Goal: Task Accomplishment & Management: Complete application form

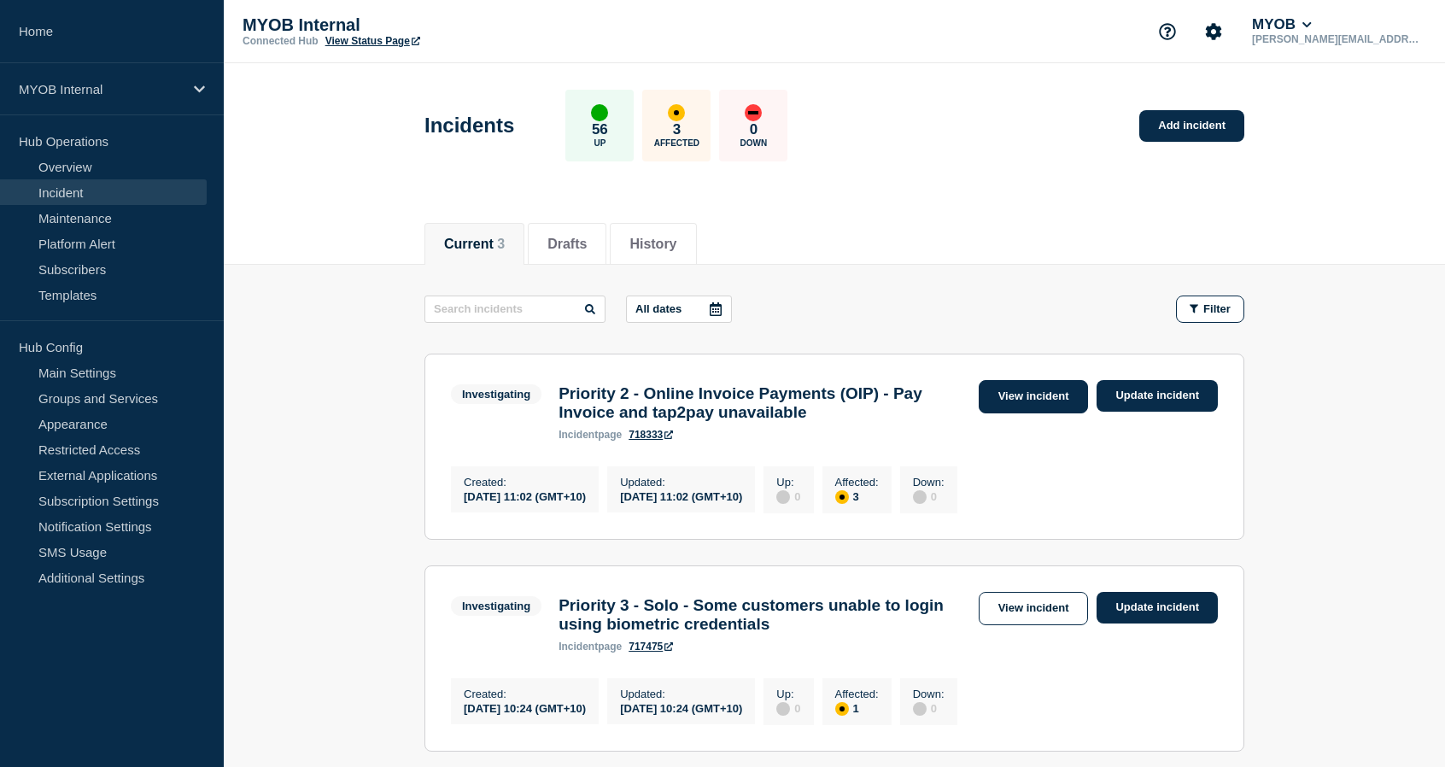
click at [1020, 396] on link "View incident" at bounding box center [1034, 396] width 110 height 33
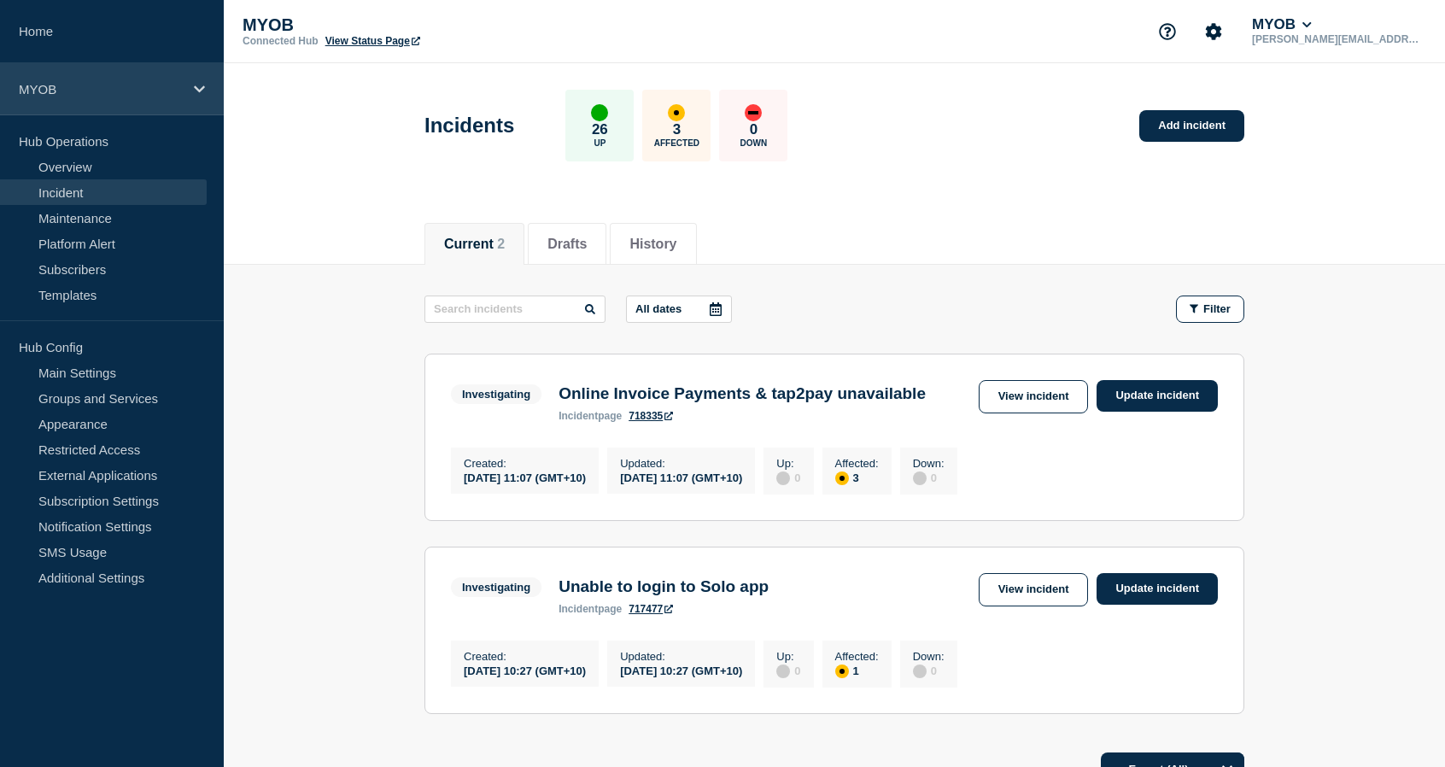
click at [149, 96] on p "MYOB" at bounding box center [101, 89] width 164 height 15
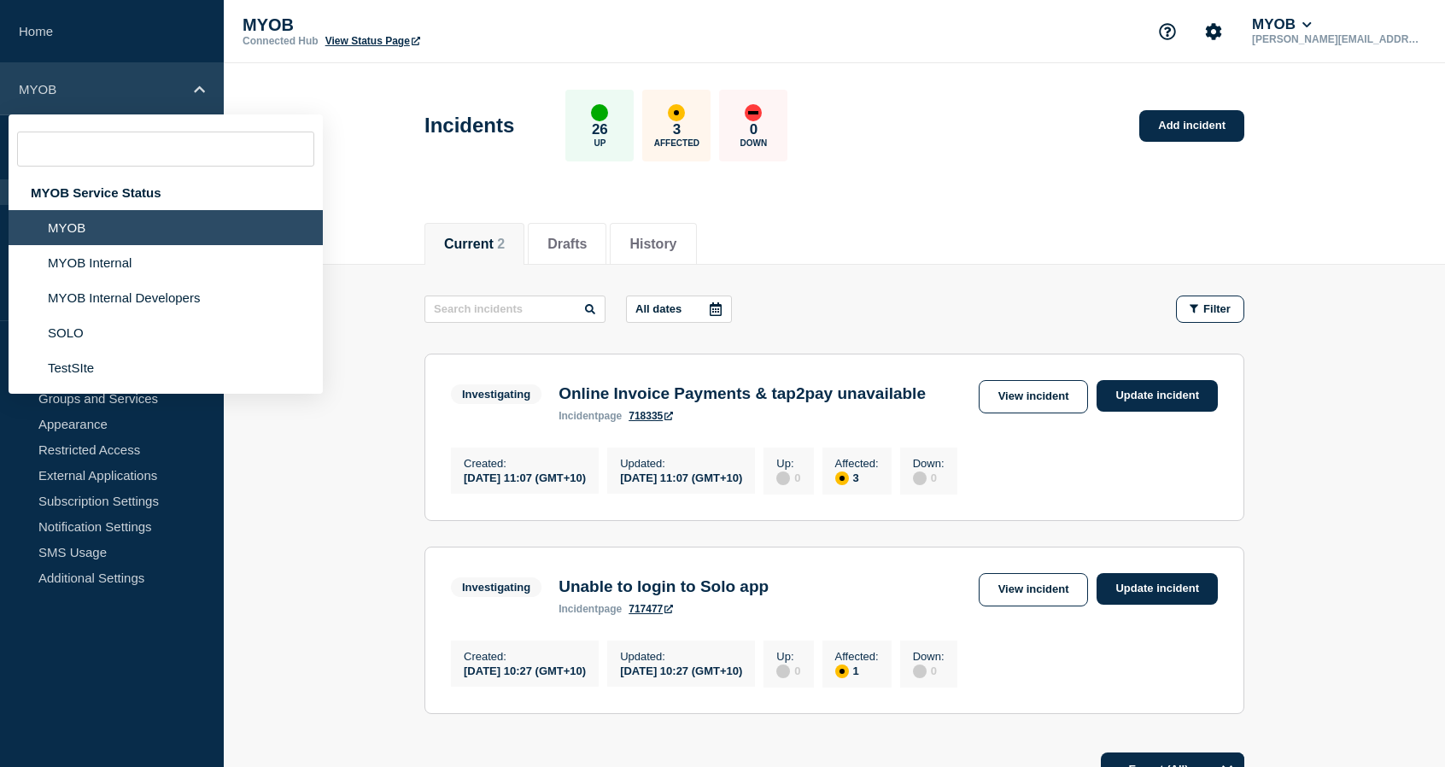
click at [149, 96] on p "MYOB" at bounding box center [101, 89] width 164 height 15
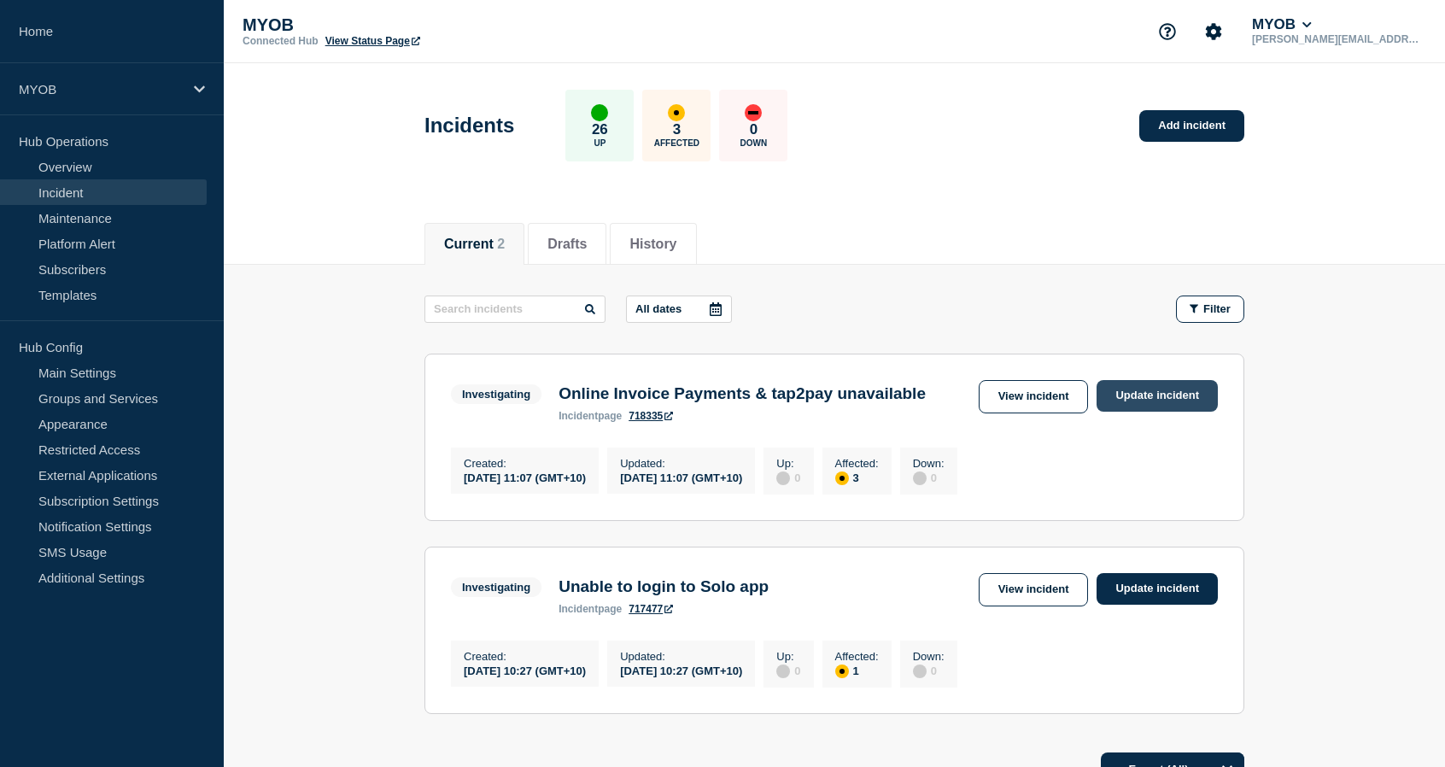
click at [1127, 389] on link "Update incident" at bounding box center [1156, 396] width 121 height 32
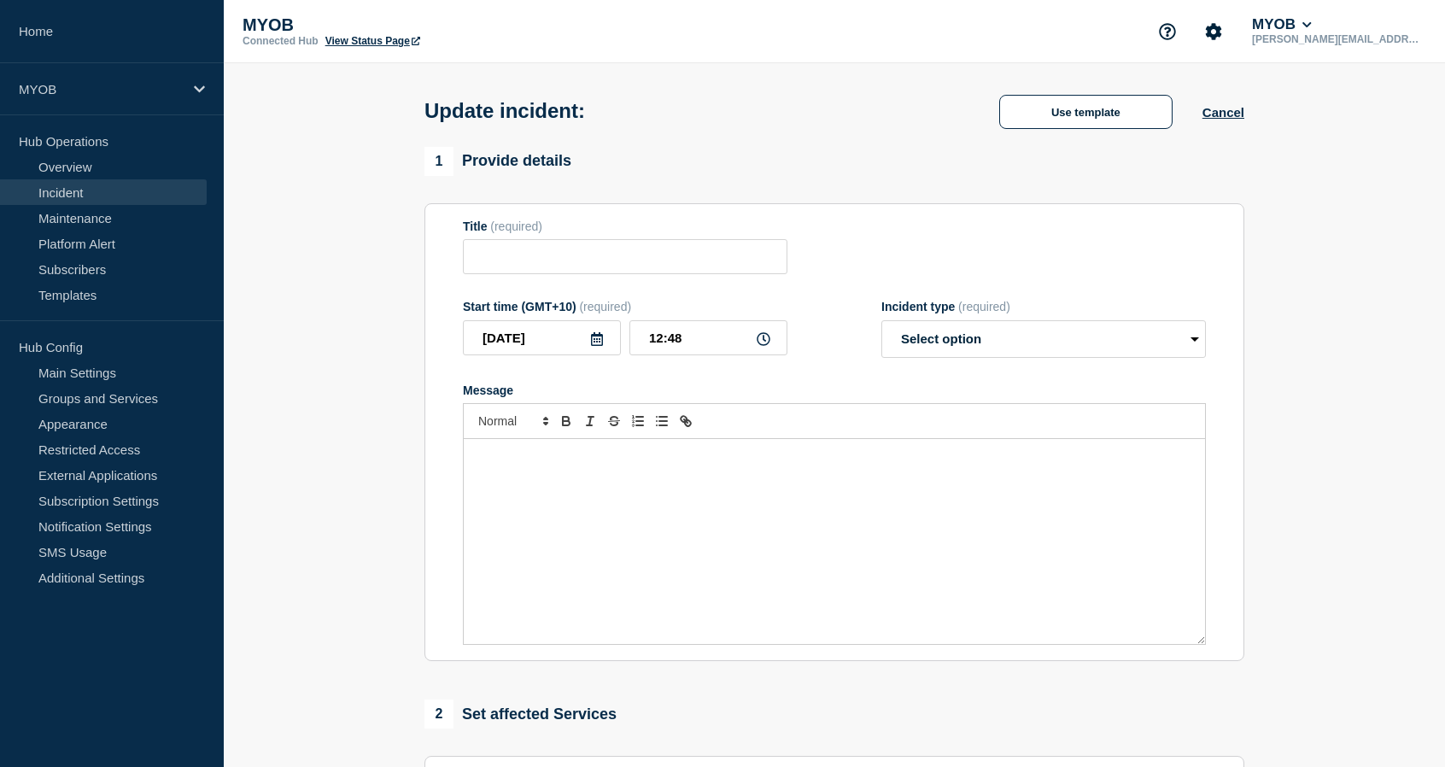
type input "Online Invoice Payments & tap2pay unavailable"
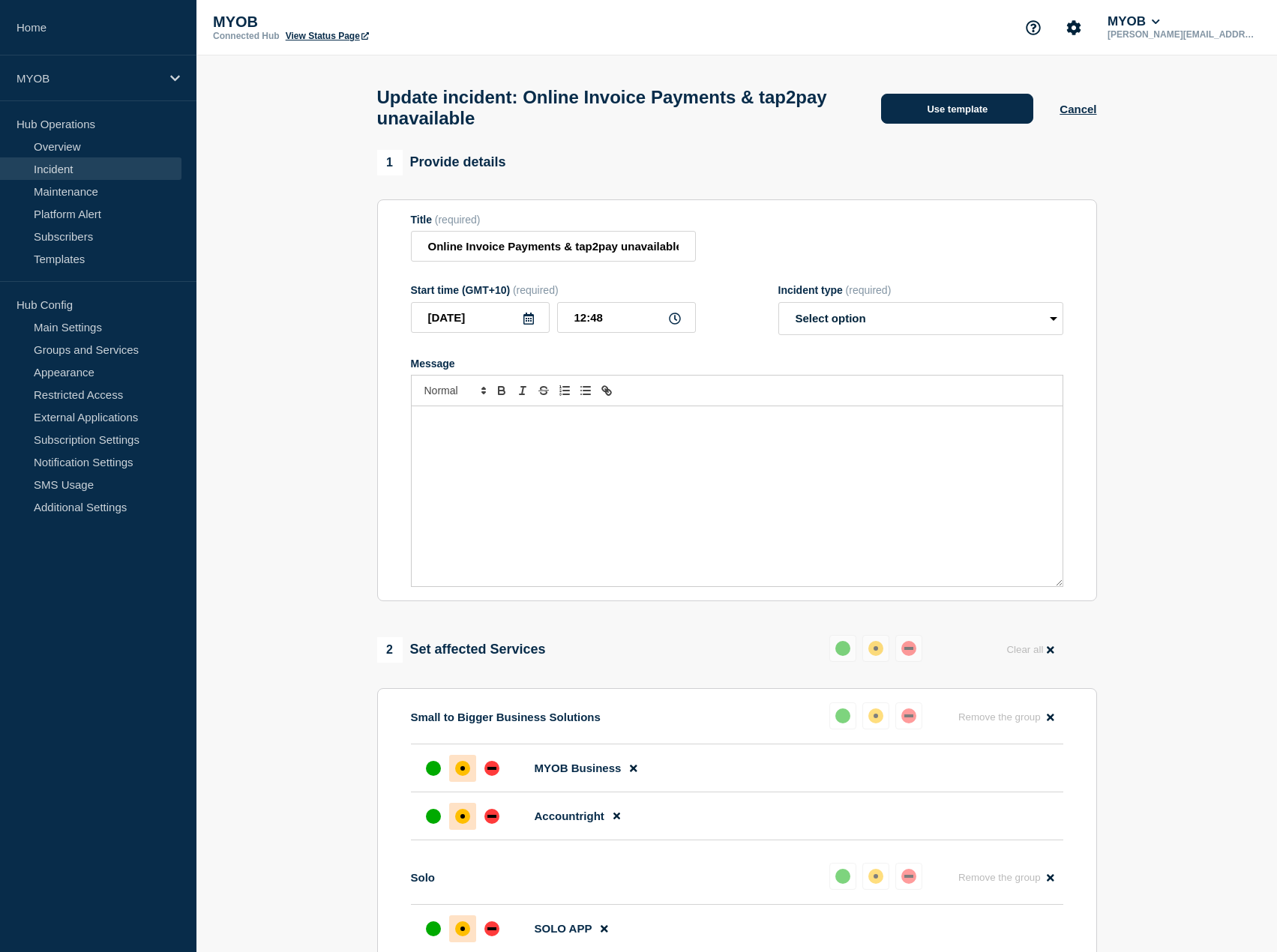
click at [961, 124] on button "Use template" at bounding box center [956, 109] width 152 height 30
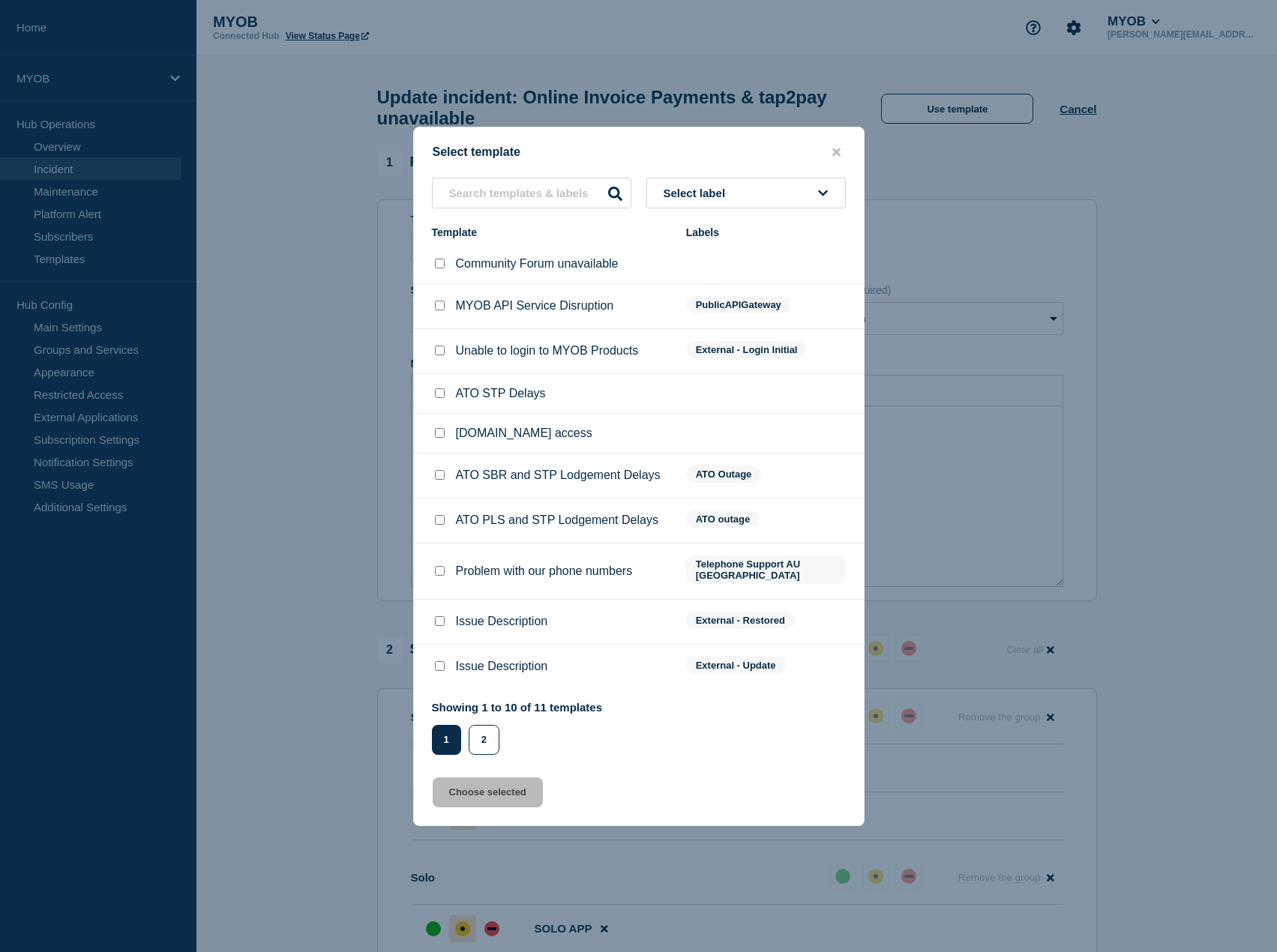
click at [495, 673] on div "Showing 1 to 10 of 11 templates Page 1 Page 2 1 2" at bounding box center [638, 722] width 450 height 66
click at [495, 673] on div "Showing 1 to 10 of 11 templates Page 1 Page 2 1 2" at bounding box center [517, 727] width 171 height 54
click at [492, 673] on button "2" at bounding box center [484, 740] width 31 height 30
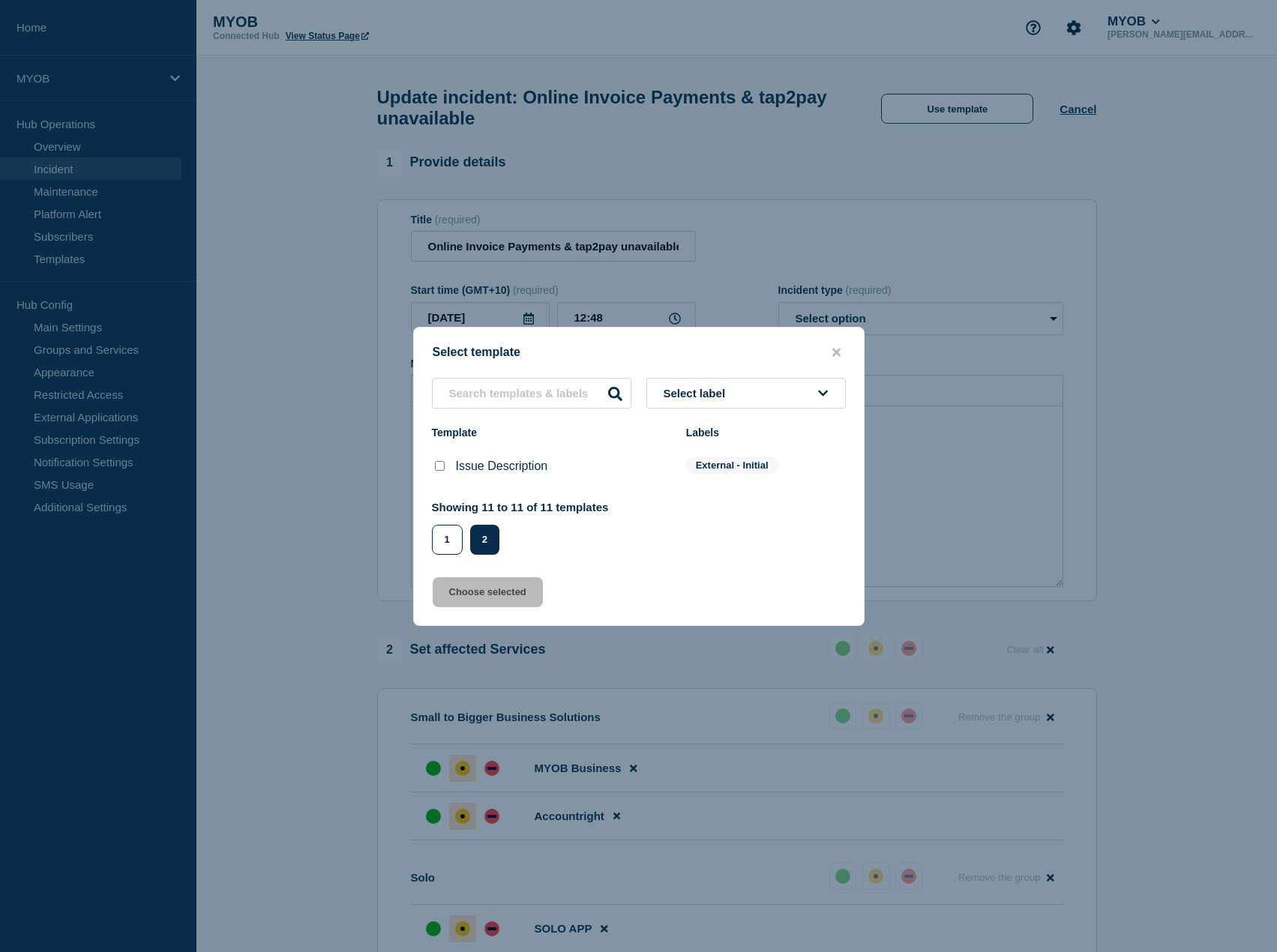
click at [440, 469] on input "Issue Description checkbox" at bounding box center [439, 465] width 10 height 10
checkbox input "false"
click at [440, 553] on button "1" at bounding box center [447, 540] width 31 height 30
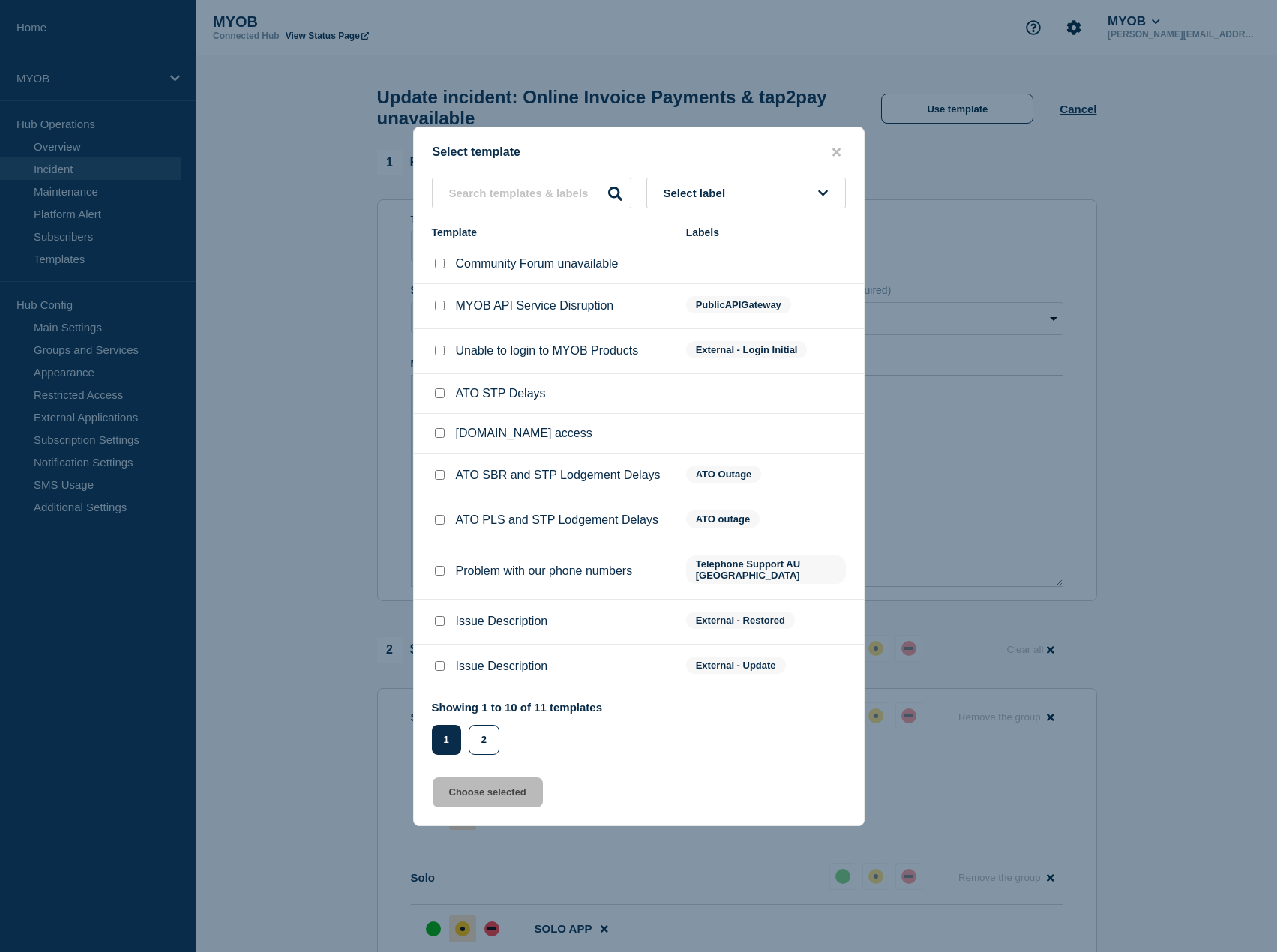
click at [440, 617] on input "Issue Description checkbox" at bounding box center [439, 621] width 10 height 10
checkbox input "true"
click at [503, 673] on button "Choose selected" at bounding box center [488, 793] width 111 height 30
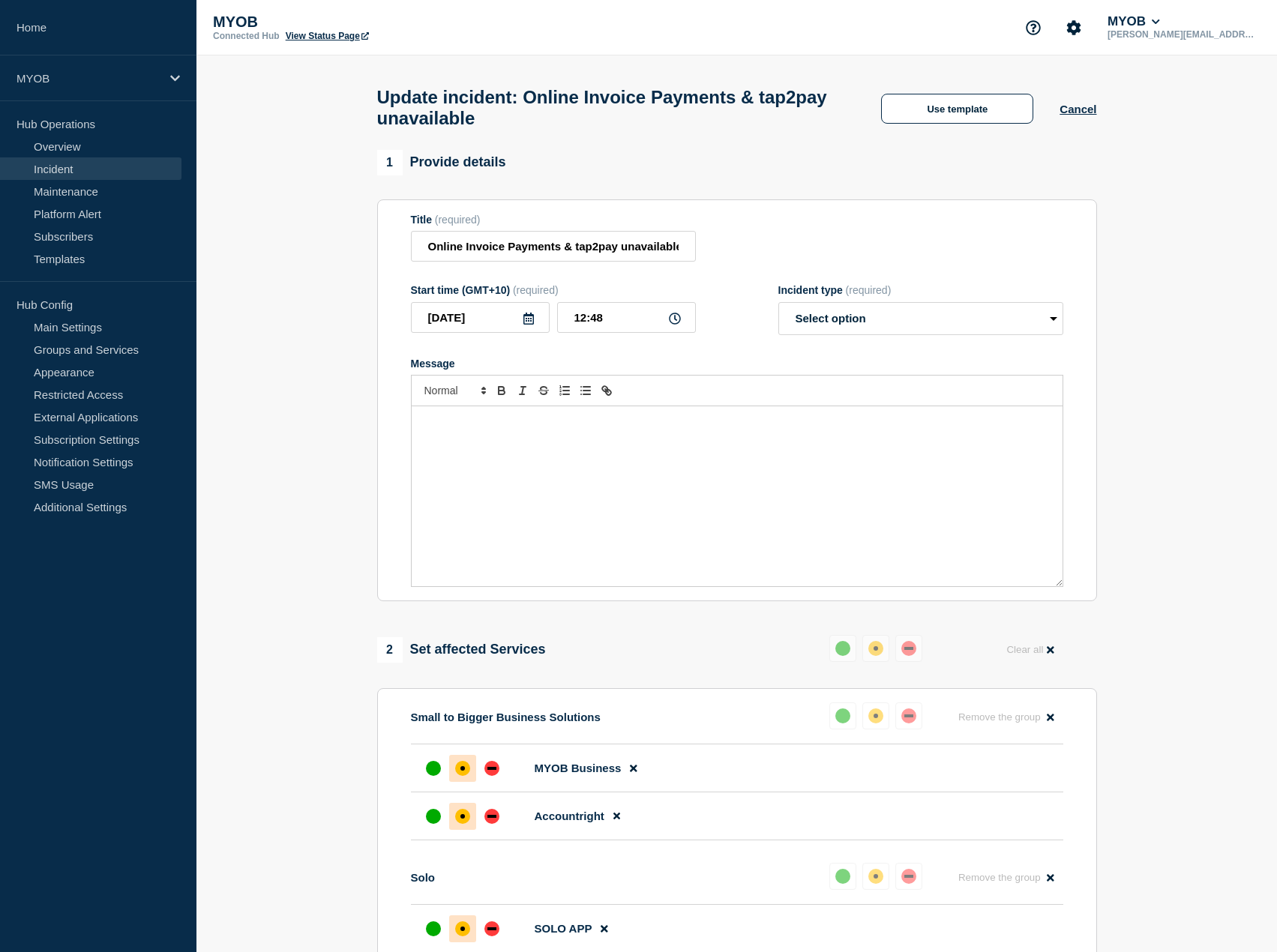
select select "resolved"
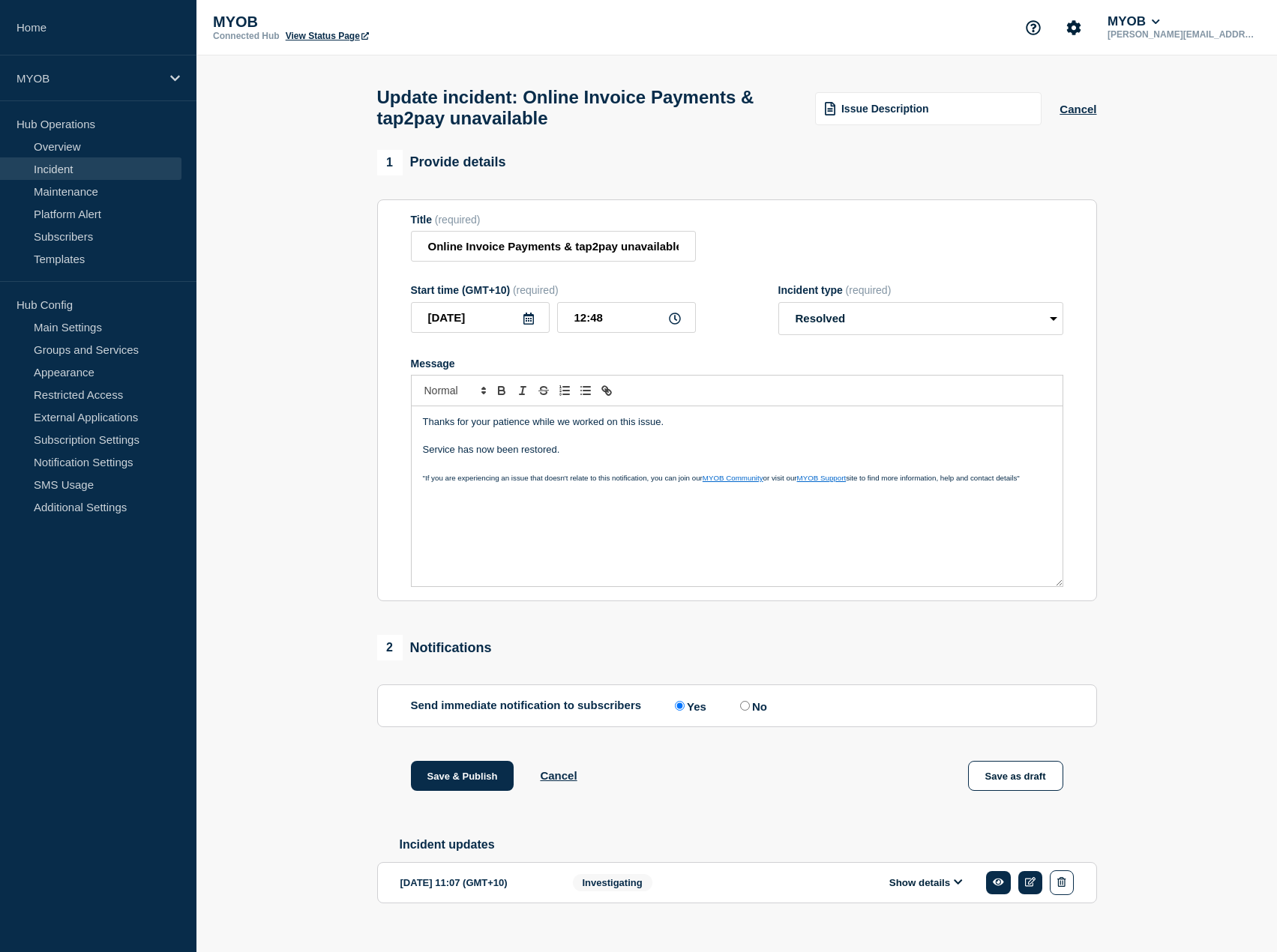
click at [490, 452] on p "Service has now been restored." at bounding box center [738, 450] width 629 height 13
click at [740, 415] on div "Thanks for your patience while we worked on this issue. Service has now been re…" at bounding box center [737, 496] width 651 height 180
click at [564, 457] on p "Service has now been restored." at bounding box center [738, 450] width 629 height 13
click at [562, 485] on p ""If you are experiencing an issue that doesn't relate to this notification, you…" at bounding box center [738, 477] width 629 height 13
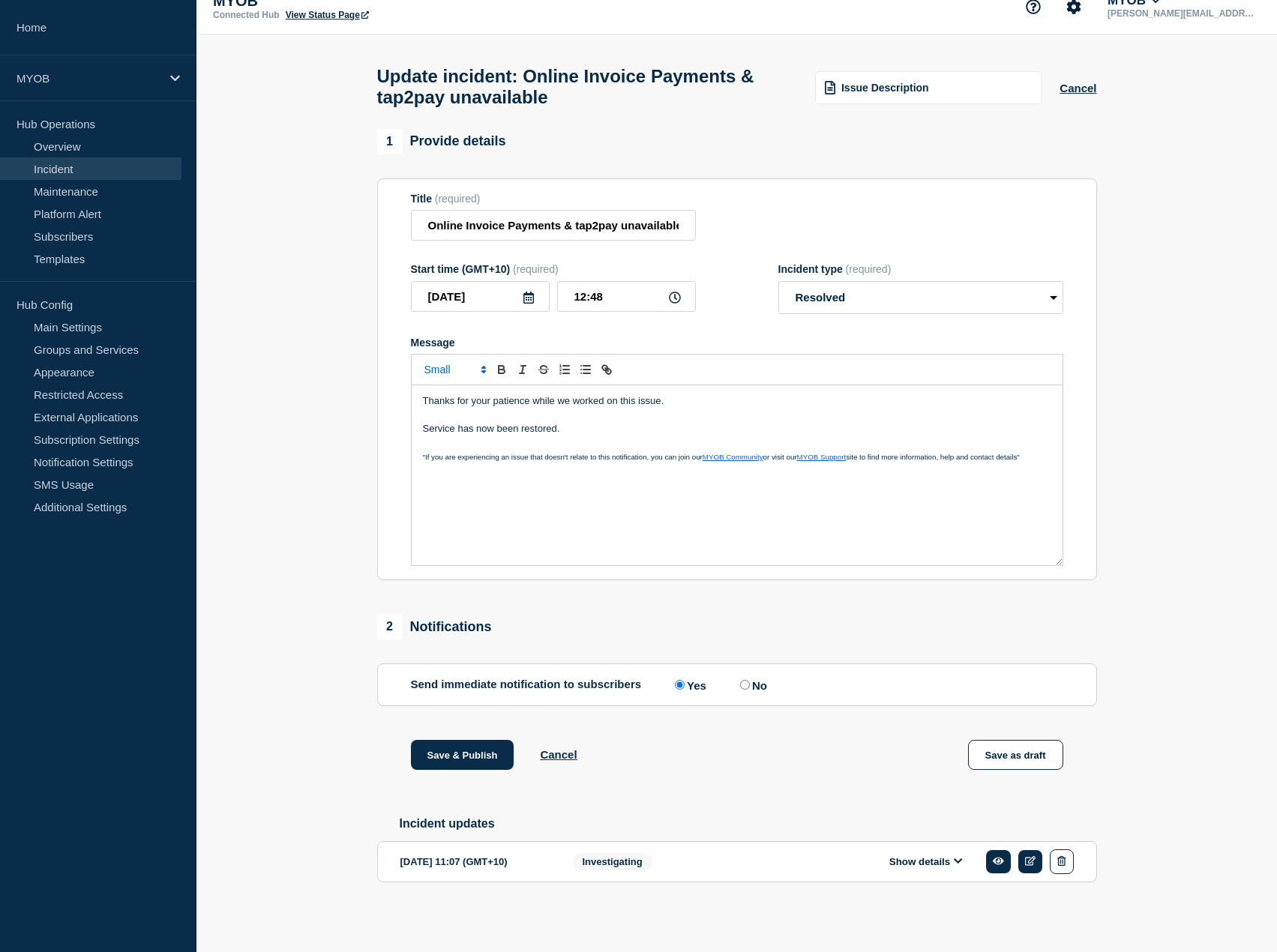
scroll to position [32, 0]
click at [649, 416] on p "Message" at bounding box center [738, 415] width 629 height 13
click at [473, 440] on p "Message" at bounding box center [738, 443] width 629 height 13
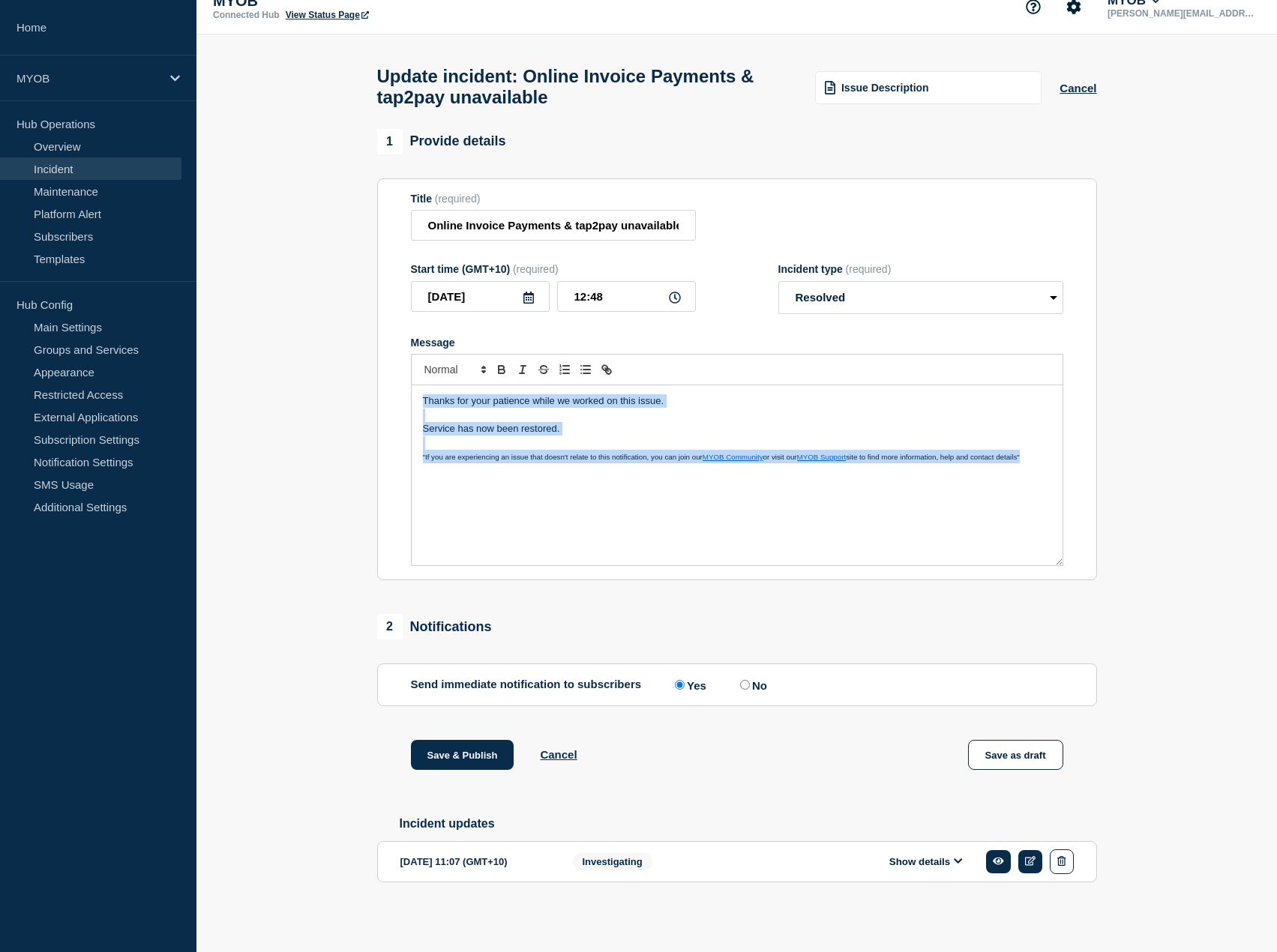
click at [905, 409] on p "Message" at bounding box center [738, 415] width 629 height 13
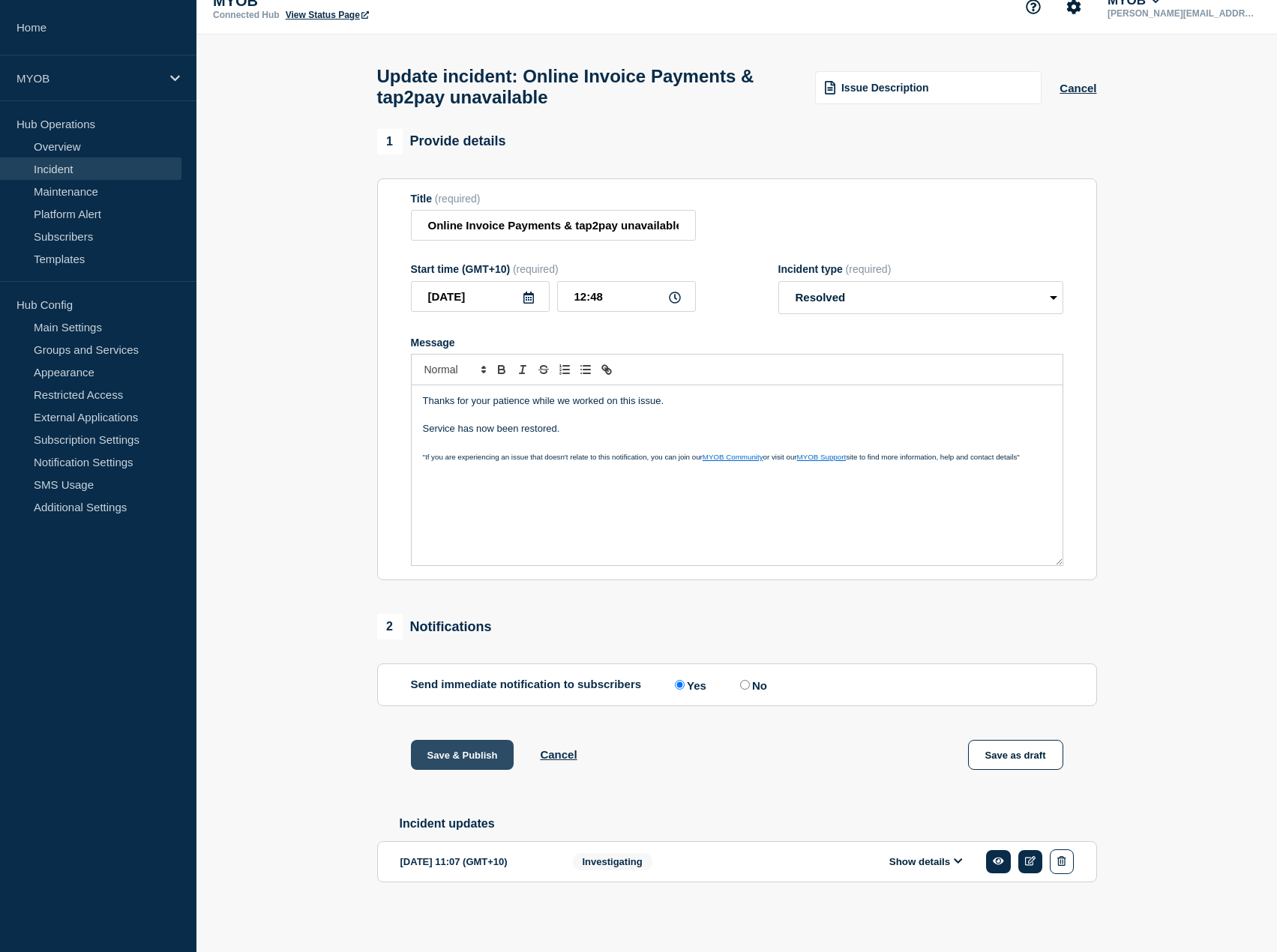
click at [459, 673] on button "Save & Publish" at bounding box center [463, 755] width 104 height 30
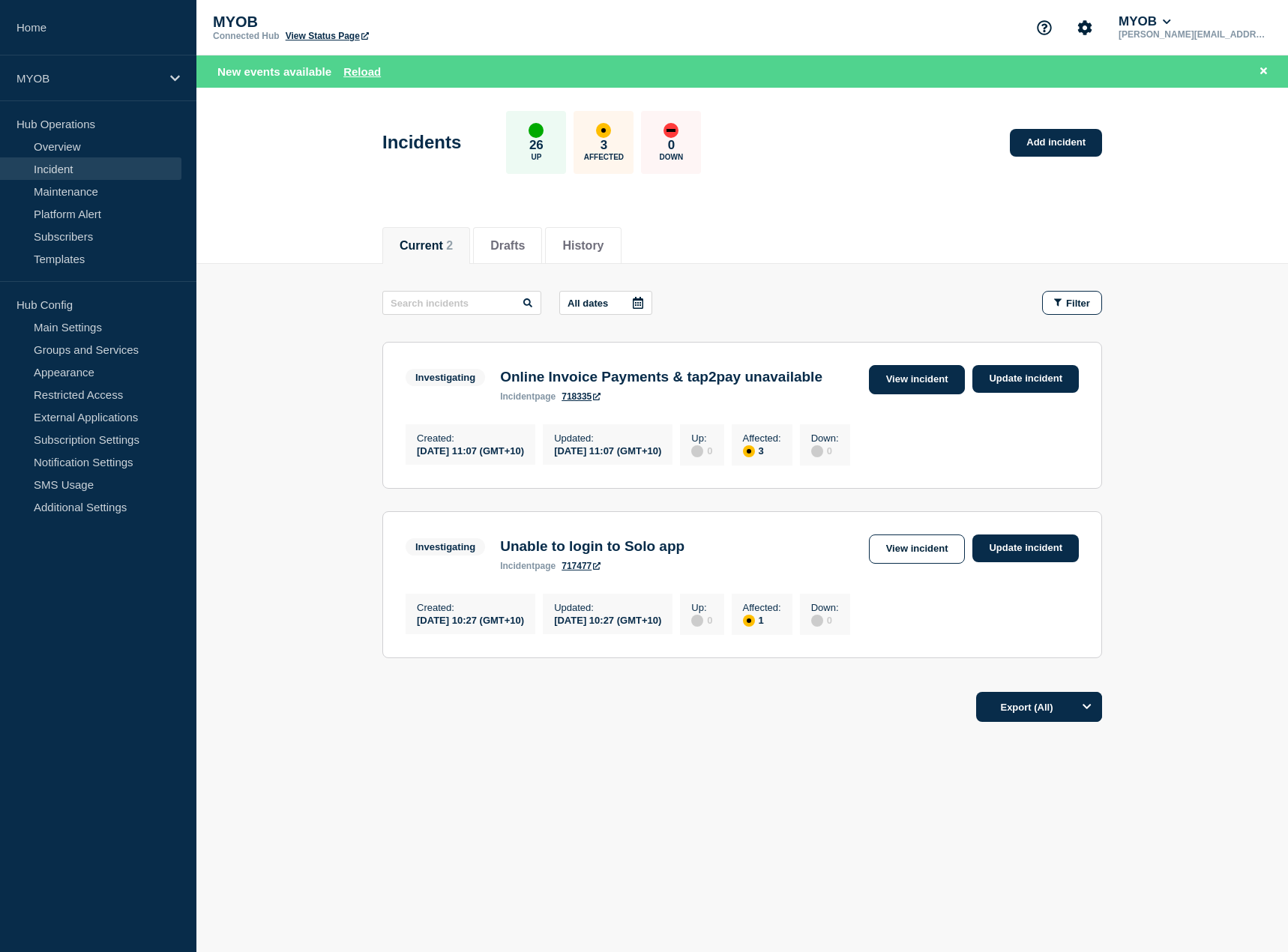
click at [939, 385] on link "View incident" at bounding box center [917, 379] width 97 height 29
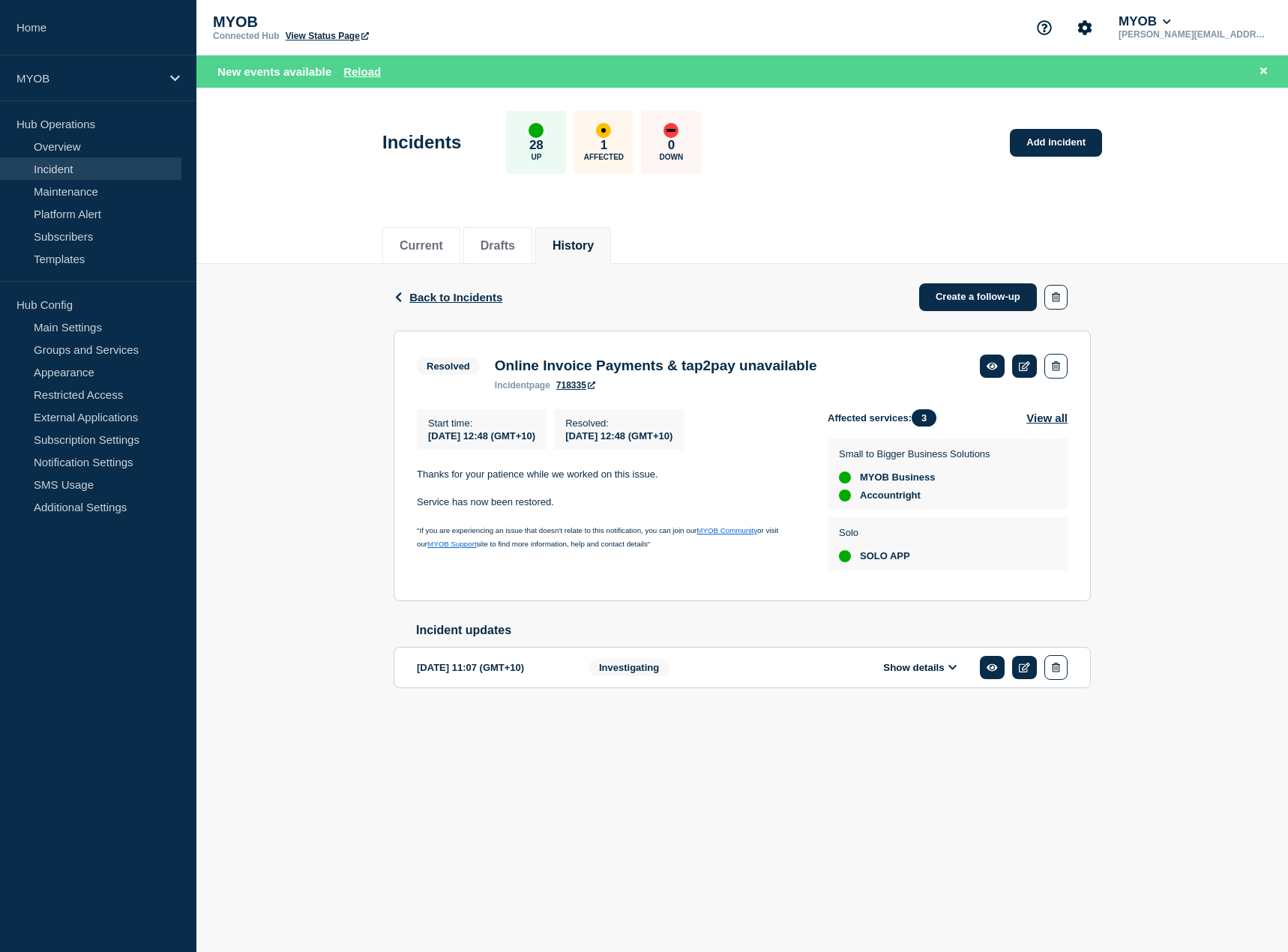
click at [569, 386] on link "718335" at bounding box center [576, 386] width 39 height 11
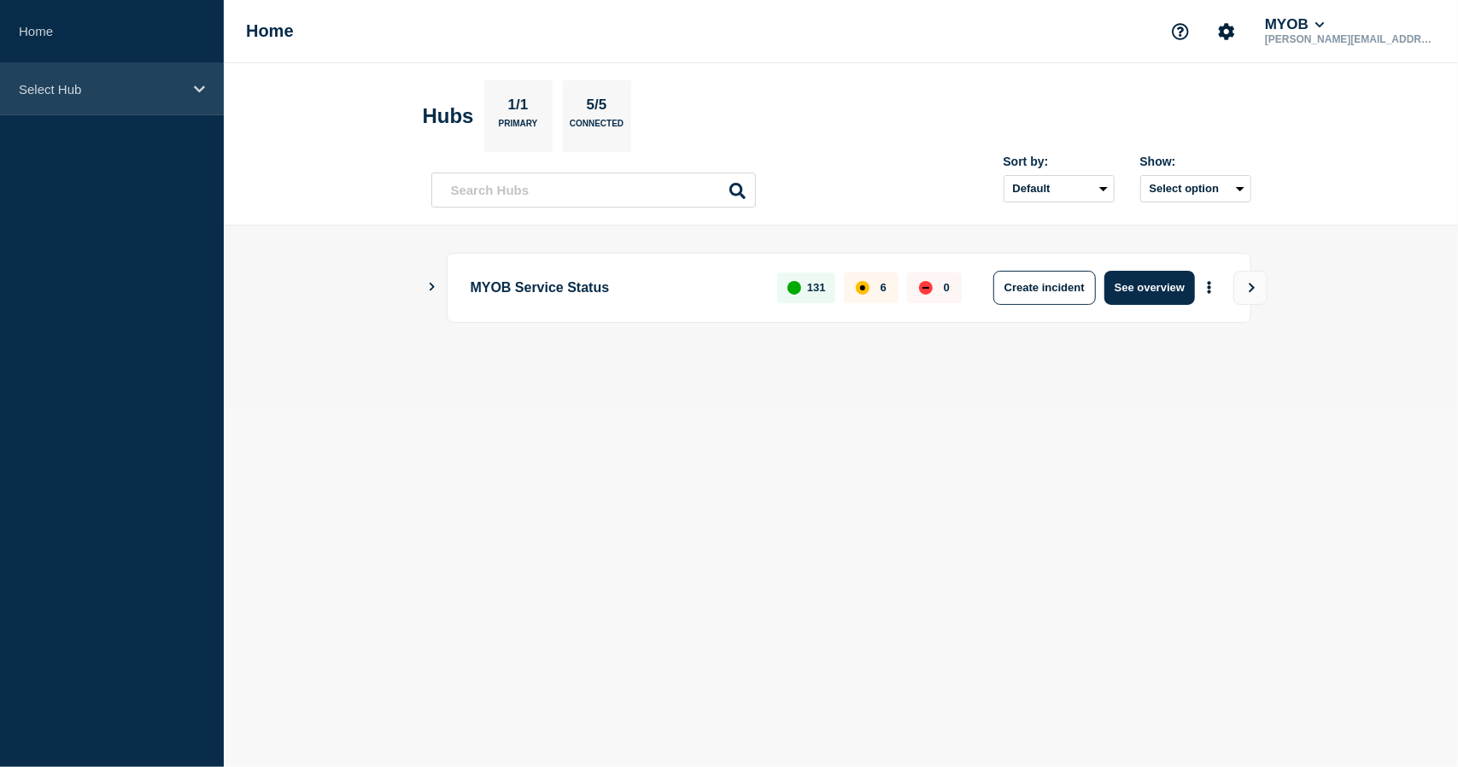
click at [172, 91] on p "Select Hub" at bounding box center [101, 89] width 164 height 15
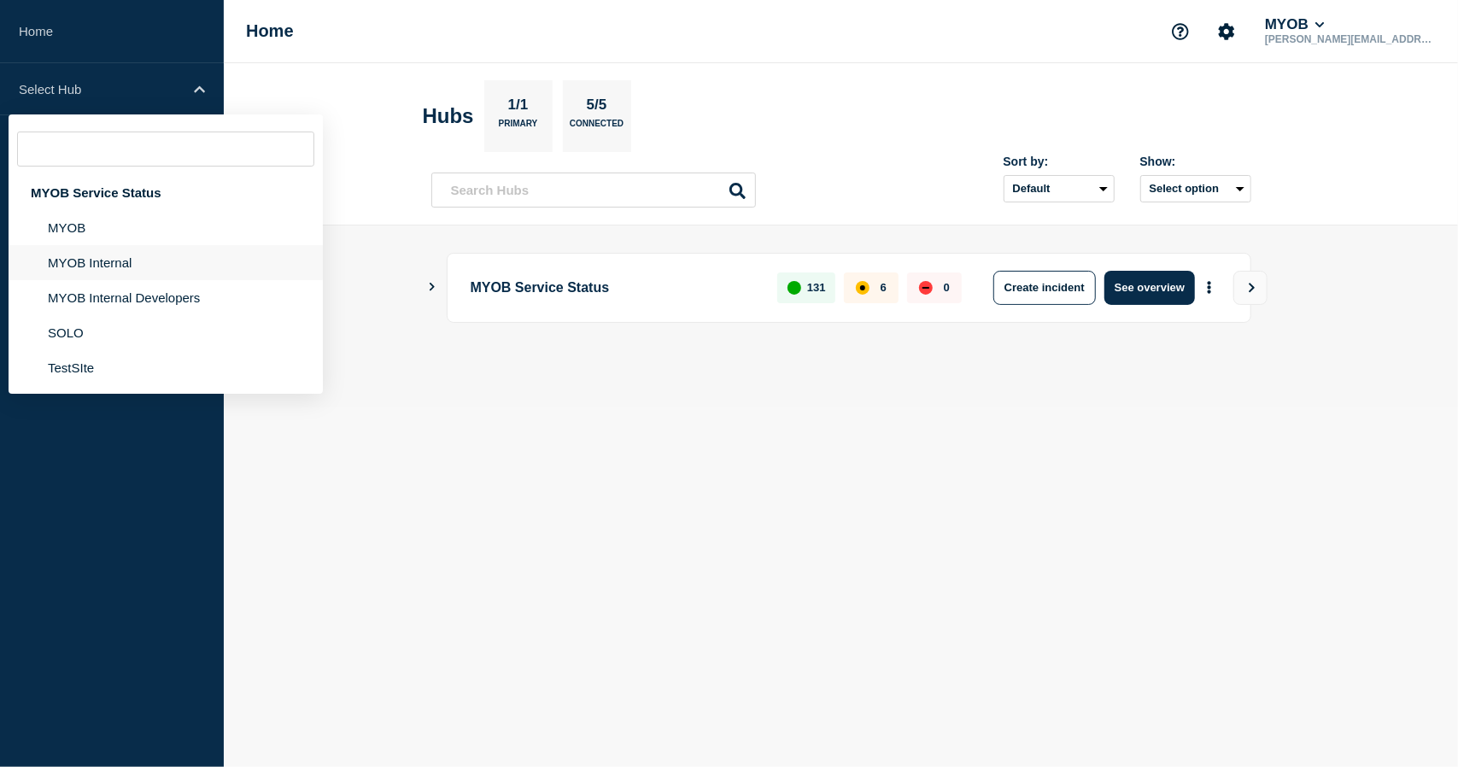
click at [172, 252] on li "MYOB Internal" at bounding box center [166, 262] width 314 height 35
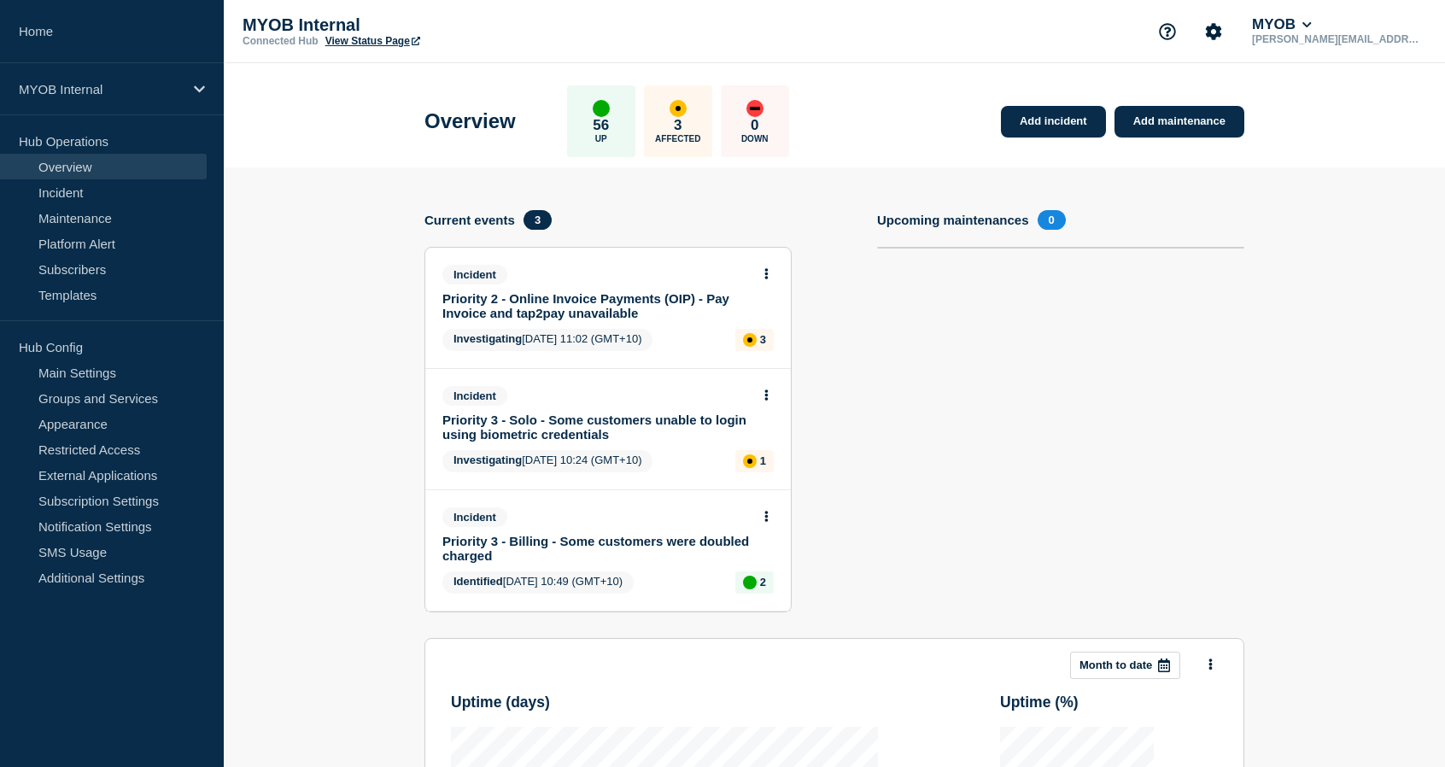
click at [632, 317] on link "Priority 2 - Online Invoice Payments (OIP) - Pay Invoice and tap2pay unavailable" at bounding box center [596, 305] width 308 height 29
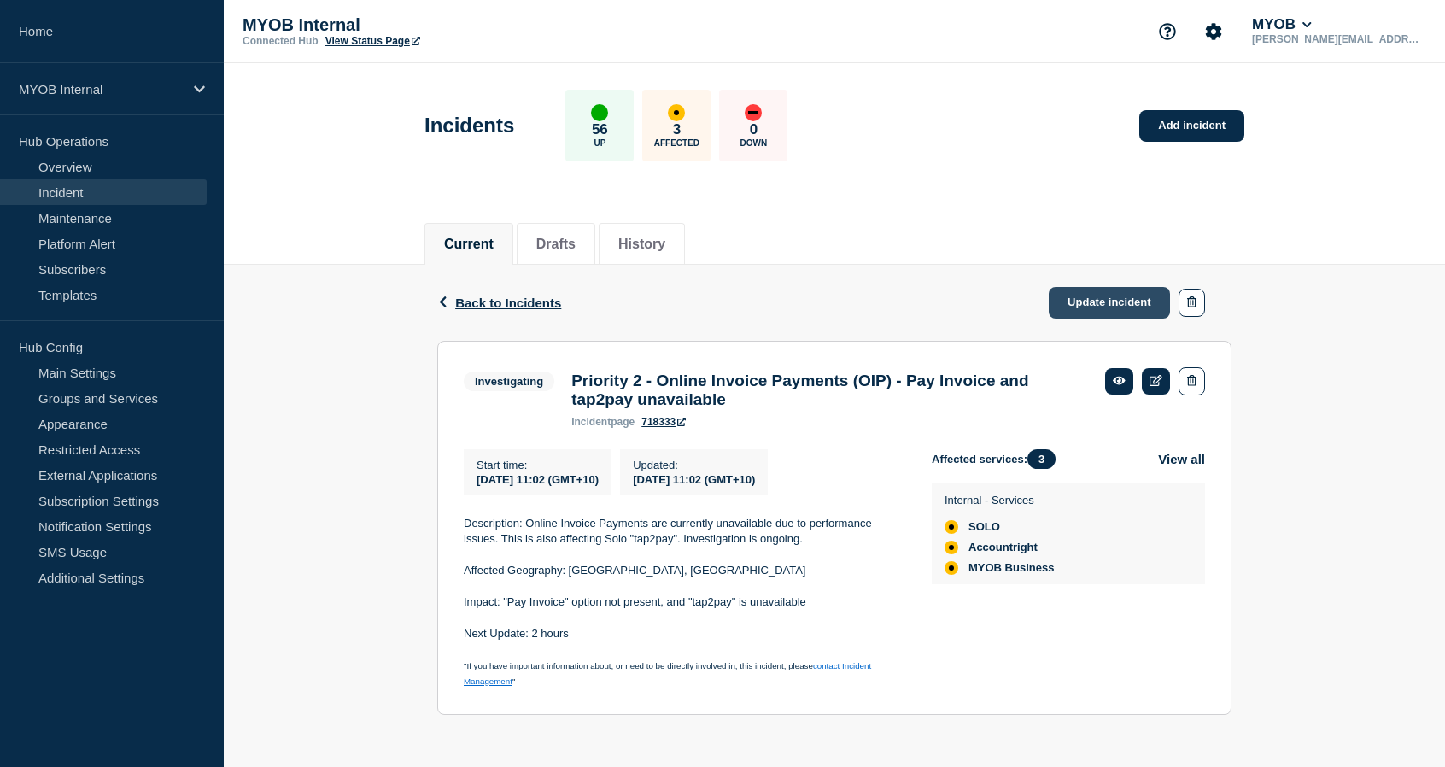
click at [1089, 295] on link "Update incident" at bounding box center [1109, 303] width 121 height 32
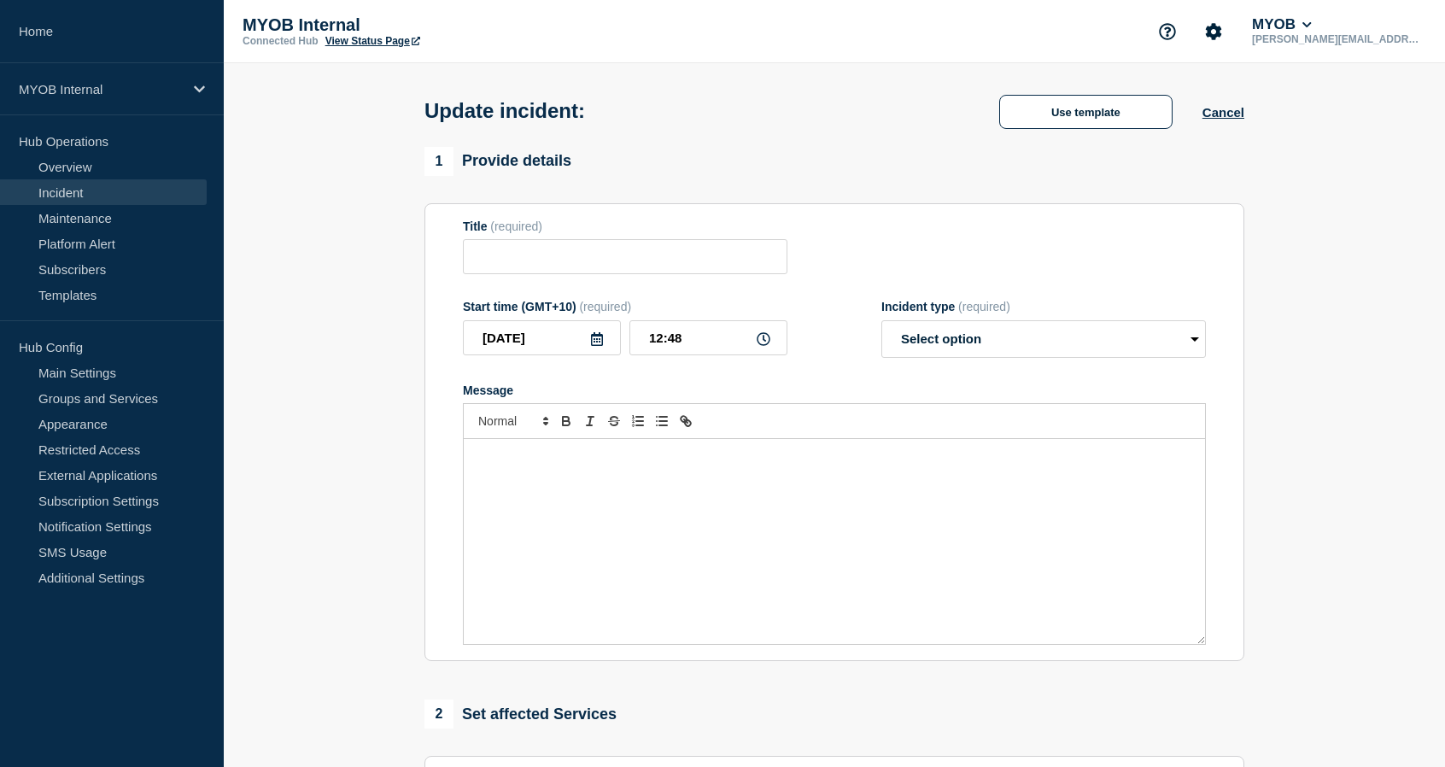
type input "Priority 2 - Online Invoice Payments (OIP) - Pay Invoice and tap2pay unavailable"
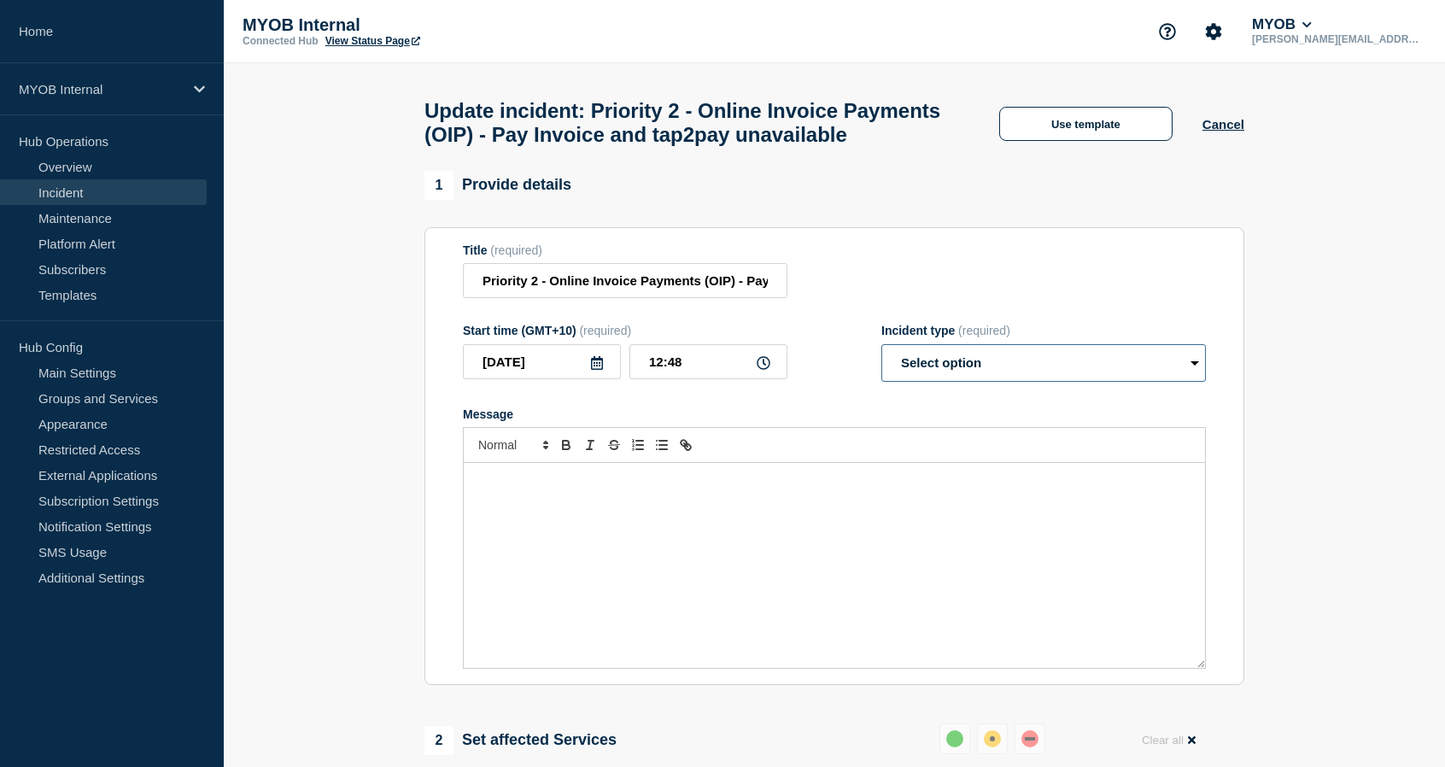
click at [955, 382] on select "Select option Investigating Identified Monitoring Resolved" at bounding box center [1043, 363] width 324 height 38
click at [1011, 299] on div "Title (required) Priority 2 - Online Invoice Payments (OIP) - Pay Invoice and t…" at bounding box center [834, 271] width 743 height 56
click at [1084, 141] on button "Use template" at bounding box center [1085, 124] width 173 height 34
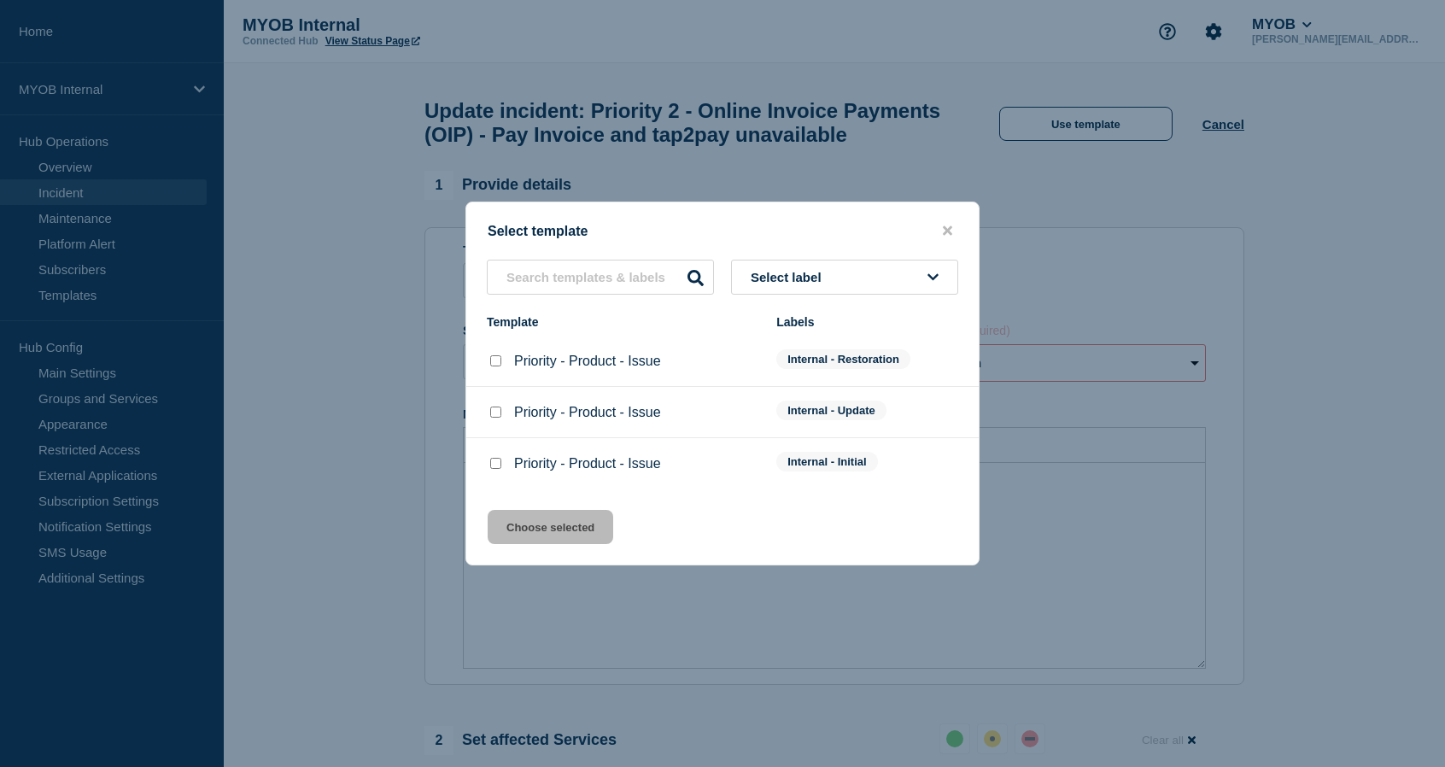
click at [488, 365] on div at bounding box center [495, 361] width 17 height 17
click at [494, 364] on input "Priority - Product - Issue checkbox" at bounding box center [495, 360] width 11 height 11
checkbox input "true"
click at [517, 544] on button "Choose selected" at bounding box center [551, 527] width 126 height 34
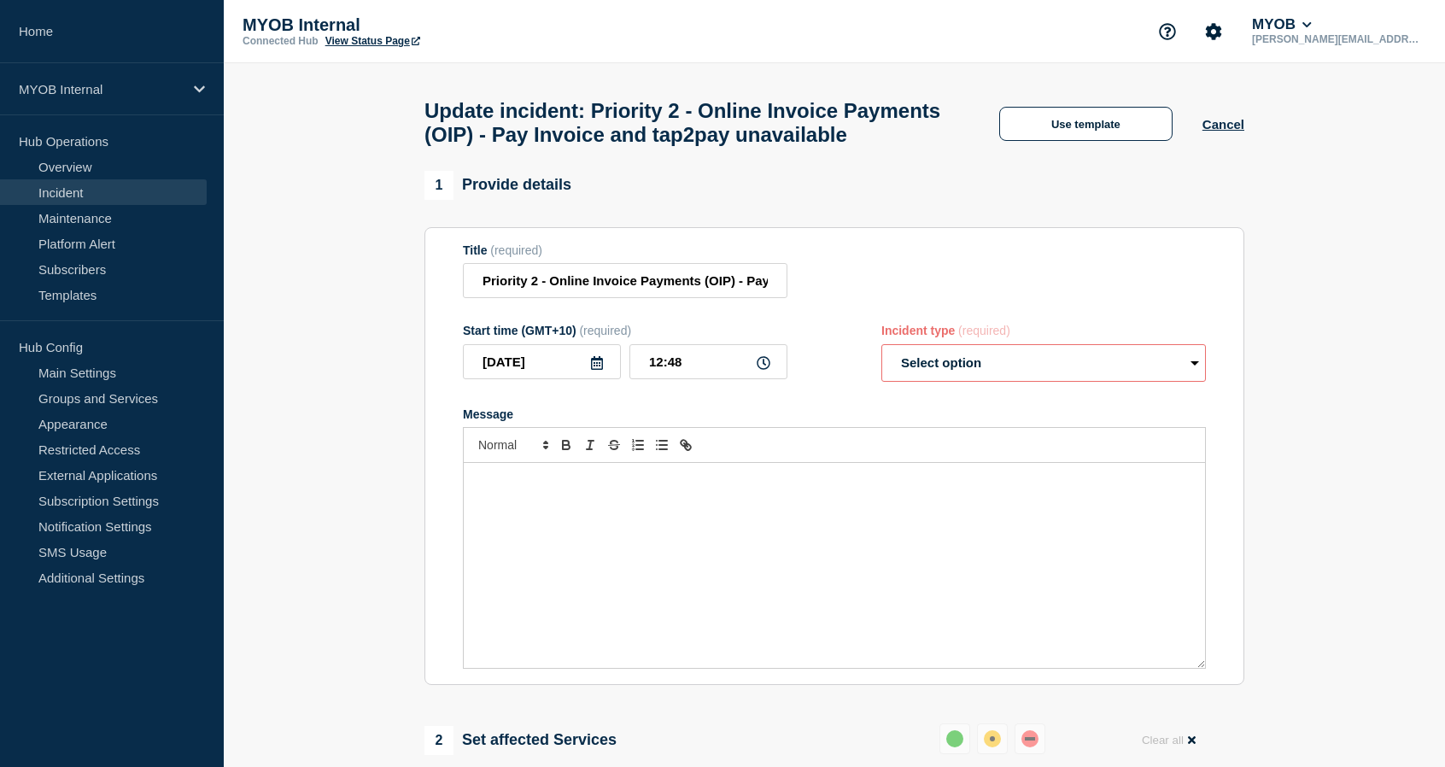
select select "resolved"
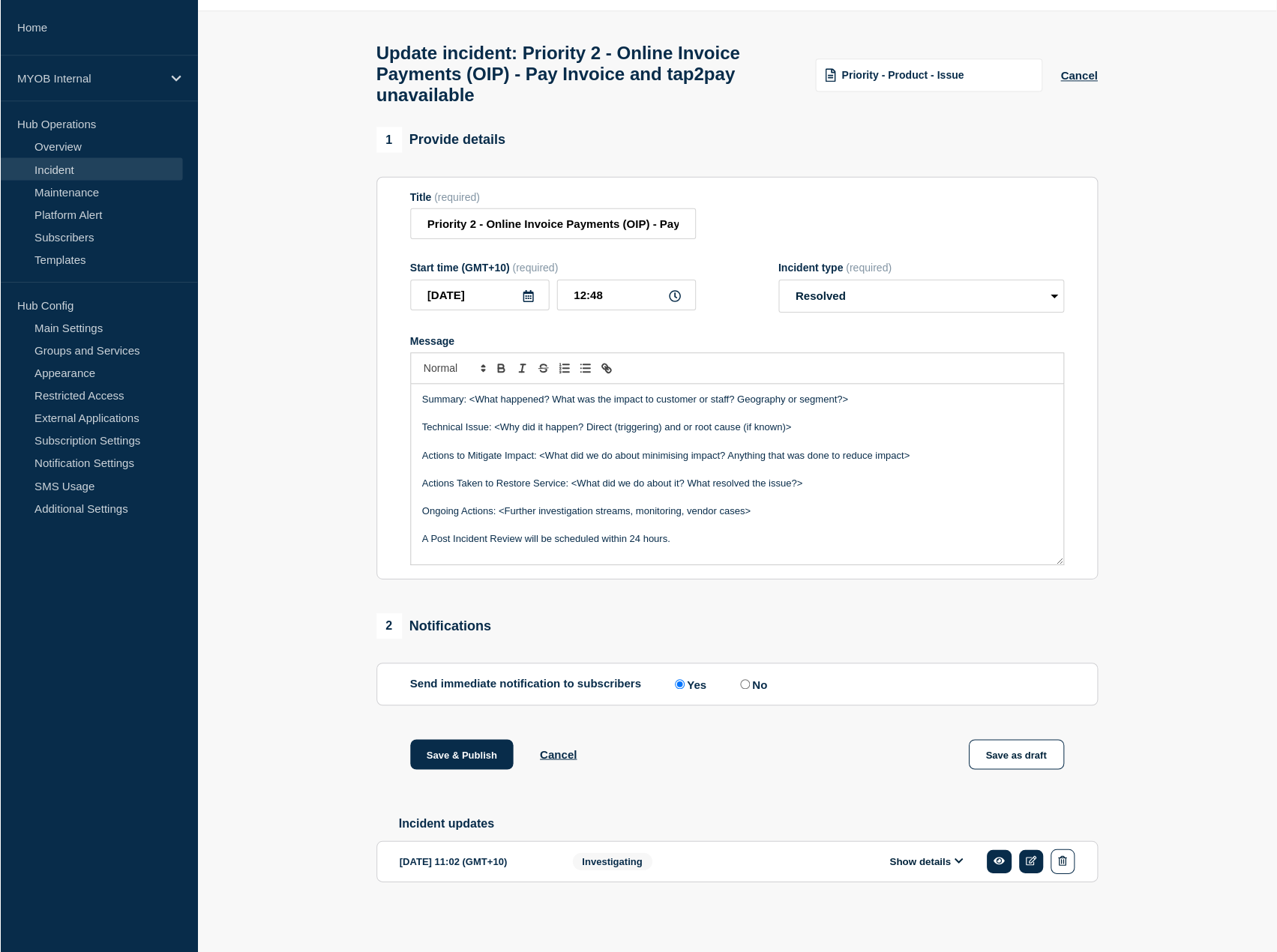
scroll to position [57, 0]
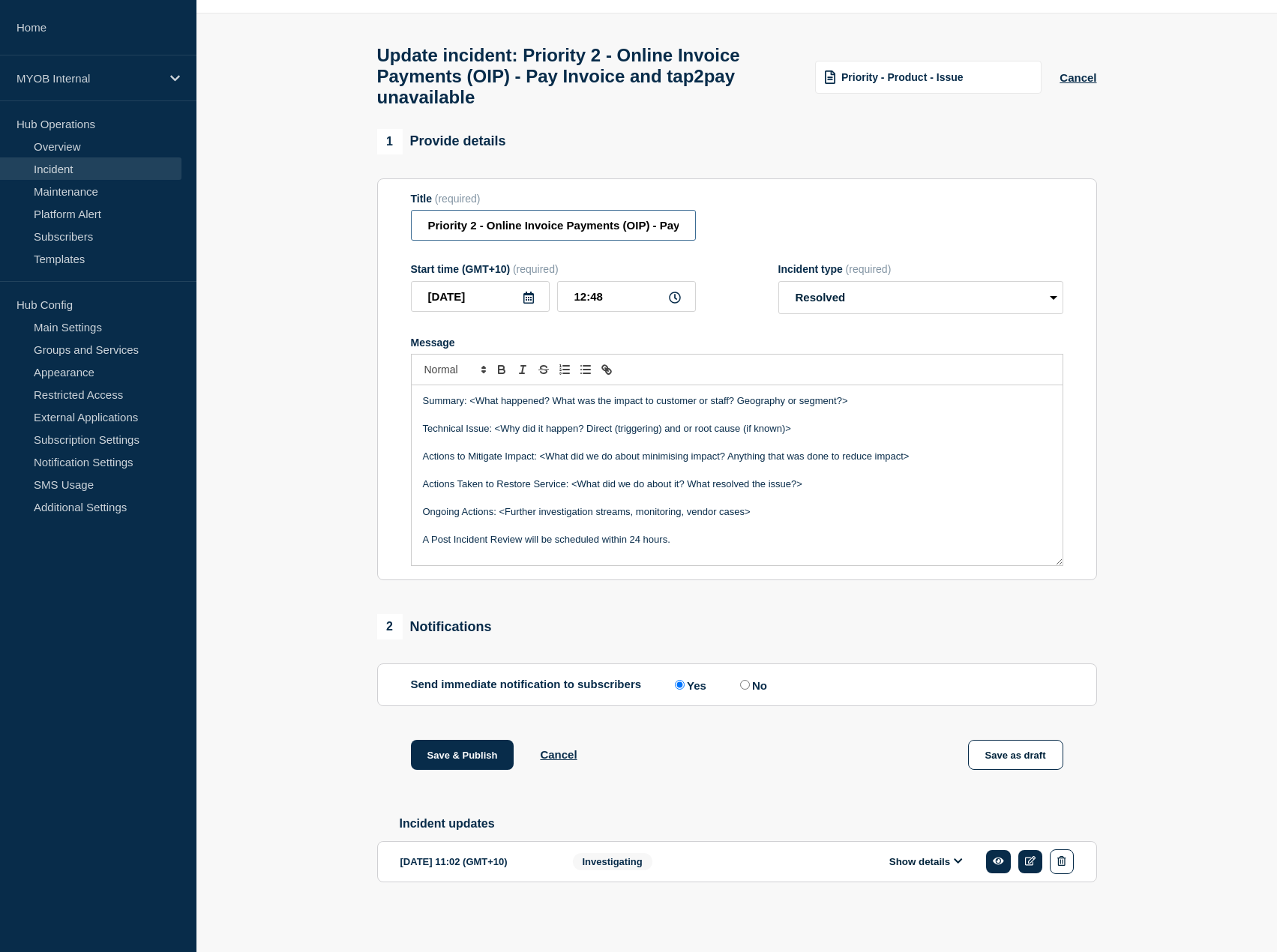
click at [618, 223] on input "Priority 2 - Online Invoice Payments (OIP) - Pay Invoice and tap2pay unavailable" at bounding box center [553, 225] width 285 height 31
click at [671, 398] on p "Summary: <What happened? What was the impact to customer or staff? Geography or…" at bounding box center [738, 400] width 629 height 13
drag, startPoint x: 877, startPoint y: 394, endPoint x: 470, endPoint y: 394, distance: 407.0
click at [470, 394] on p "Summary: <What happened? What was the impact to customer or staff? Geography or…" at bounding box center [738, 400] width 629 height 13
click at [866, 394] on p "Summary: <What happened? What was the impact to customer or staff? Geography or…" at bounding box center [738, 400] width 629 height 13
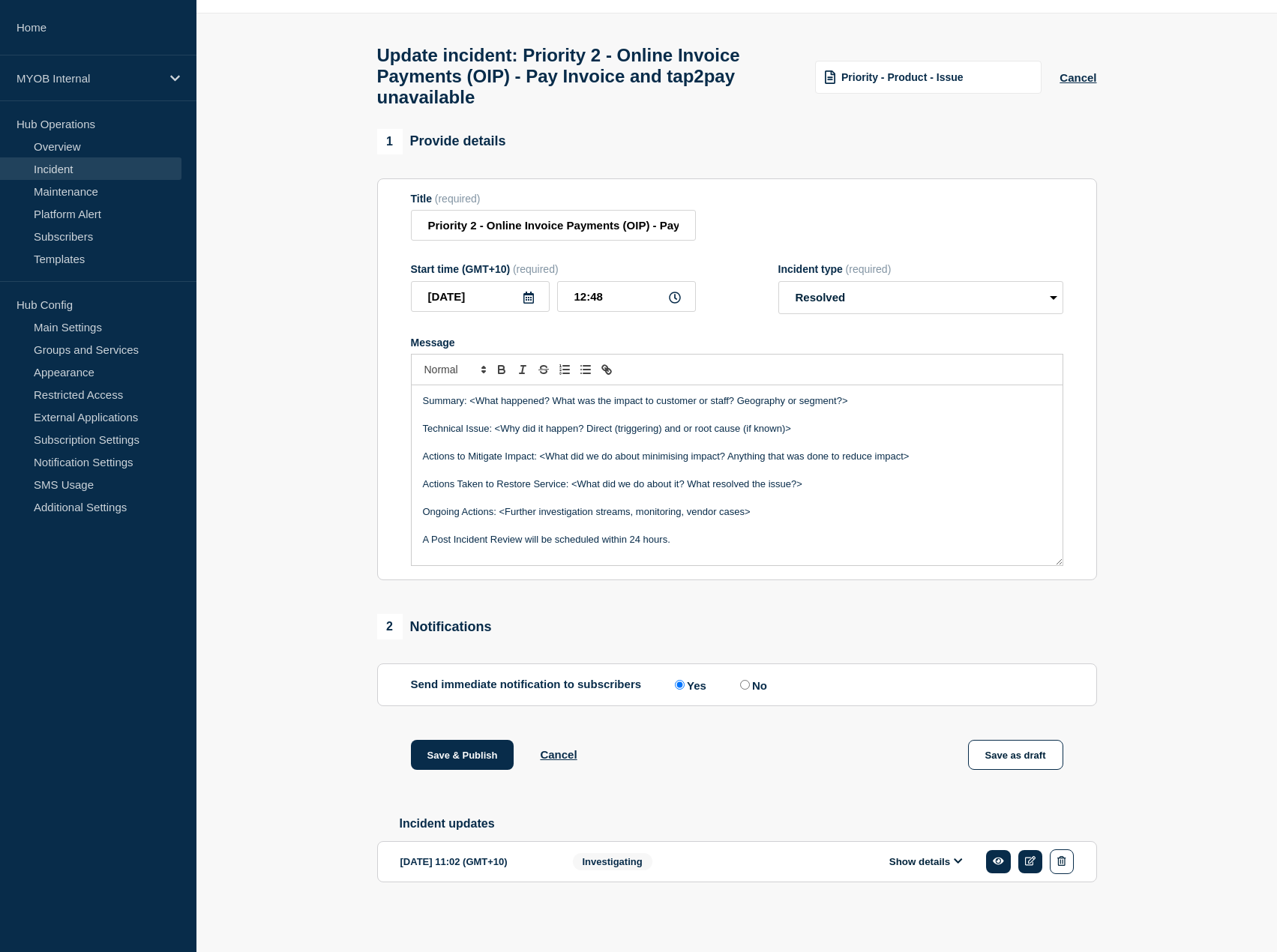
drag, startPoint x: 881, startPoint y: 399, endPoint x: 471, endPoint y: 396, distance: 410.0
click at [471, 396] on p "Summary: <What happened? What was the impact to customer or staff? Geography or…" at bounding box center [738, 400] width 629 height 13
click at [870, 400] on p "Summary: <What happened? What was the impact to customer or staff? Geography or…" at bounding box center [738, 400] width 629 height 13
drag, startPoint x: 774, startPoint y: 399, endPoint x: 471, endPoint y: 393, distance: 303.1
click at [471, 394] on p "Summary: <What happened? What was the impact to customer or staff? Geography or…" at bounding box center [738, 400] width 629 height 13
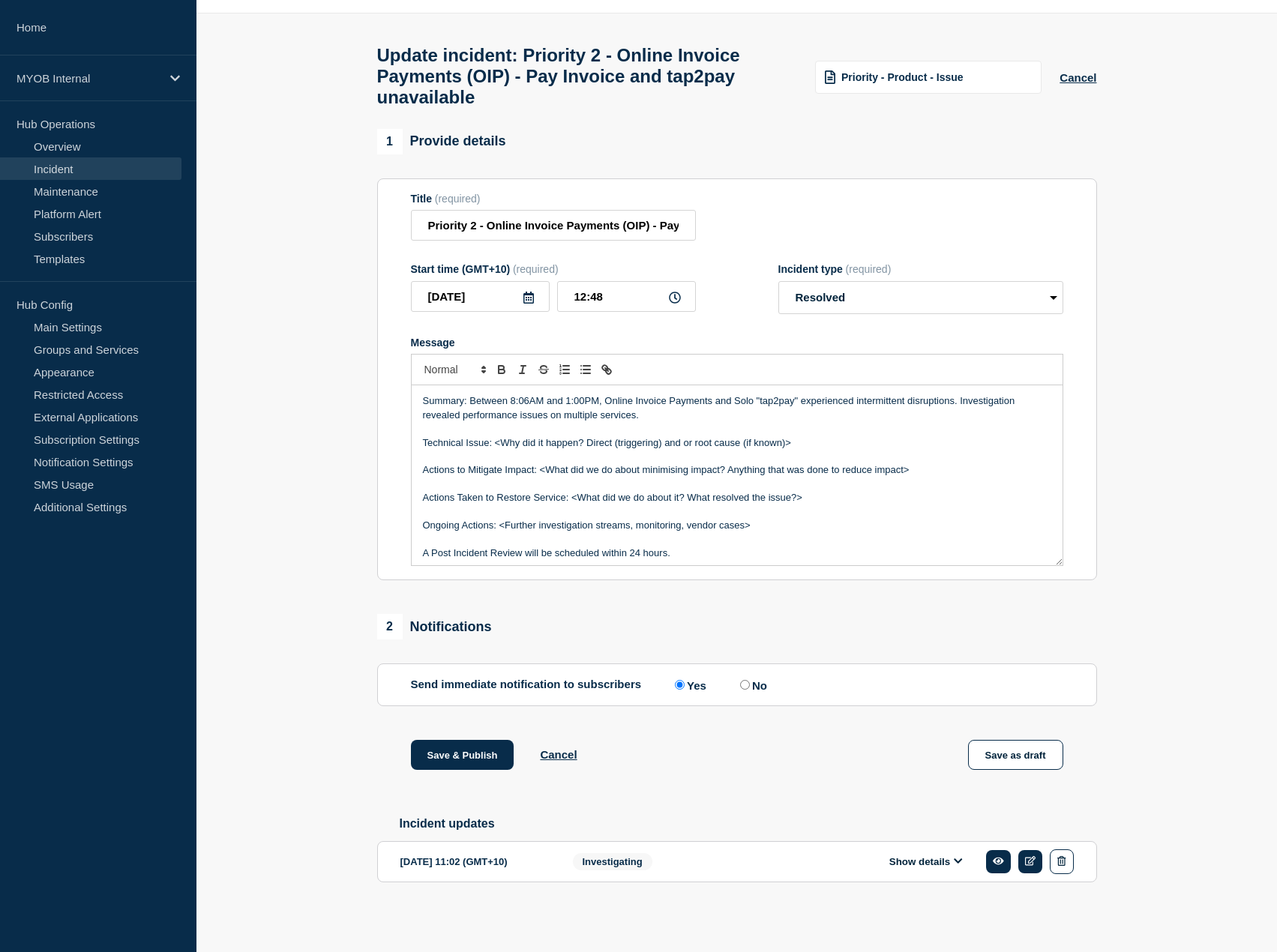
drag, startPoint x: 811, startPoint y: 444, endPoint x: 496, endPoint y: 439, distance: 315.0
click at [496, 439] on p "Technical Issue: <Why did it happen? Direct (triggering) and or root cause (if …" at bounding box center [738, 443] width 629 height 13
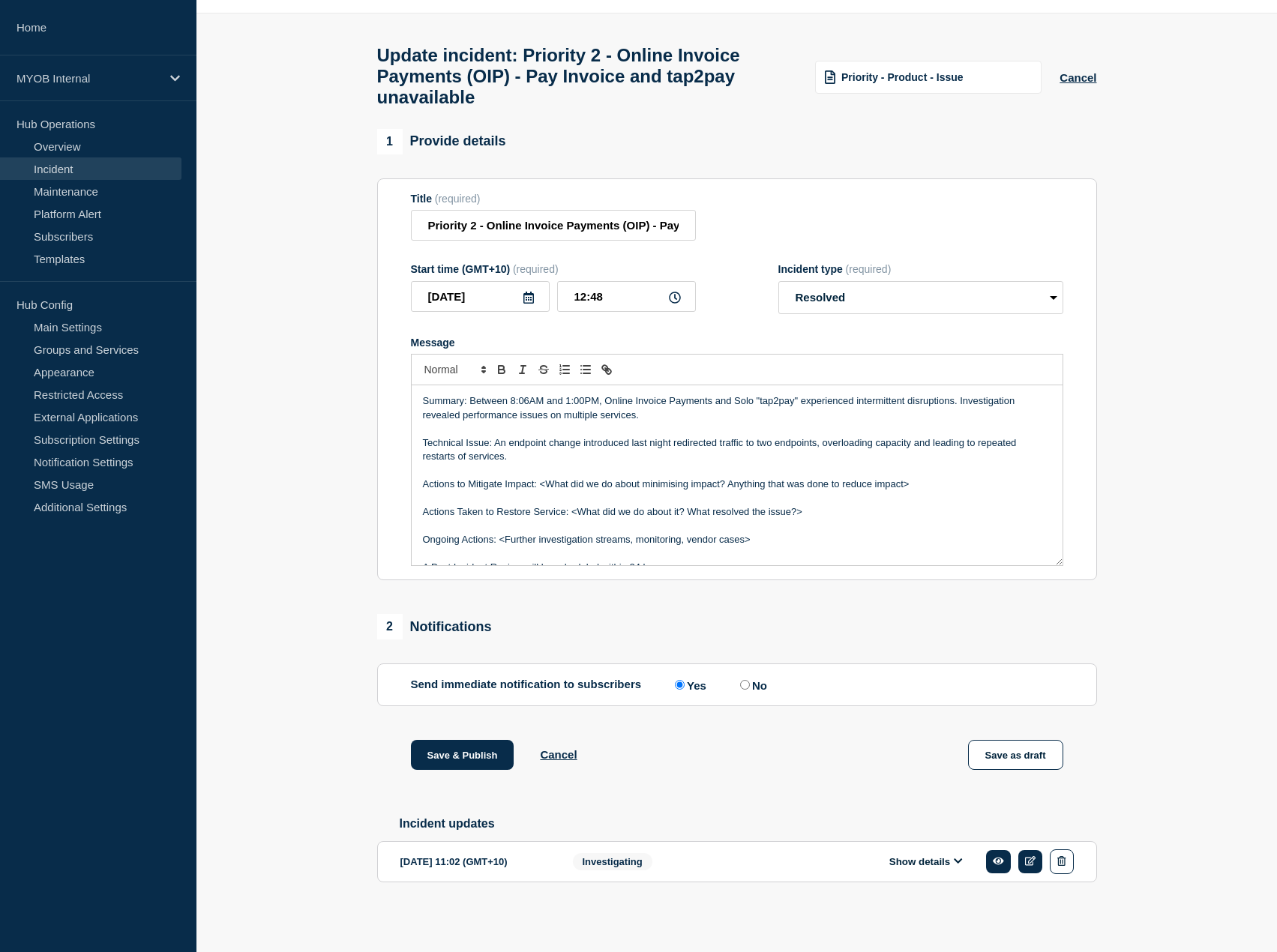
click at [512, 451] on p "Technical Issue: An endpoint change introduced last night redirected traffic to…" at bounding box center [738, 451] width 629 height 28
click at [514, 467] on p "Message" at bounding box center [738, 470] width 629 height 13
drag, startPoint x: 917, startPoint y: 480, endPoint x: 541, endPoint y: 476, distance: 376.0
click at [541, 478] on p "Actions to Mitigate Impact: <What did we do about minimising impact? Anything t…" at bounding box center [738, 484] width 629 height 13
drag, startPoint x: 780, startPoint y: 511, endPoint x: 574, endPoint y: 512, distance: 206.0
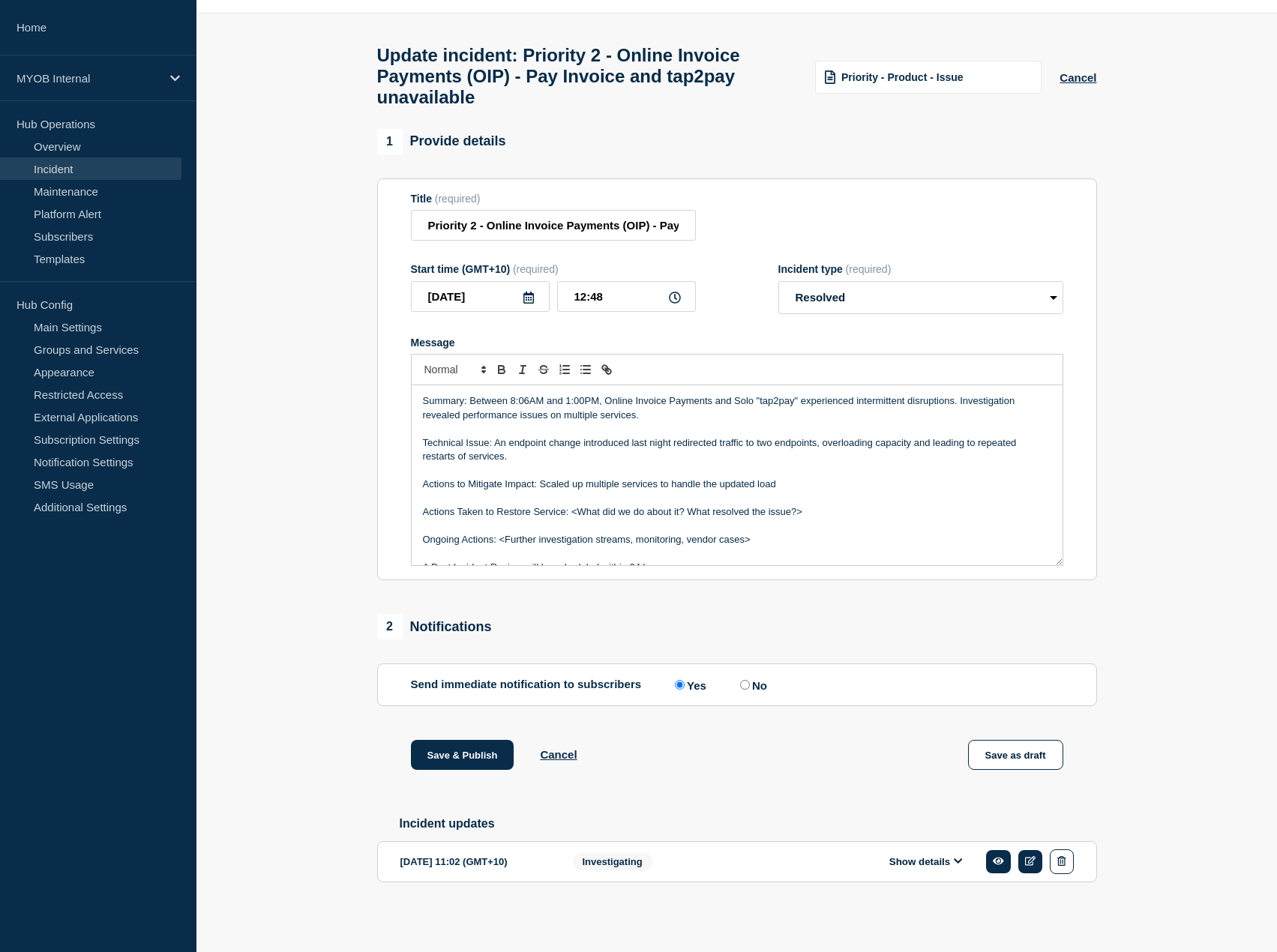
click at [574, 512] on p "Actions Taken to Restore Service: <What did we do about it? What resolved the i…" at bounding box center [738, 512] width 629 height 13
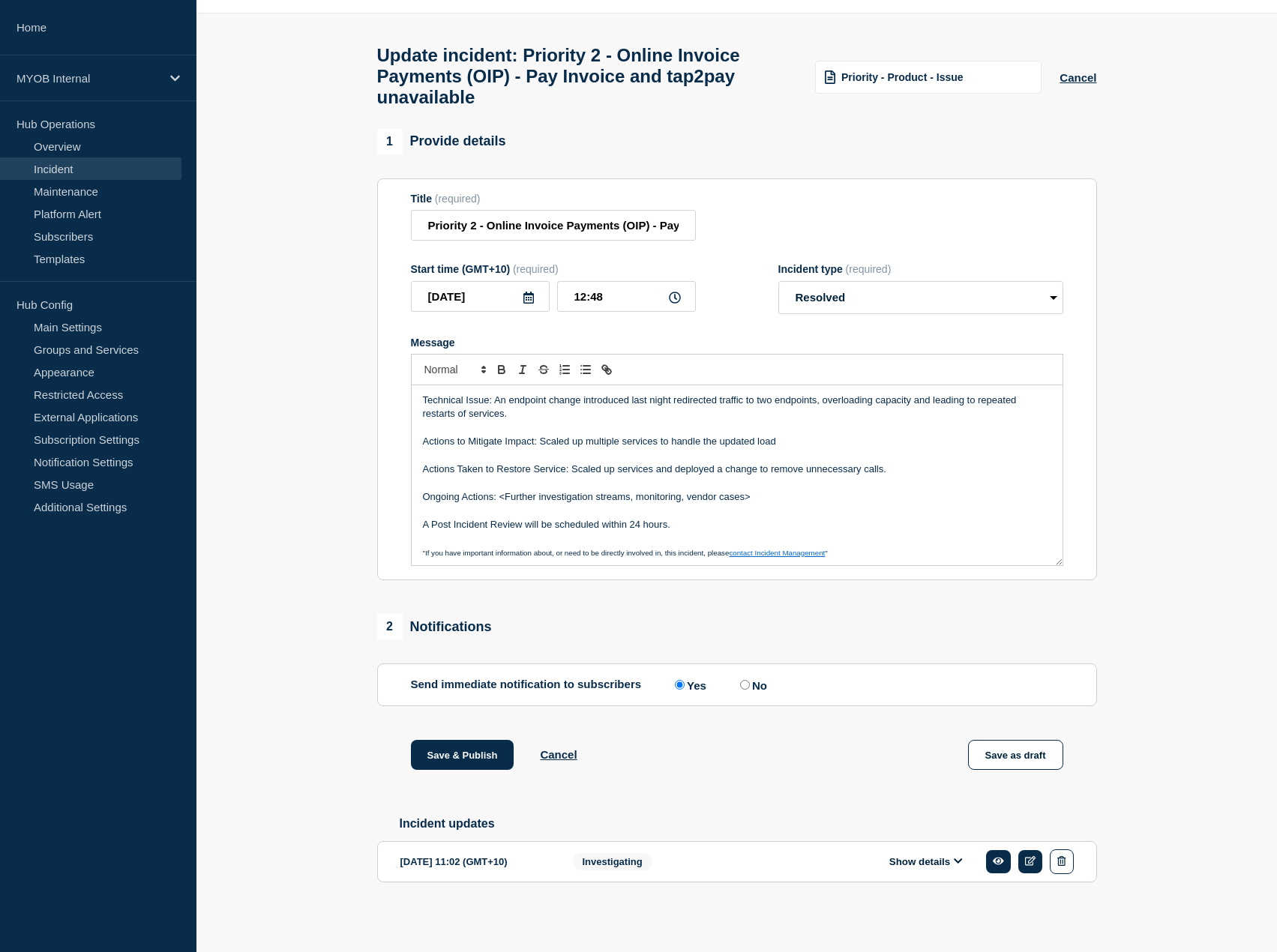
scroll to position [46, 0]
drag, startPoint x: 764, startPoint y: 491, endPoint x: 501, endPoint y: 493, distance: 263.0
click at [501, 493] on p "Ongoing Actions: <Further investigation streams, monitoring, vendor cases>" at bounding box center [738, 494] width 629 height 13
drag, startPoint x: 725, startPoint y: 492, endPoint x: 749, endPoint y: 493, distance: 24.0
click at [725, 492] on p "Ongoing Actions: <Further investigation streams, monitoring, vendor cases>" at bounding box center [738, 494] width 629 height 13
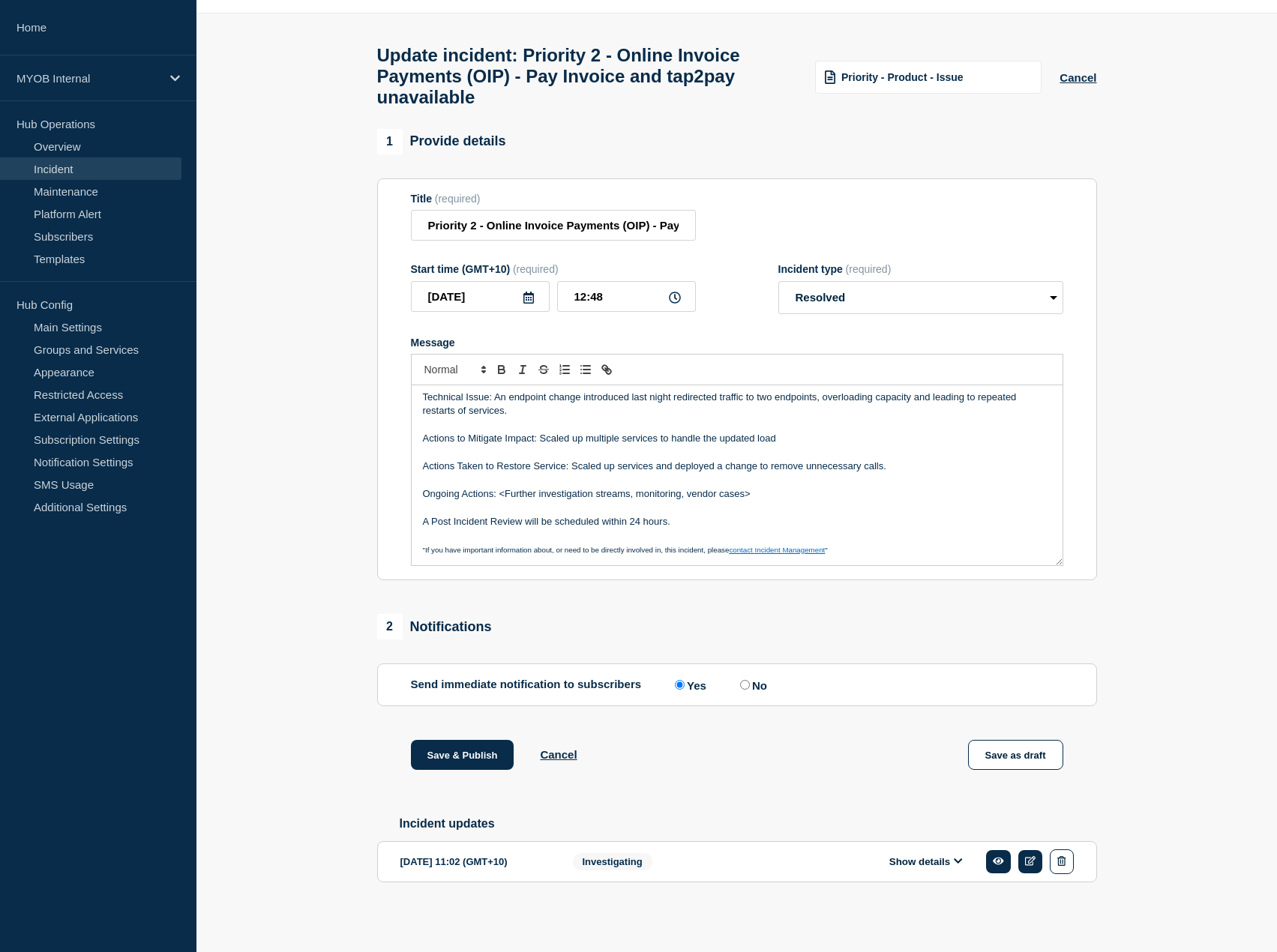
drag, startPoint x: 762, startPoint y: 490, endPoint x: 499, endPoint y: 484, distance: 263.1
click at [499, 487] on p "Ongoing Actions: <Further investigation streams, monitoring, vendor cases>" at bounding box center [738, 494] width 629 height 13
click at [768, 490] on p "Ongoing Actions: <Further investigation streams, monitoring, vendor cases>" at bounding box center [738, 494] width 629 height 13
drag, startPoint x: 664, startPoint y: 491, endPoint x: 501, endPoint y: 487, distance: 163.0
click at [501, 487] on p "Ongoing Actions: <Further investigation streams, monitoring, vendor cases>" at bounding box center [738, 494] width 629 height 13
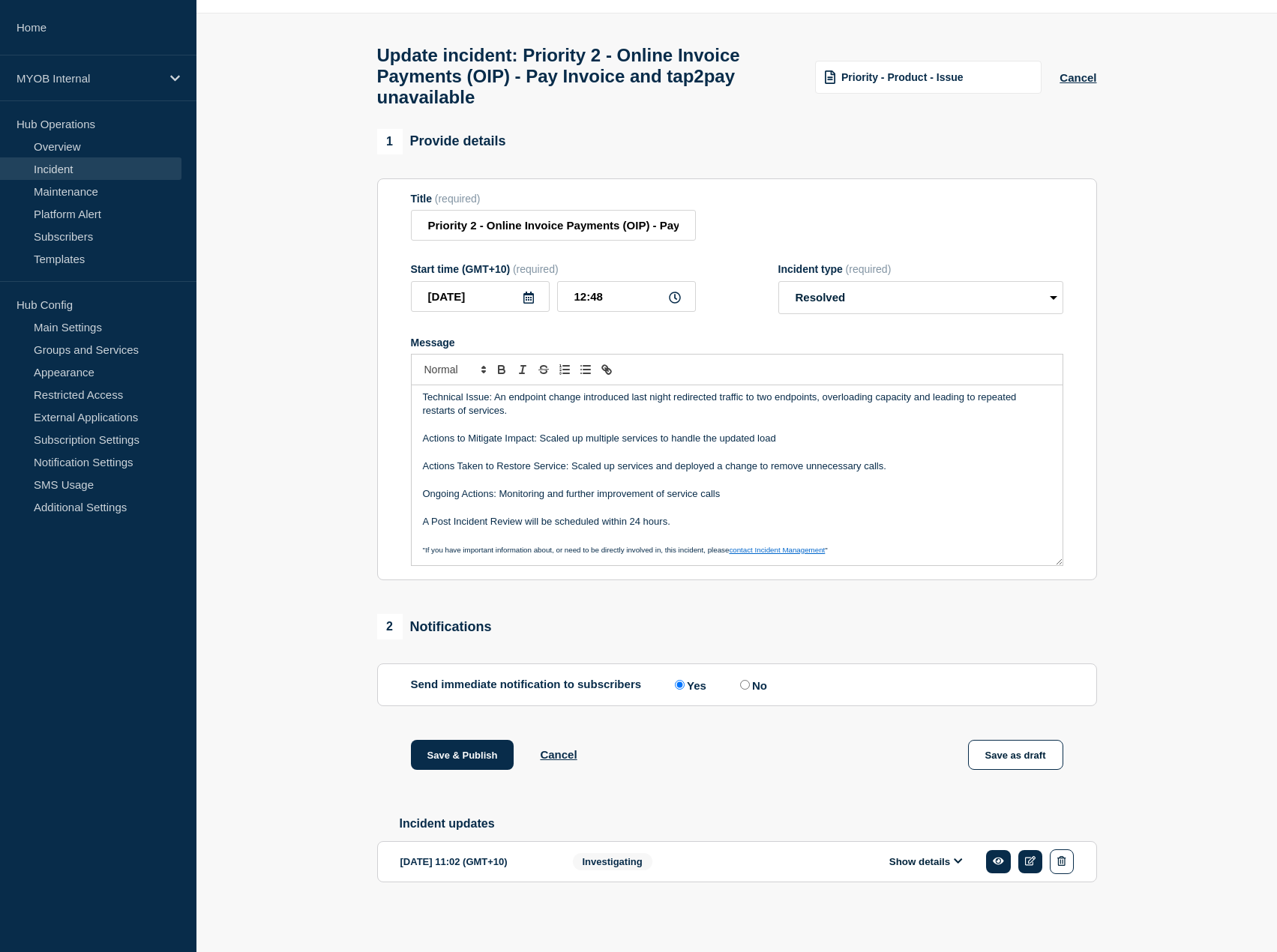
click at [655, 516] on p "A Post Incident Review will be scheduled within 24 hours." at bounding box center [738, 522] width 629 height 13
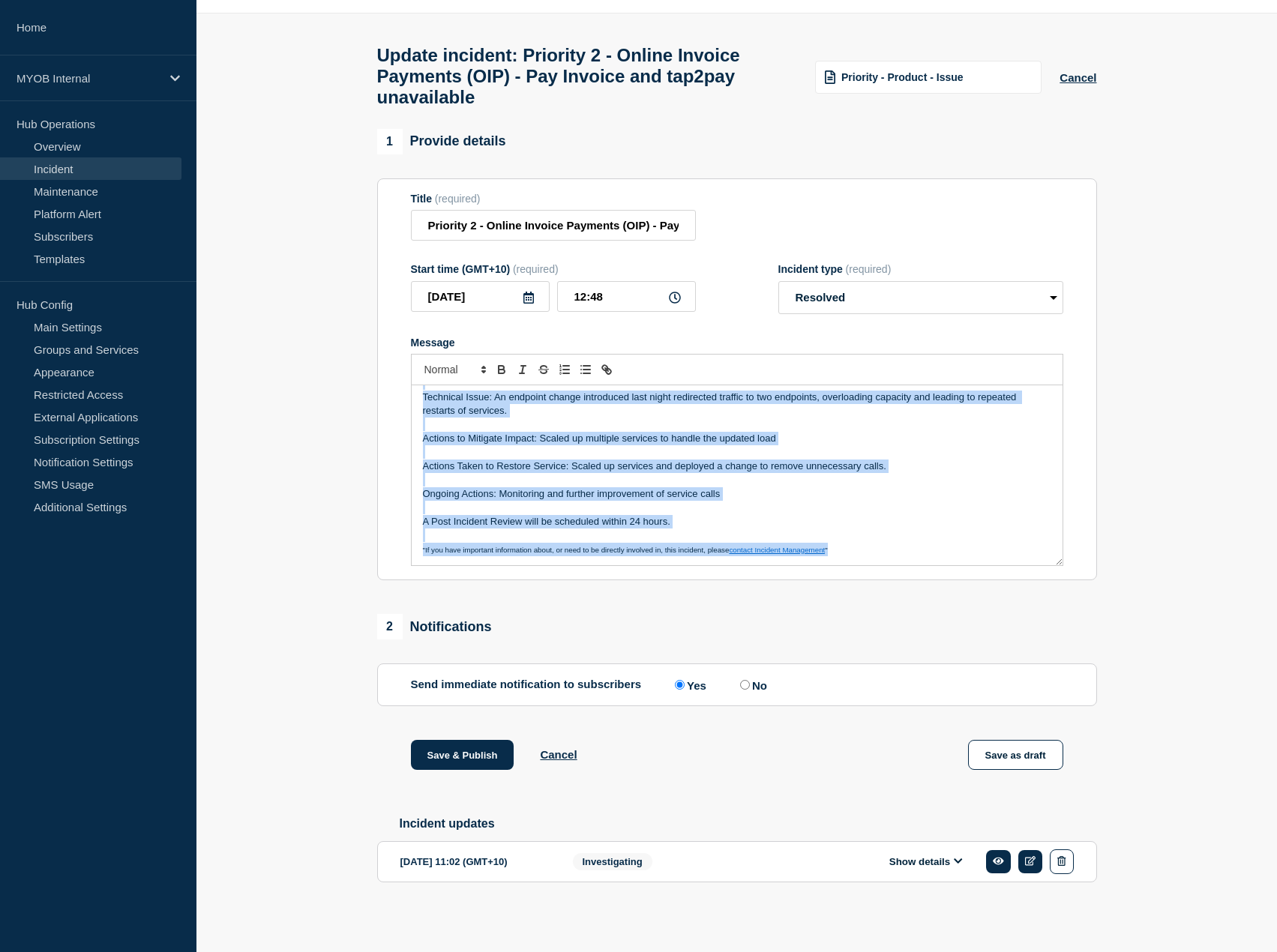
copy div "Summary: Between 8:06AM and 1:00PM, Online Invoice Payments and Solo "tap2pay" …"
click at [846, 479] on p "Message" at bounding box center [738, 480] width 629 height 13
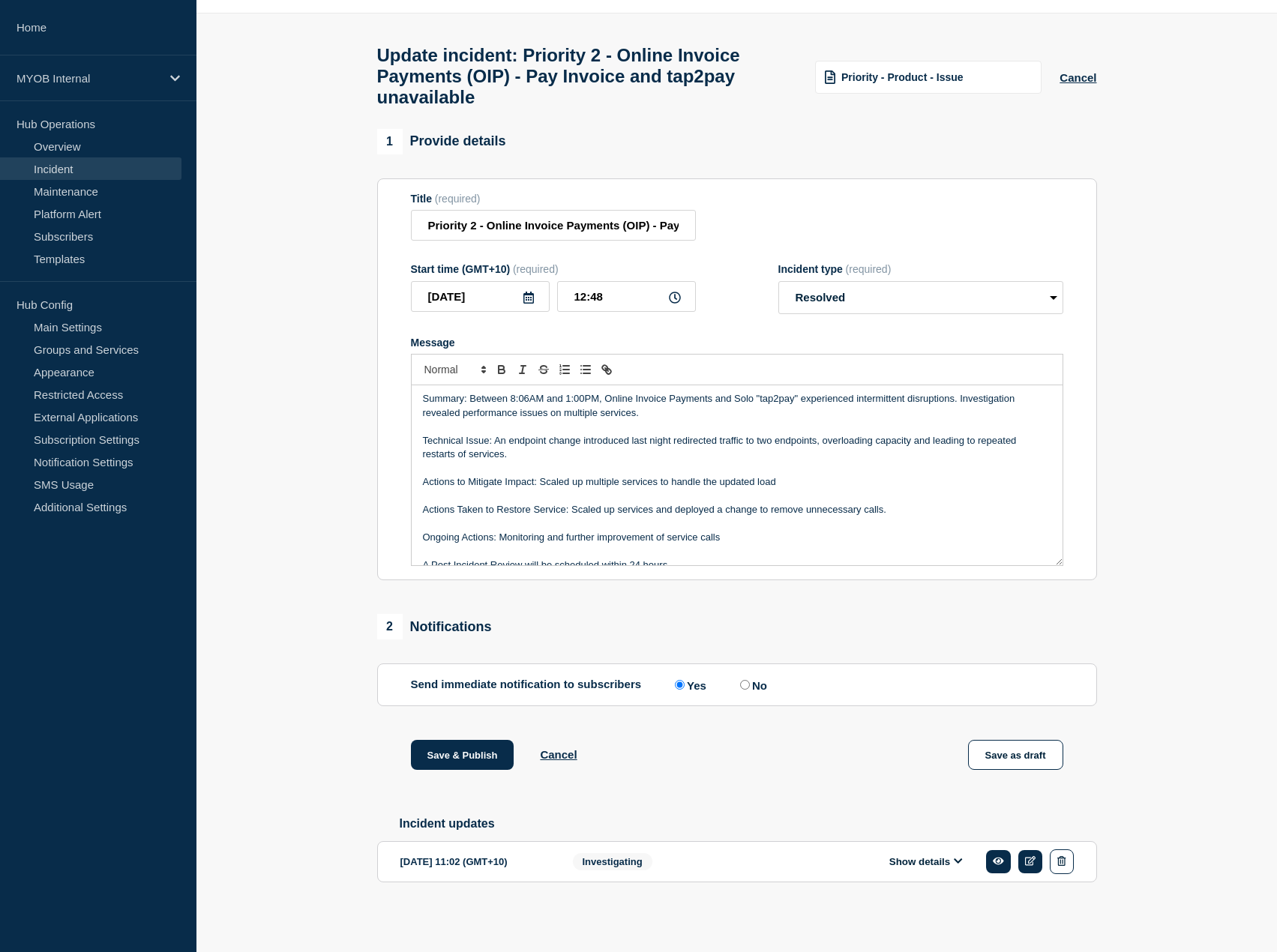
scroll to position [0, 0]
click at [783, 508] on p "Actions Taken to Restore Service: Scaled up services and deployed a change to r…" at bounding box center [738, 512] width 629 height 13
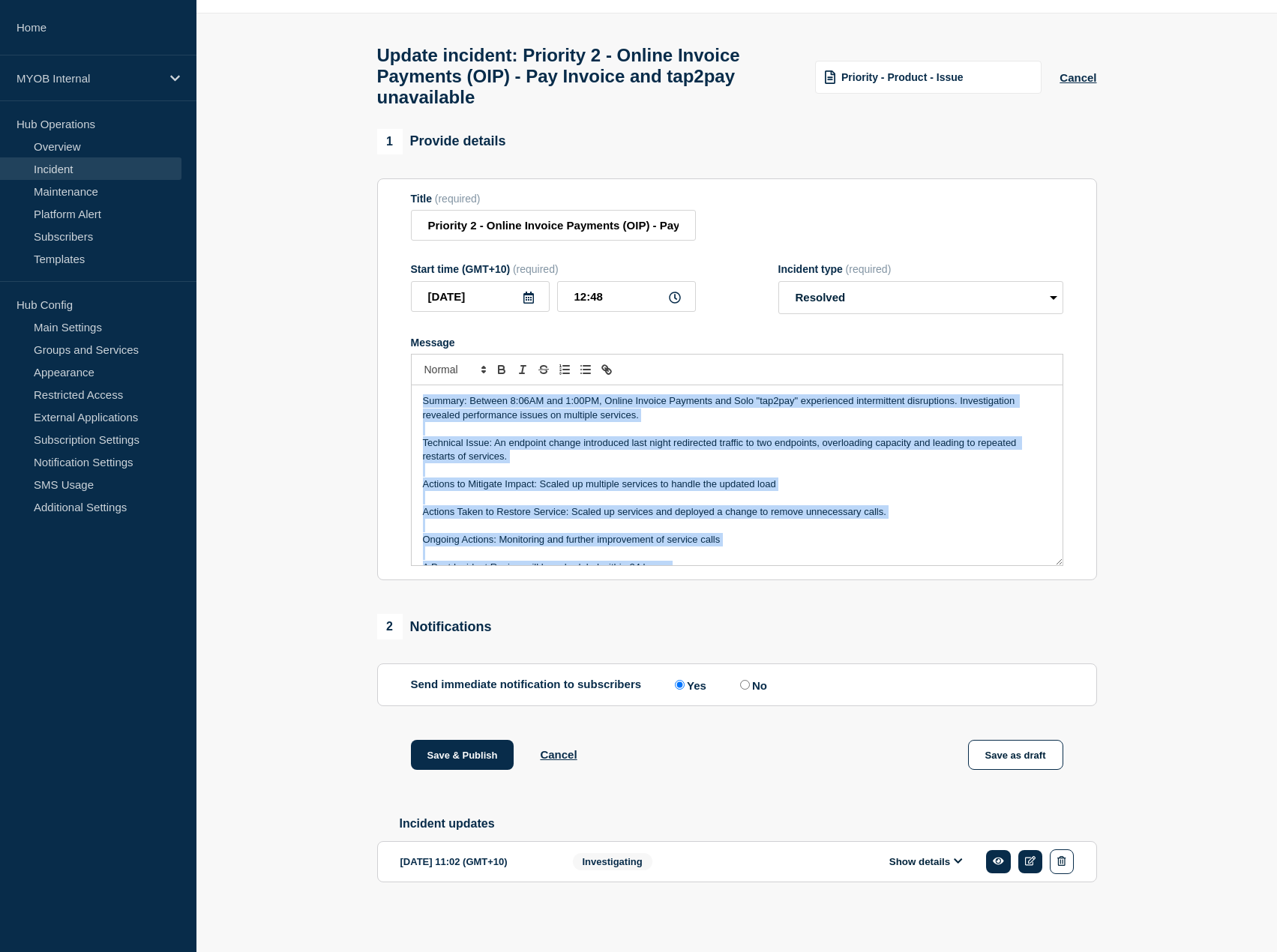
copy div "Summary: Between 8:06AM and 1:00PM, Online Invoice Payments and Solo "tap2pay" …"
click at [772, 467] on p "Message" at bounding box center [738, 470] width 629 height 13
copy div "Summary: Between 8:06AM and 1:00PM, Online Invoice Payments and Solo "tap2pay" …"
click at [819, 480] on p "Actions to Mitigate Impact: Scaled up multiple services to handle the updated l…" at bounding box center [738, 484] width 629 height 13
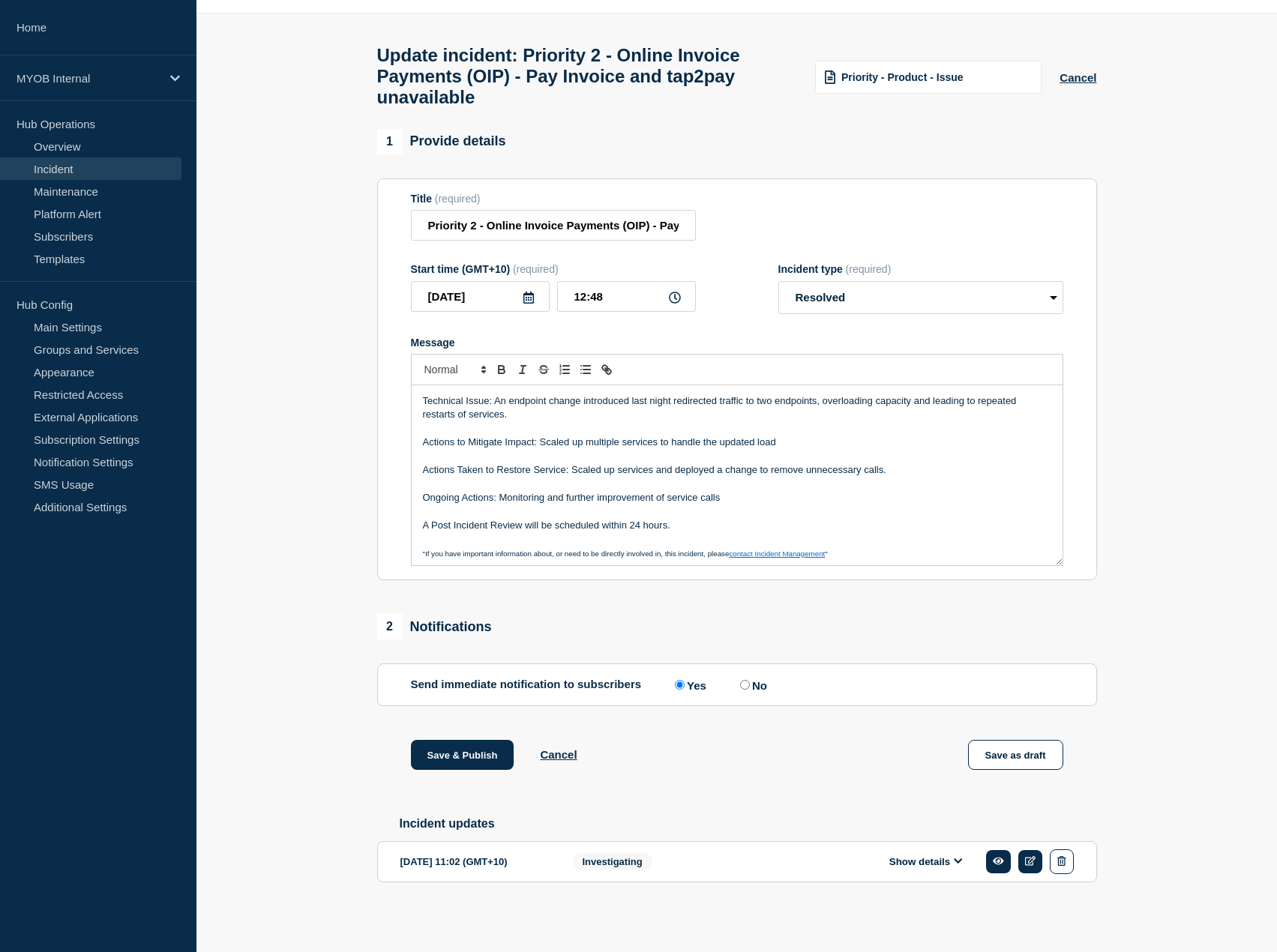
scroll to position [46, 0]
click at [887, 294] on select "Select option Investigating Identified Monitoring Resolved" at bounding box center [920, 298] width 285 height 33
click at [778, 281] on select "Select option Investigating Identified Monitoring Resolved" at bounding box center [920, 298] width 285 height 33
click at [909, 296] on select "Select option Investigating Identified Monitoring Resolved" at bounding box center [920, 298] width 285 height 33
select select "monitoring"
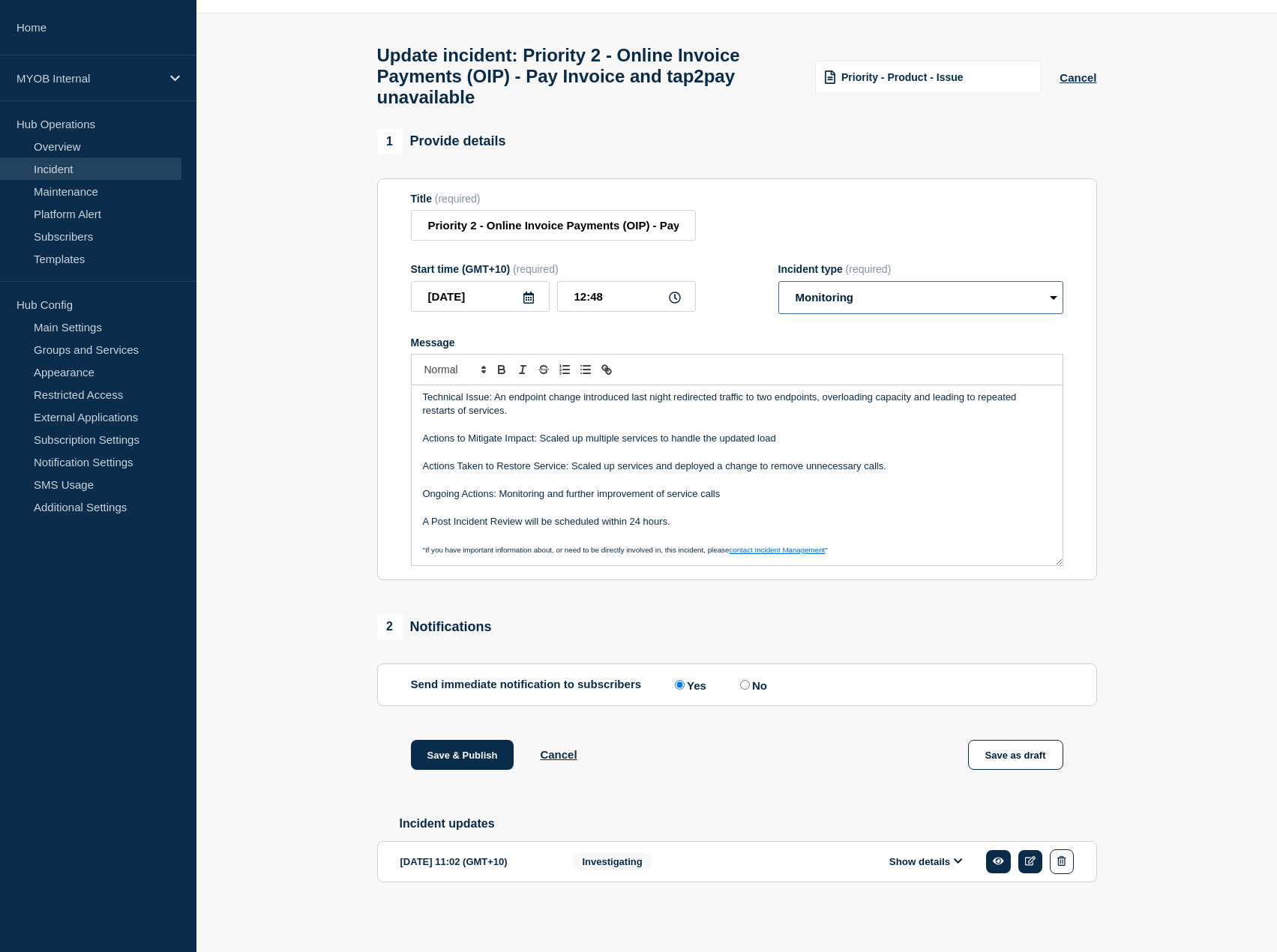
click at [778, 281] on select "Select option Investigating Identified Monitoring Resolved" at bounding box center [920, 298] width 285 height 33
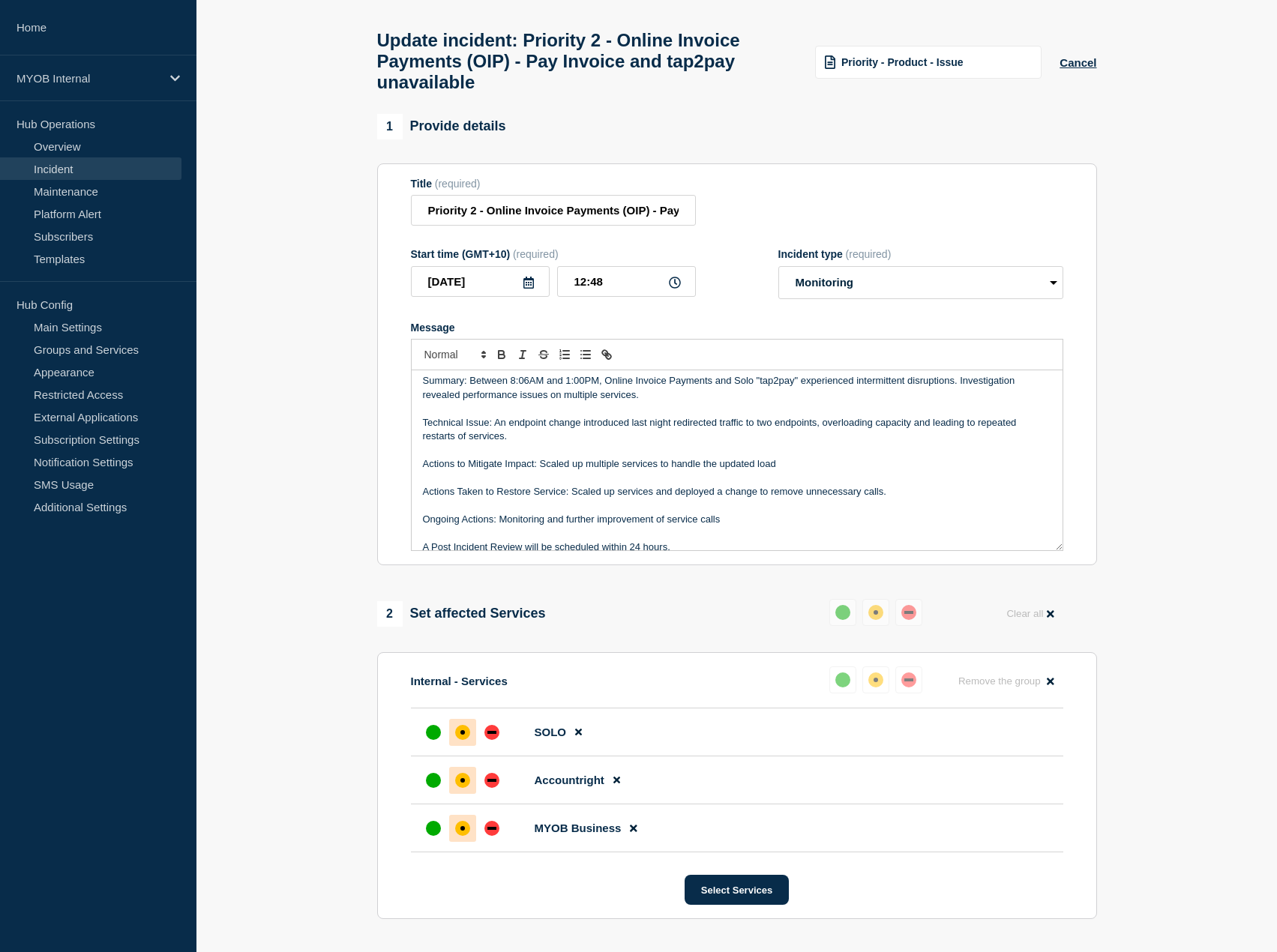
scroll to position [0, 0]
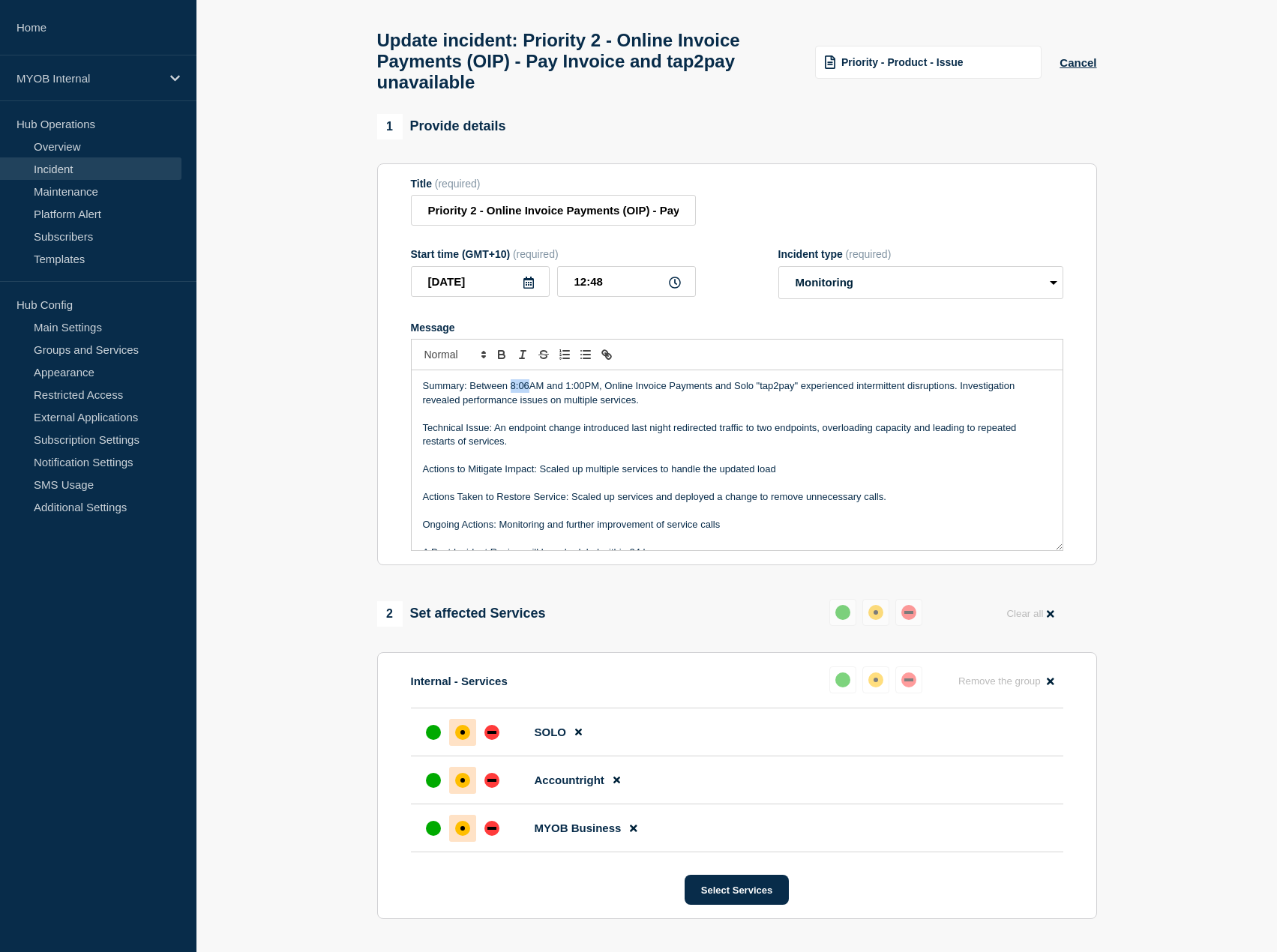
drag, startPoint x: 531, startPoint y: 394, endPoint x: 513, endPoint y: 392, distance: 18.1
click at [513, 392] on p "Summary: Between 8:06AM and 1:00PM, Online Invoice Payments and Solo "tap2pay" …" at bounding box center [738, 393] width 629 height 28
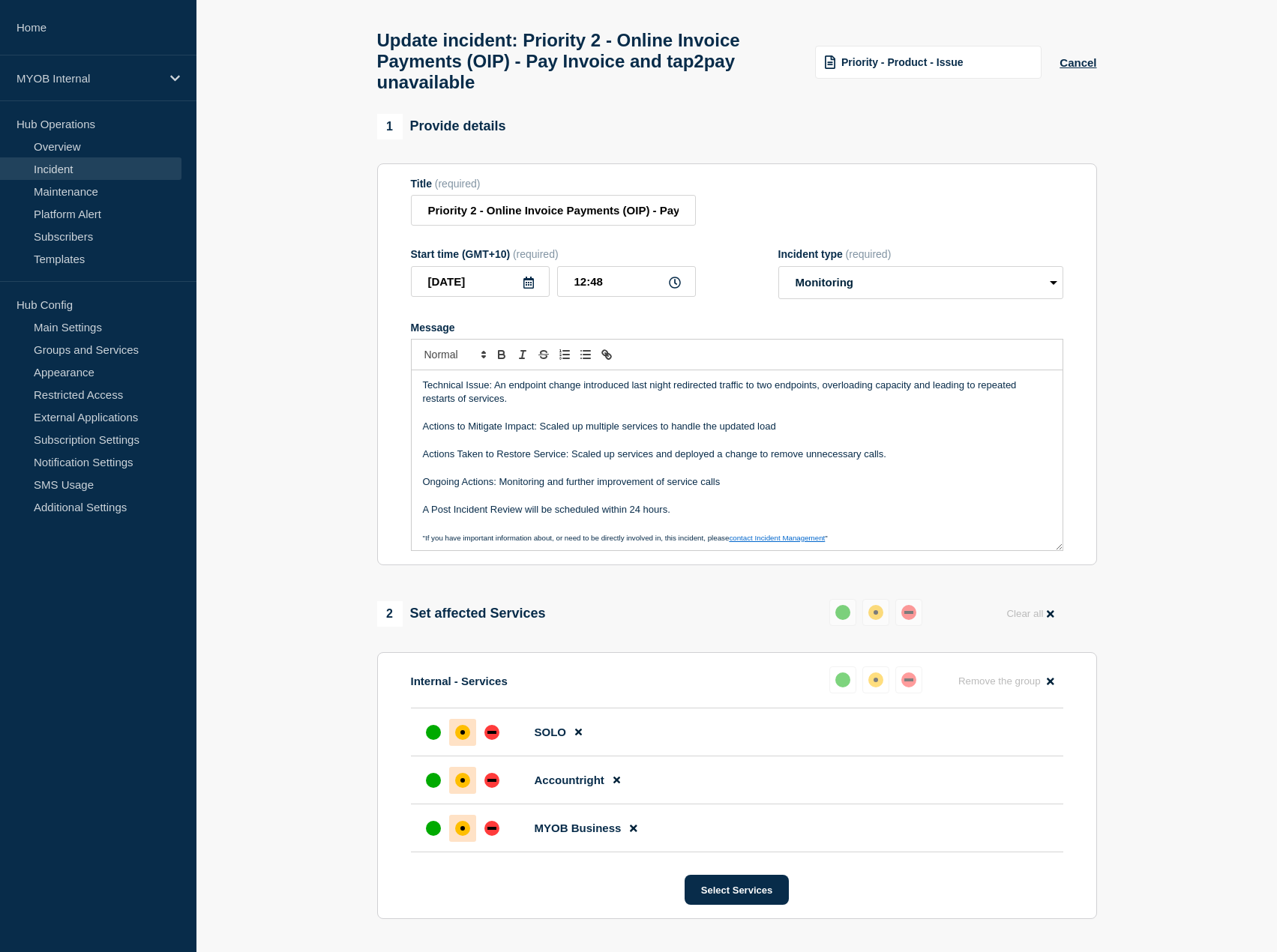
scroll to position [46, 0]
click at [726, 486] on p "Ongoing Actions: Monitoring and further improvement of service calls" at bounding box center [738, 479] width 629 height 13
click at [764, 472] on p "Message" at bounding box center [738, 465] width 629 height 13
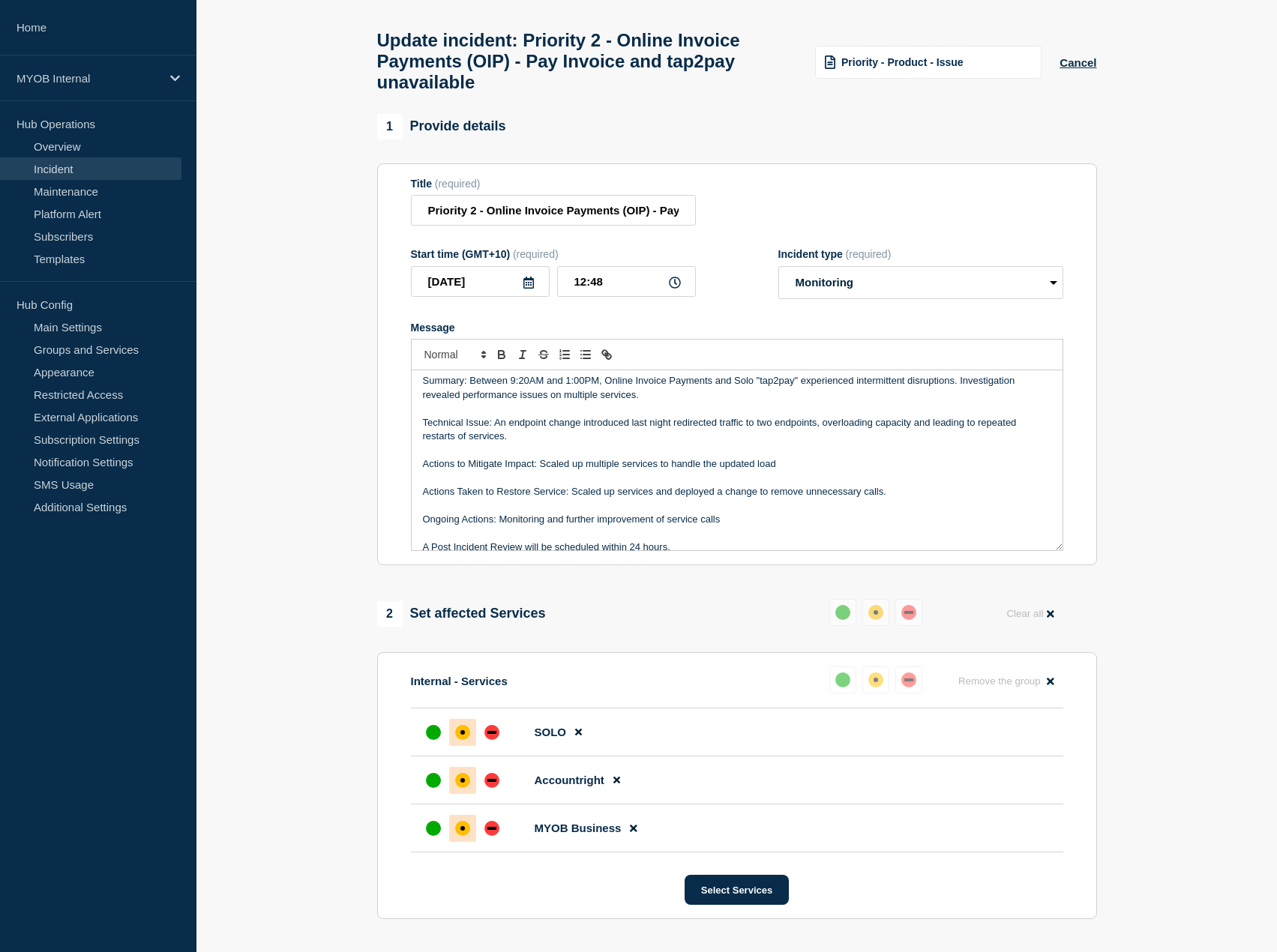
scroll to position [0, 0]
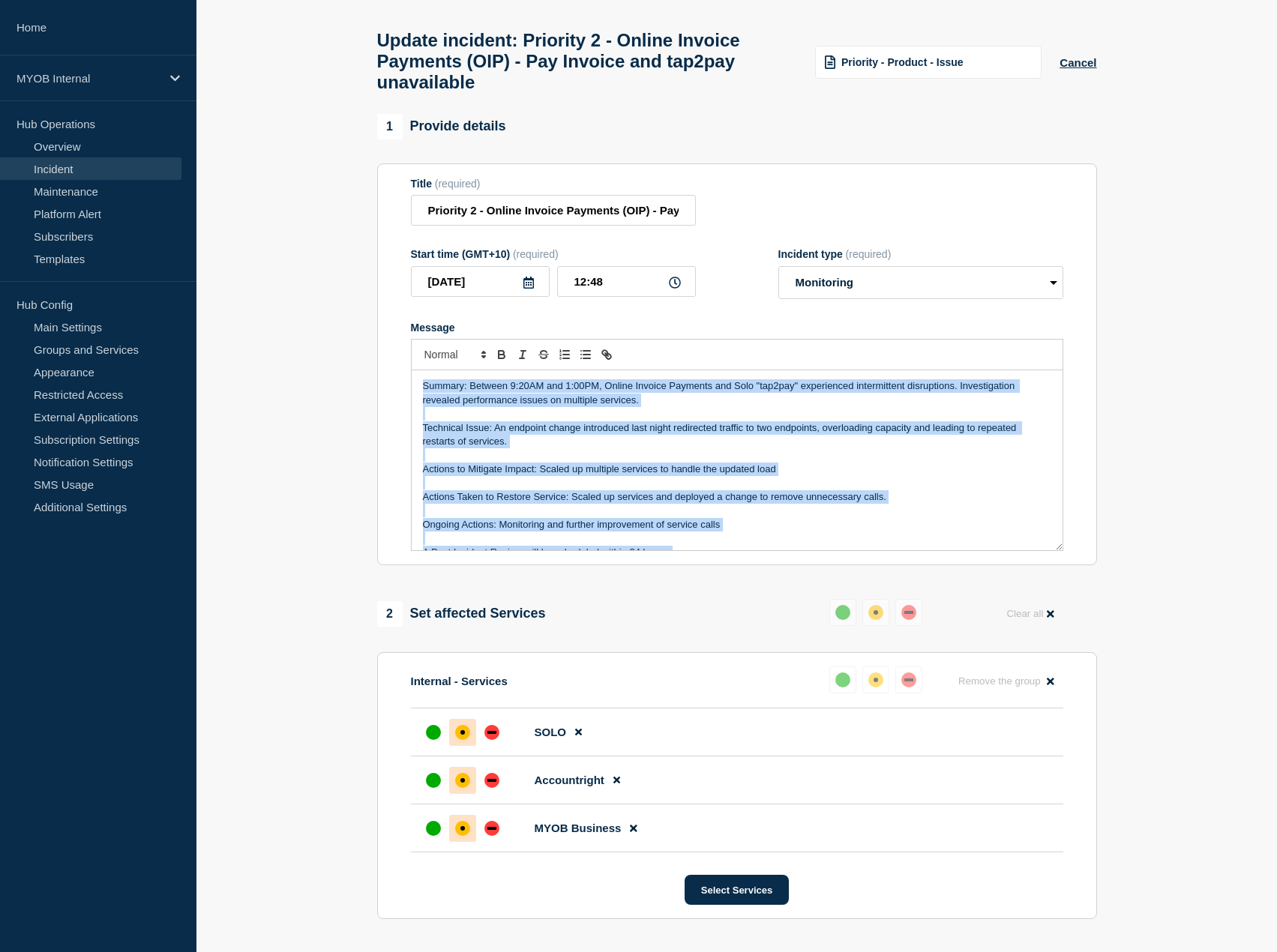
copy div "Summary: Between 9:20AM and 1:00PM, Online Invoice Payments and Solo "tap2pay" …"
click at [844, 490] on p "Message" at bounding box center [738, 482] width 629 height 13
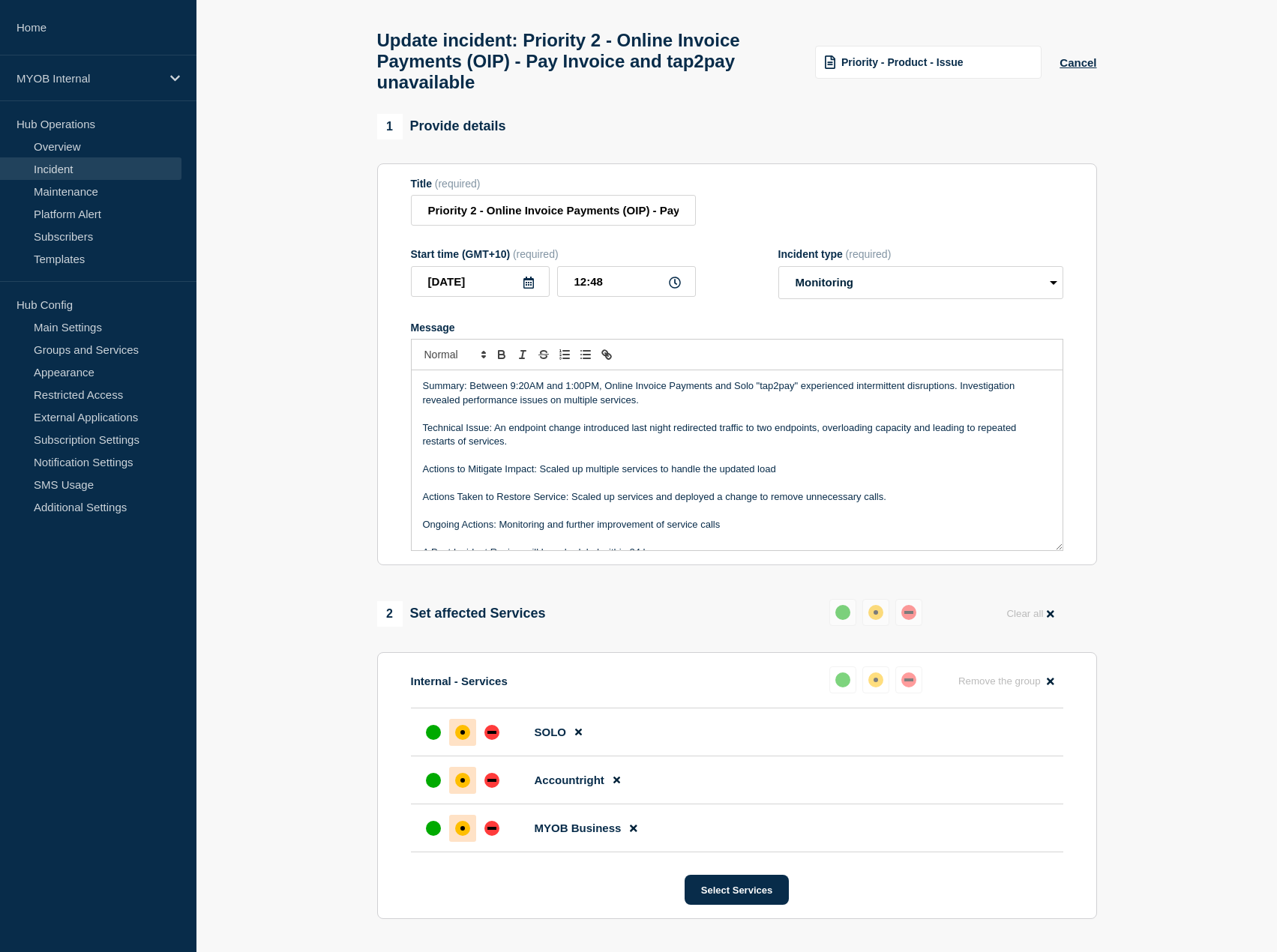
click at [853, 476] on p "Actions to Mitigate Impact: Scaled up multiple services to handle the updated l…" at bounding box center [738, 469] width 629 height 13
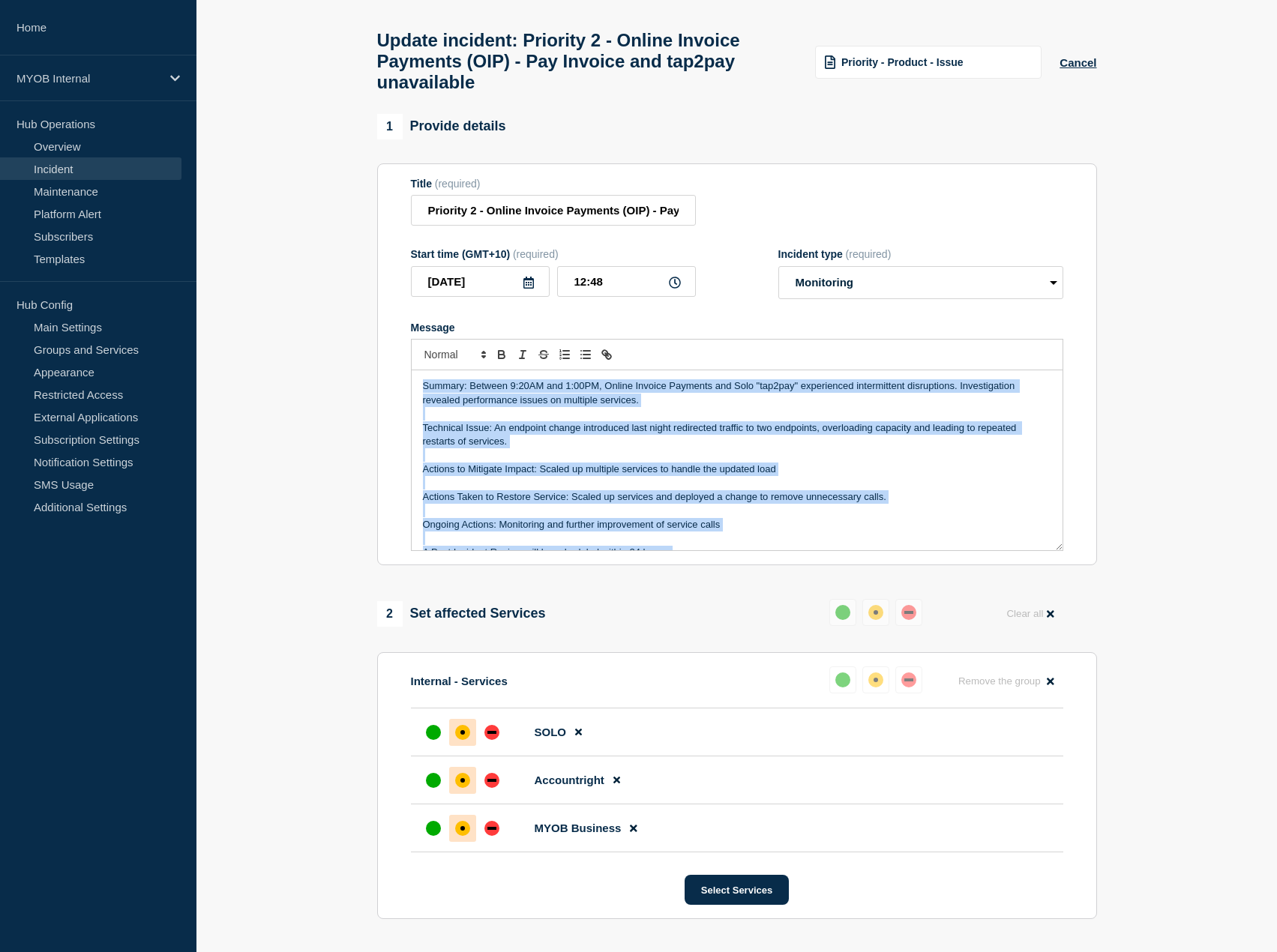
copy div "Summary: Between 9:20AM and 1:00PM, Online Invoice Payments and Solo "tap2pay" …"
click at [685, 449] on p "Technical Issue: An endpoint change introduced last night redirected traffic to…" at bounding box center [738, 436] width 629 height 28
copy div "Summary: Between 9:20AM and 1:00PM, Online Invoice Payments and Solo "tap2pay" …"
click at [684, 449] on p "Technical Issue: An endpoint change introduced last night redirected traffic to…" at bounding box center [738, 436] width 629 height 28
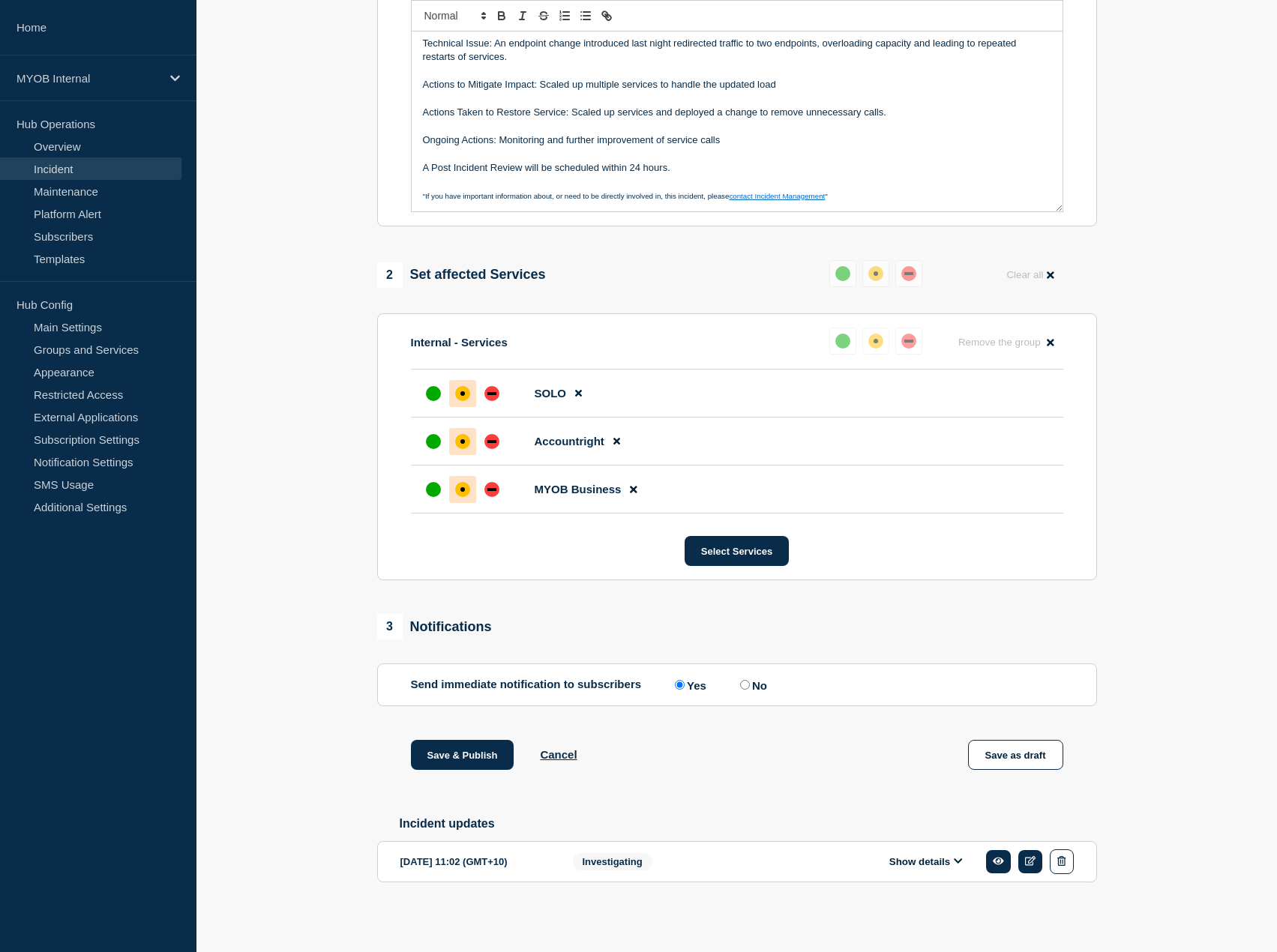
scroll to position [411, 0]
drag, startPoint x: 302, startPoint y: 726, endPoint x: 421, endPoint y: 439, distance: 310.7
click at [409, 553] on section "1 Provide details Title (required) Priority 2 - Online Invoice Payments (OIP) -…" at bounding box center [737, 352] width 1080 height 1155
click at [351, 421] on section "1 Provide details Title (required) Priority 2 - Online Invoice Payments (OIP) -…" at bounding box center [737, 352] width 1080 height 1155
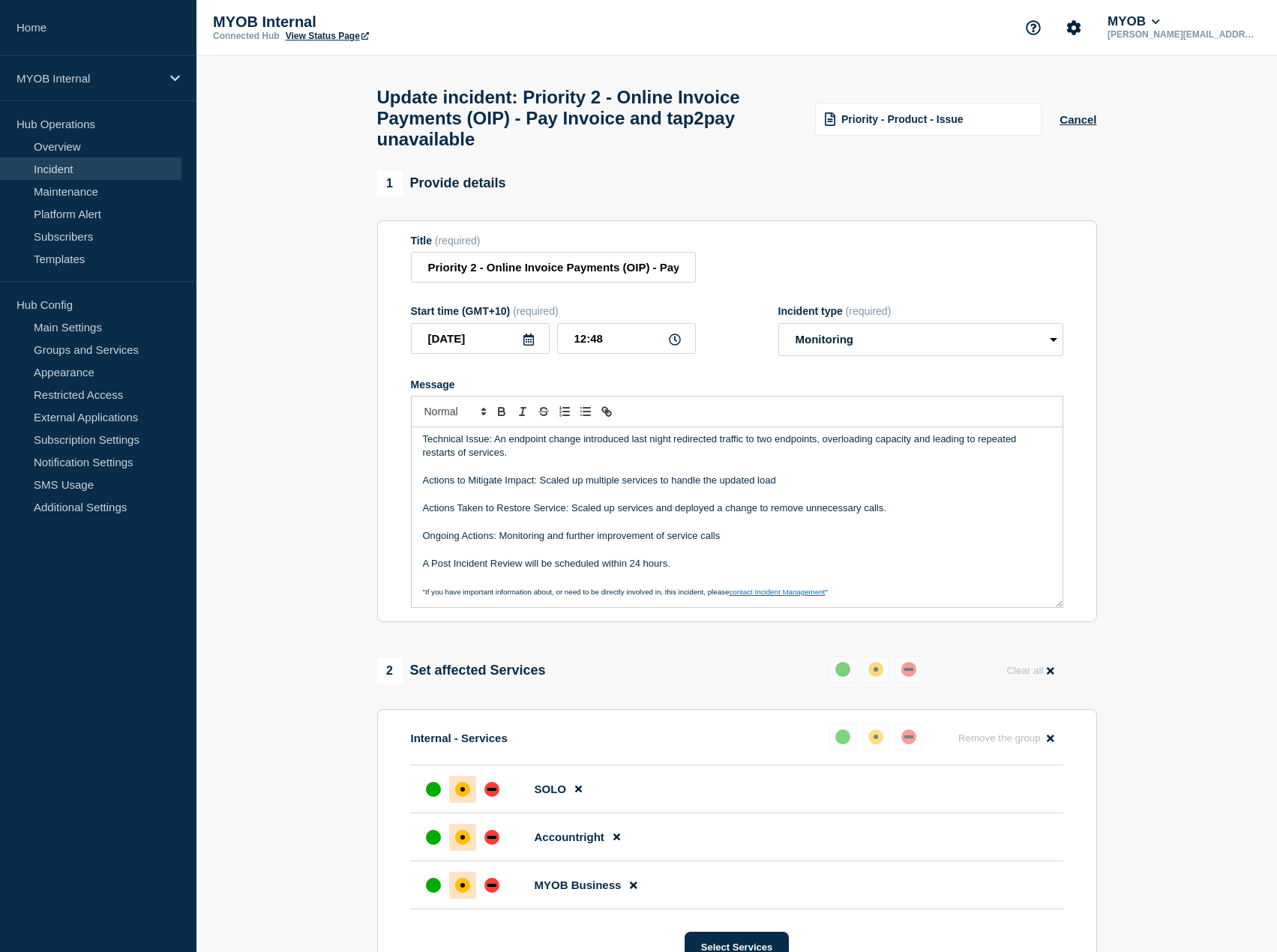
click at [680, 487] on p "Actions to Mitigate Impact: Scaled up multiple services to handle the updated l…" at bounding box center [738, 480] width 629 height 13
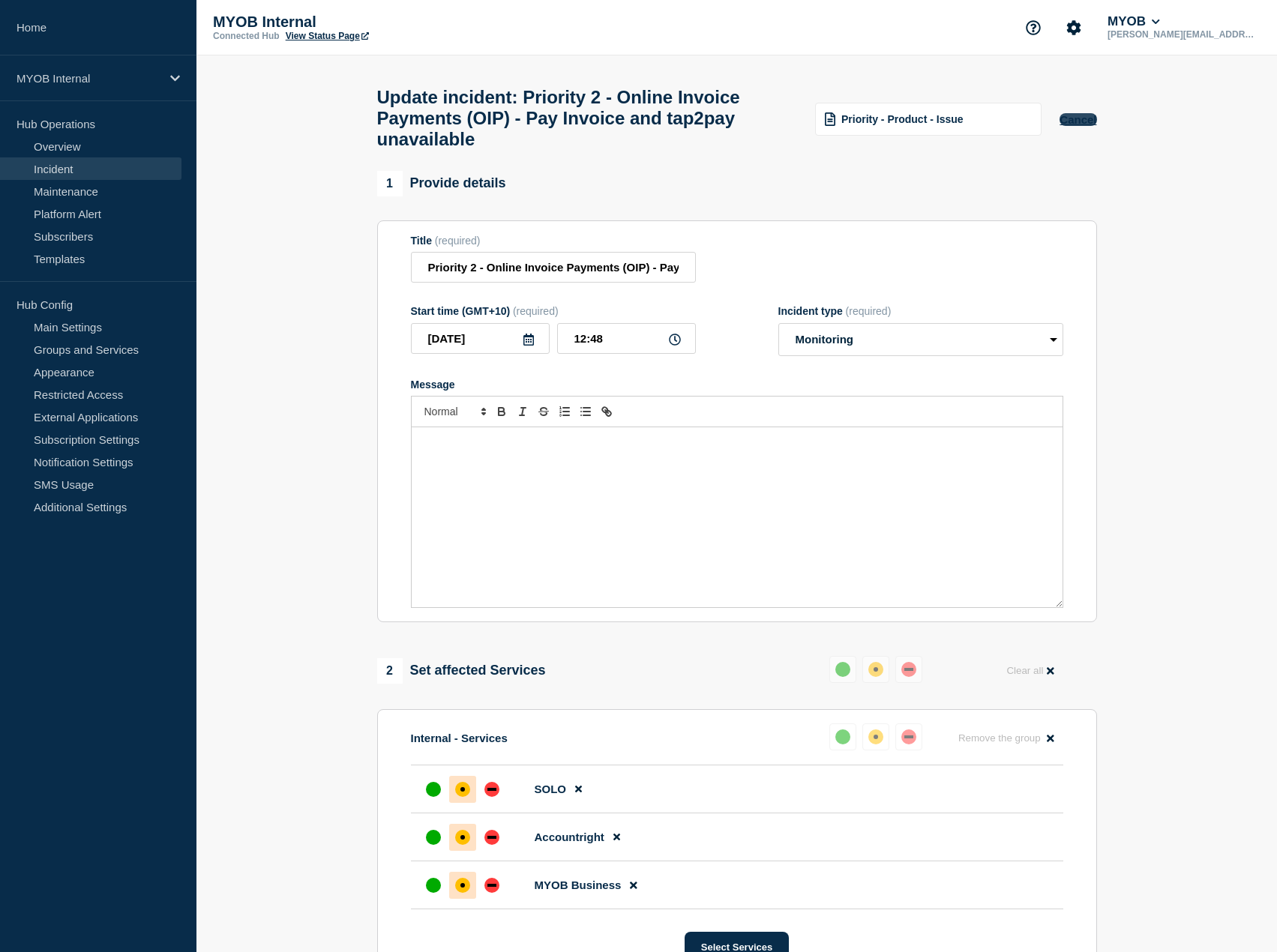
click at [1068, 126] on button "Cancel" at bounding box center [1079, 119] width 37 height 13
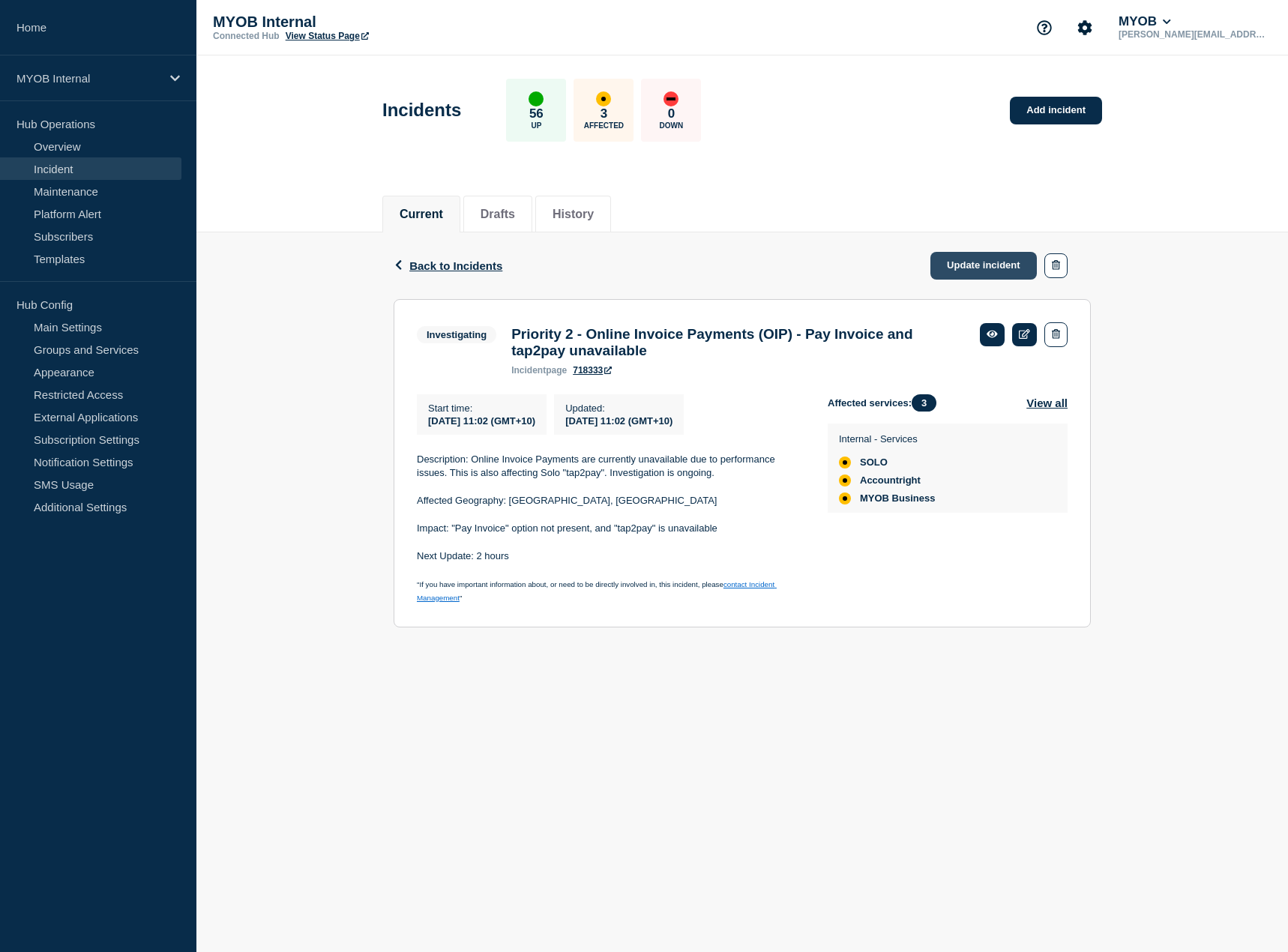
click at [983, 253] on link "Update incident" at bounding box center [983, 266] width 106 height 28
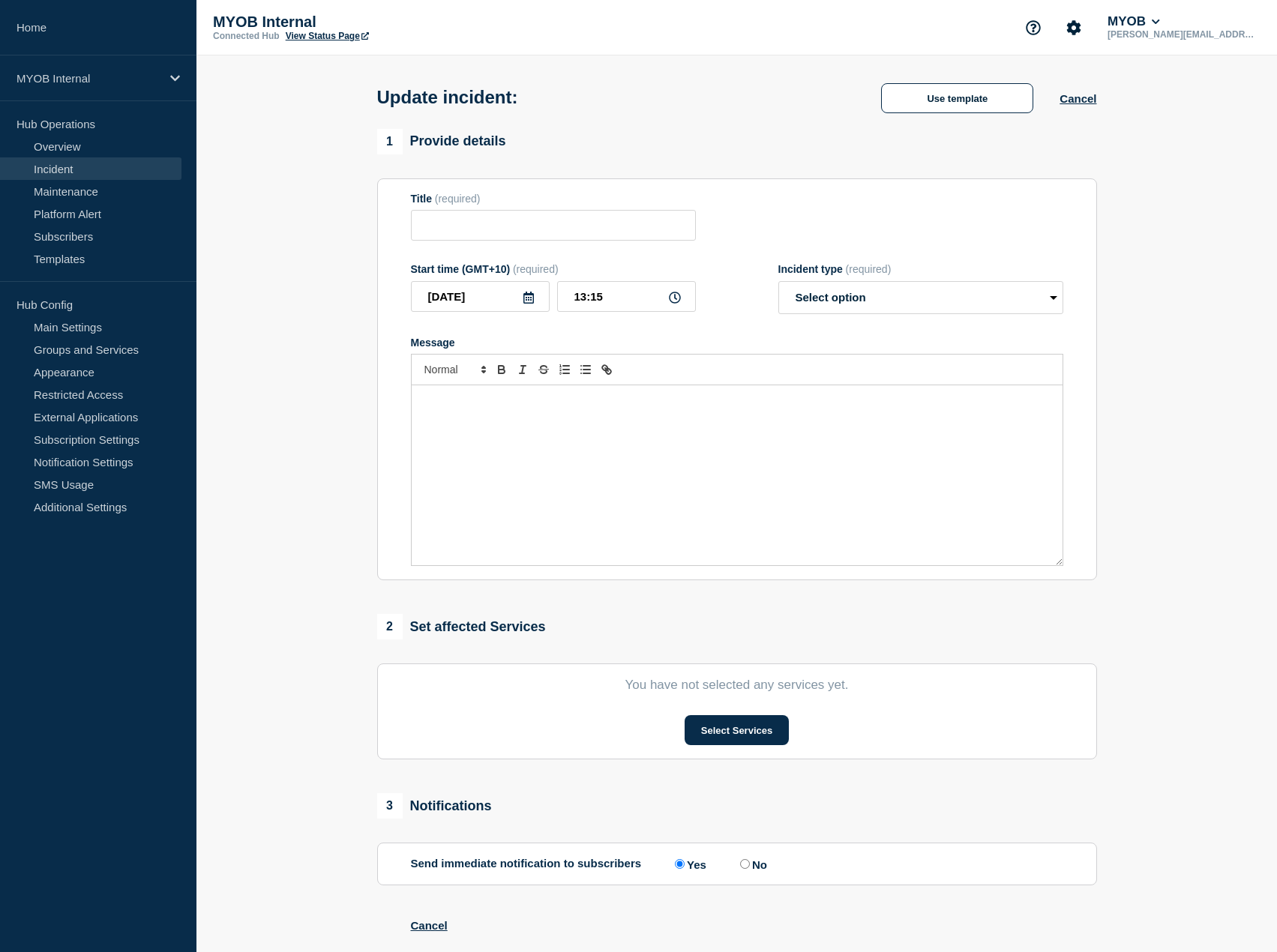
type input "Priority 2 - Online Invoice Payments (OIP) - Pay Invoice and tap2pay unavailable"
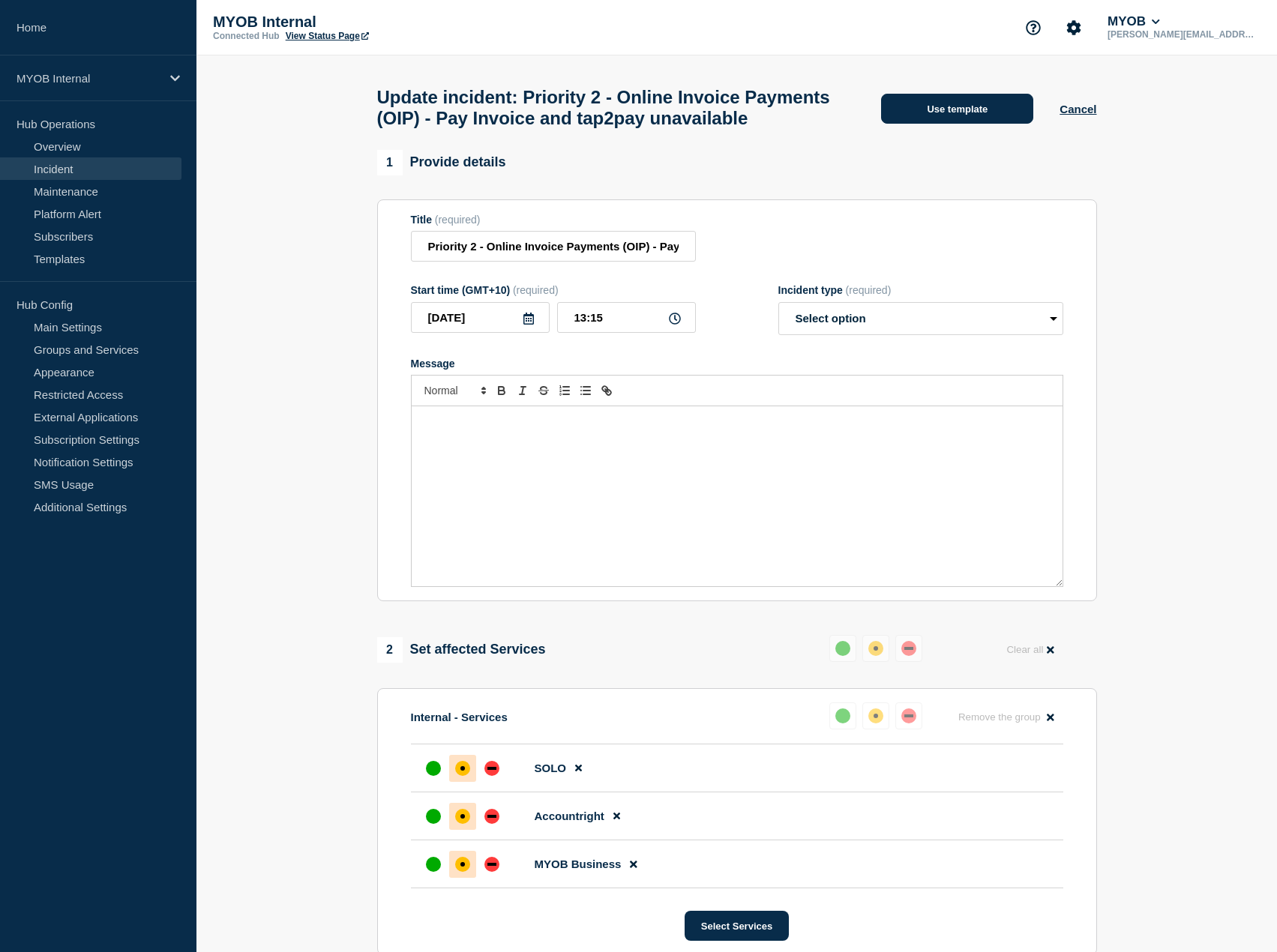
click at [983, 124] on button "Use template" at bounding box center [956, 109] width 152 height 30
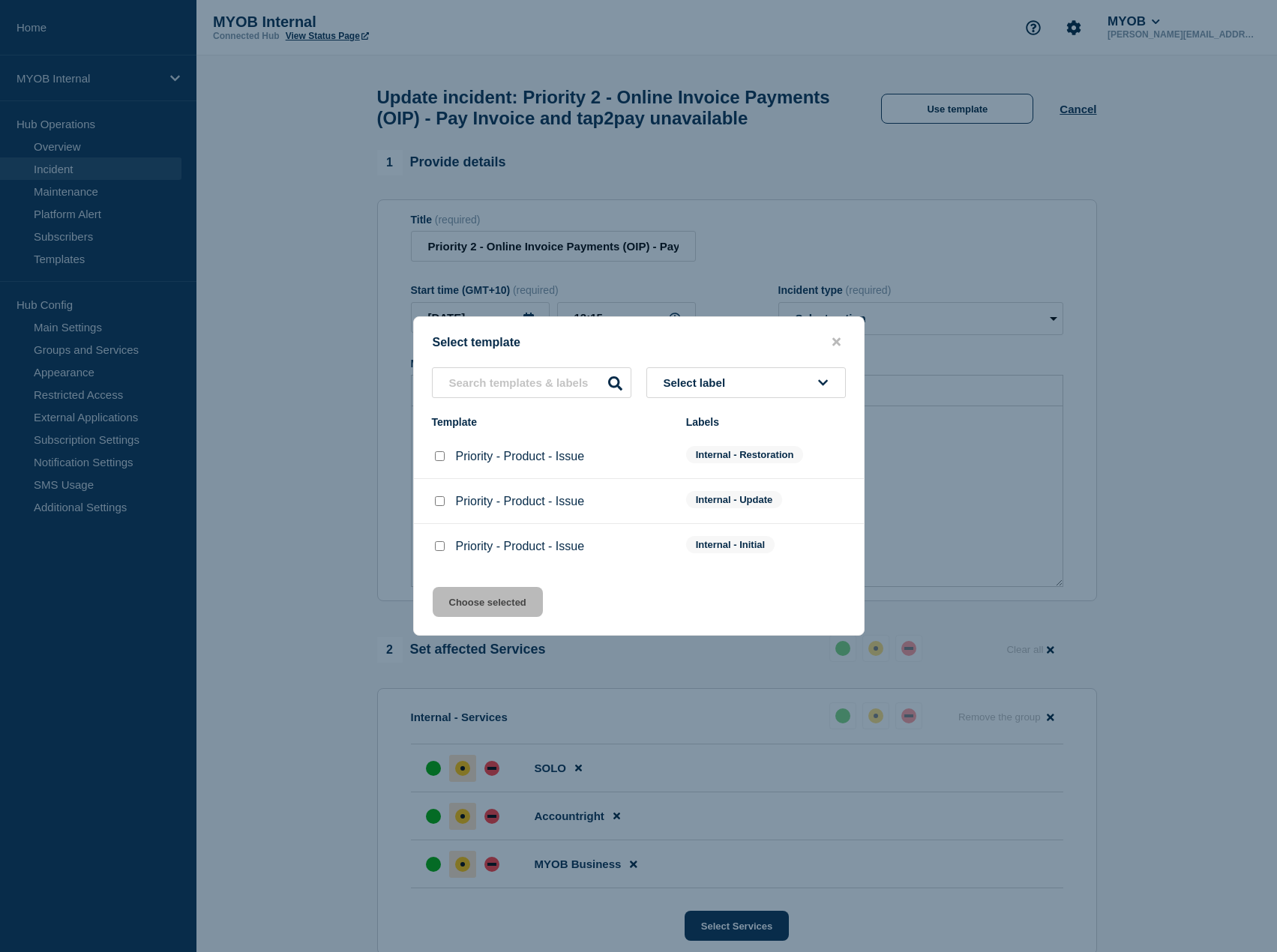
click at [435, 454] on input "Priority - Product - Issue checkbox" at bounding box center [439, 456] width 10 height 10
checkbox input "true"
click at [468, 617] on button "Choose selected" at bounding box center [488, 602] width 111 height 30
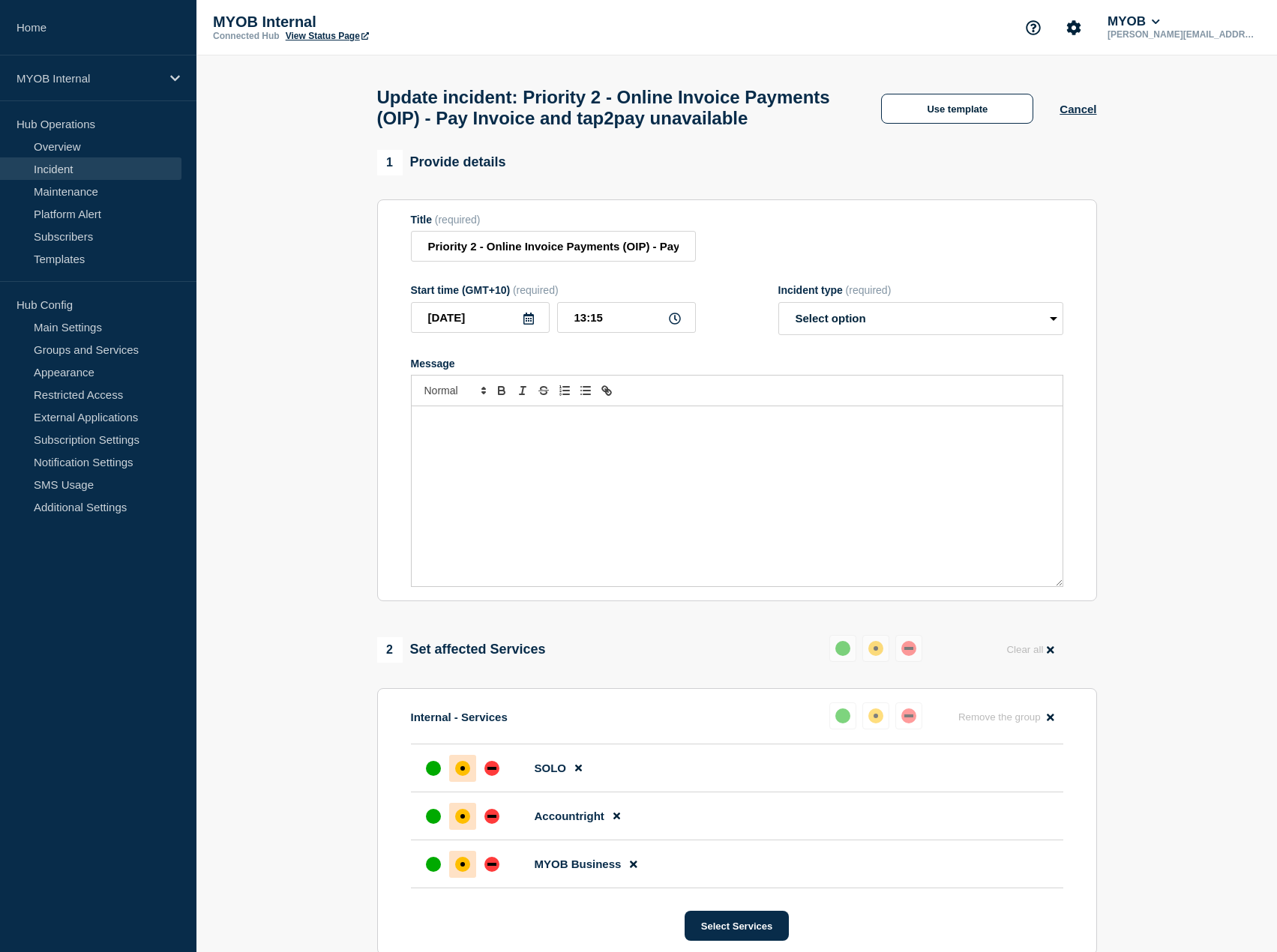
select select "resolved"
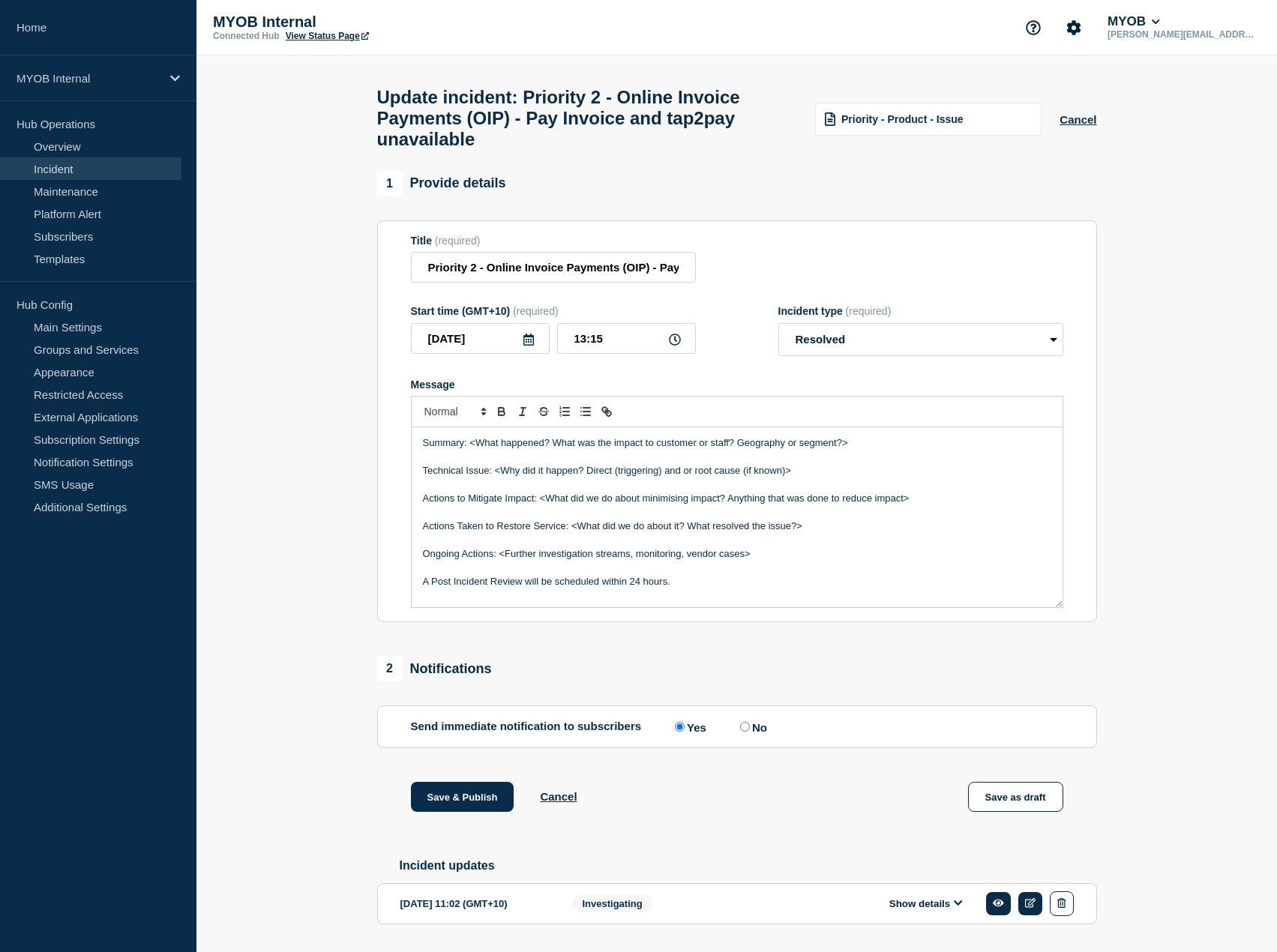
click at [537, 506] on p "Actions to Mitigate Impact: <What did we do about minimising impact? Anything t…" at bounding box center [738, 498] width 629 height 13
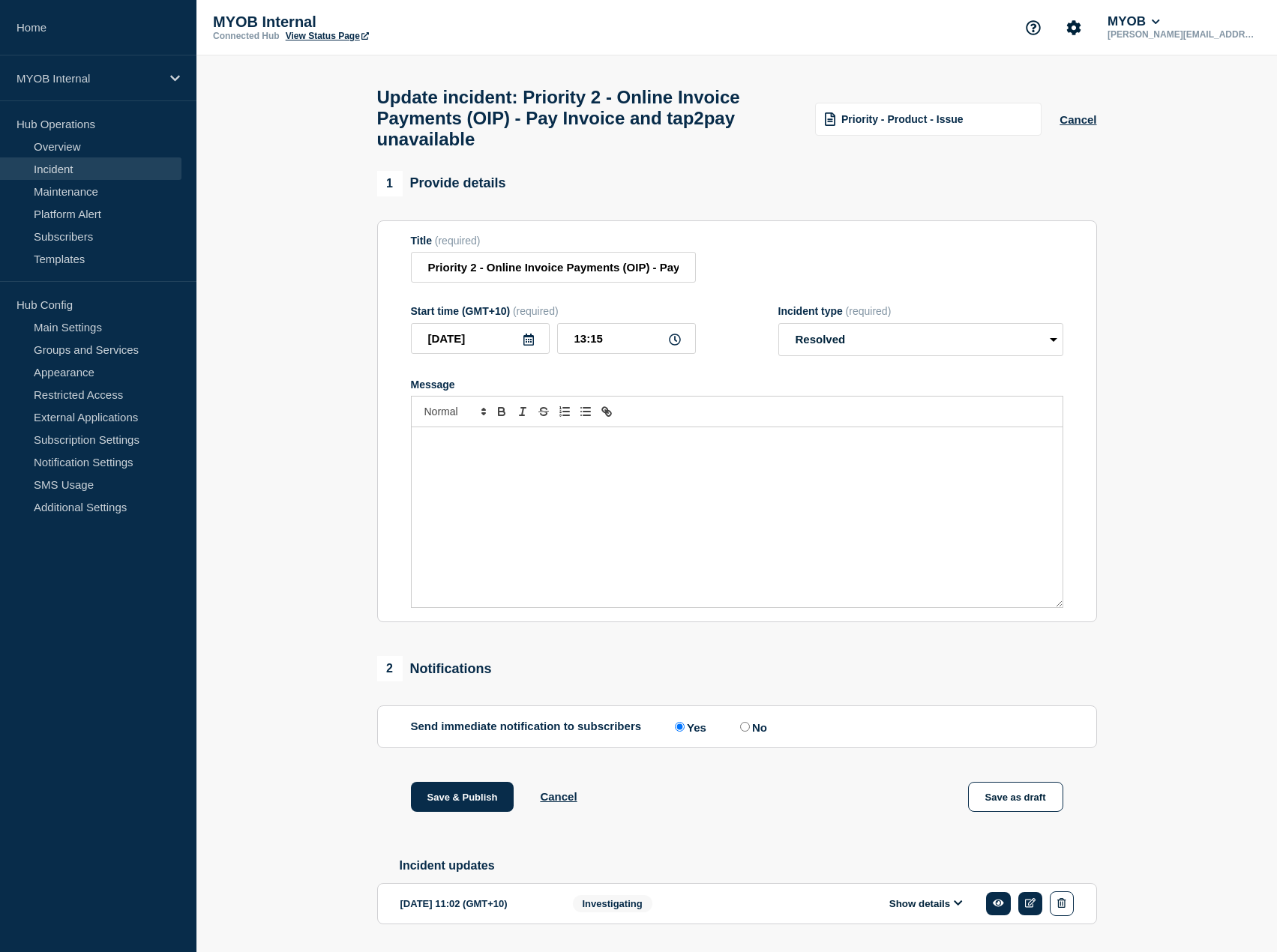
click at [947, 115] on div "Priority - Product - Issue" at bounding box center [928, 119] width 227 height 33
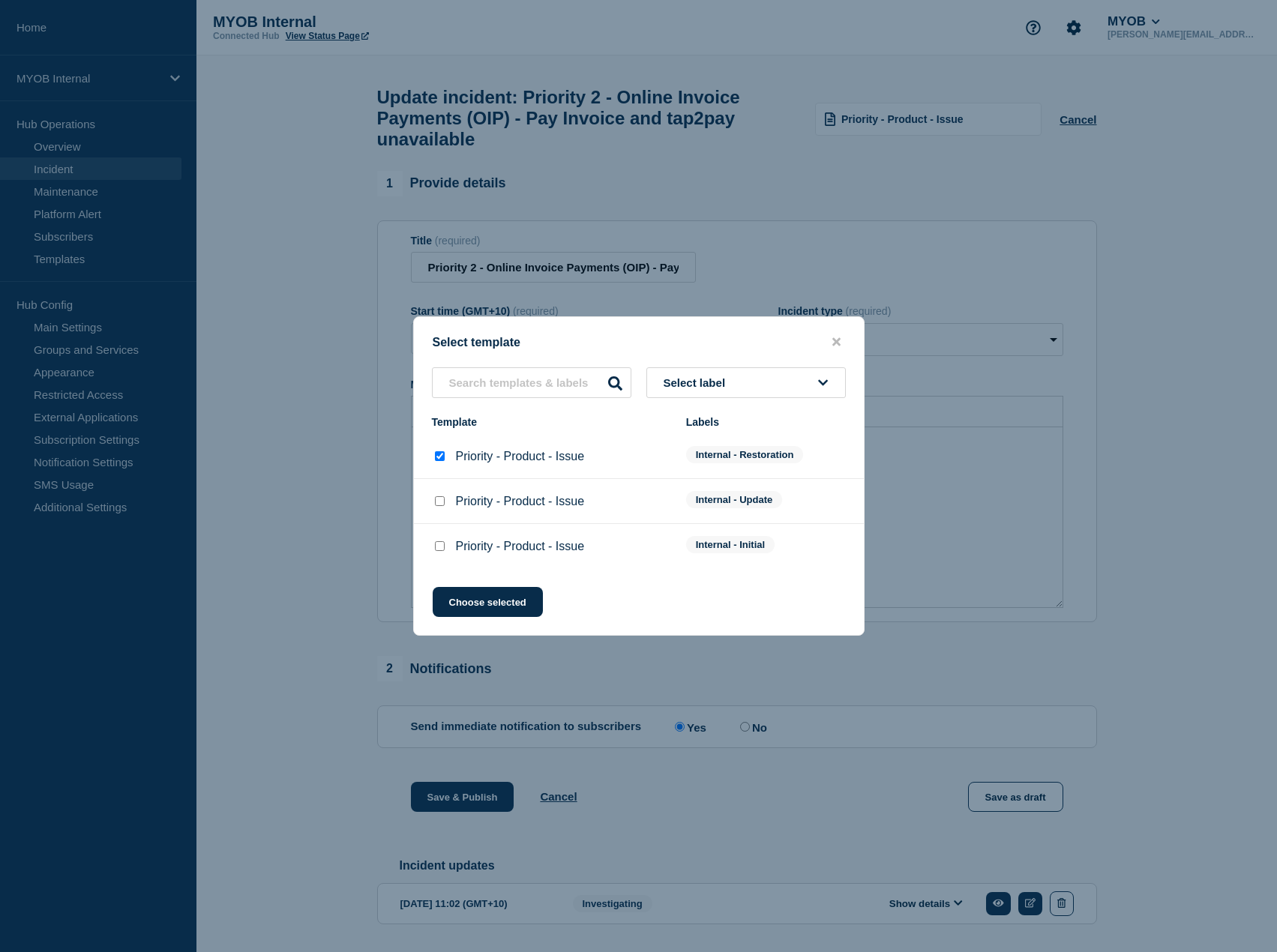
click at [439, 503] on input "Priority - Product - Issue checkbox" at bounding box center [439, 501] width 10 height 10
checkbox input "true"
checkbox input "false"
click at [494, 602] on button "Choose selected" at bounding box center [488, 602] width 111 height 30
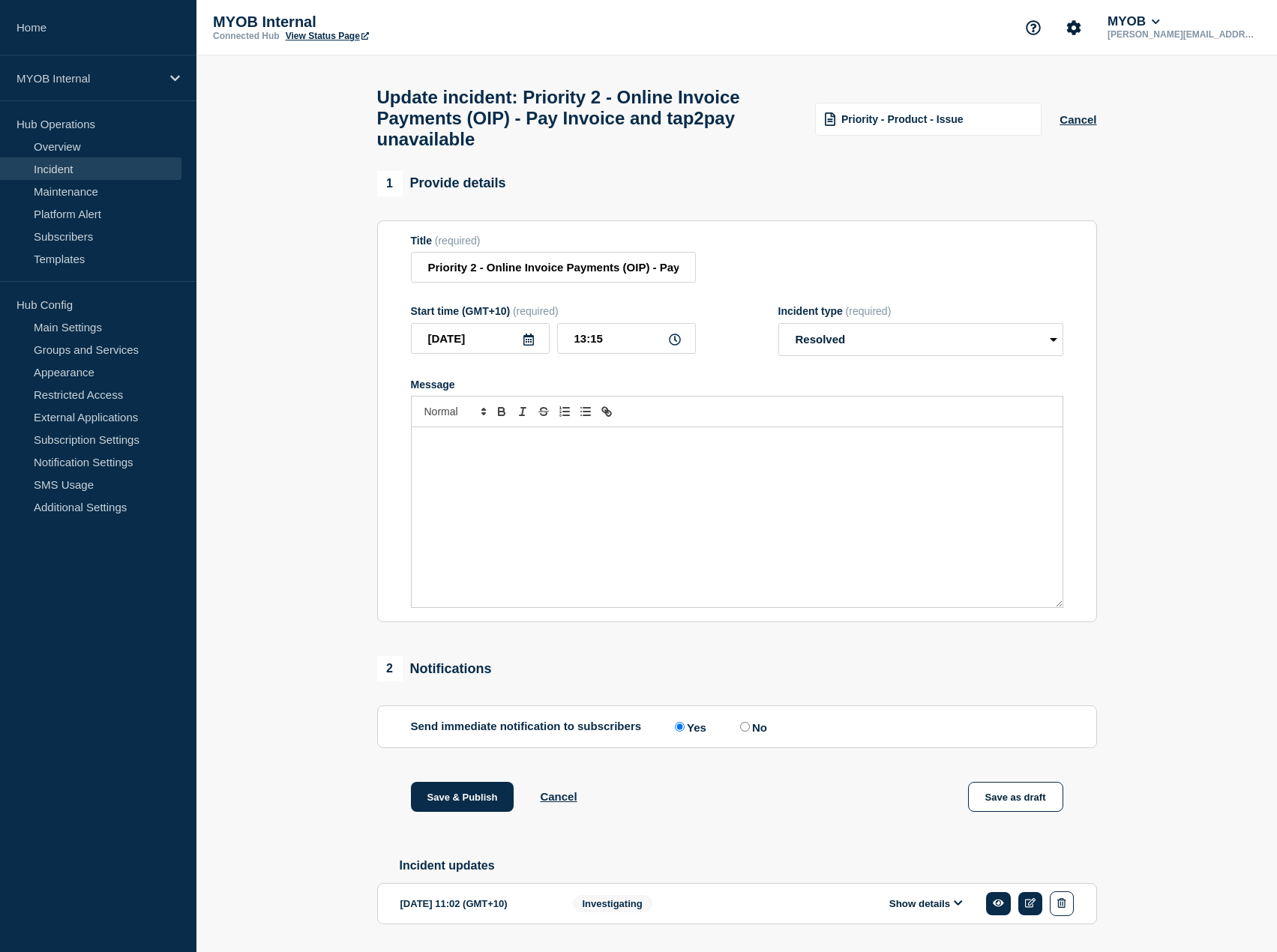
select select "identified"
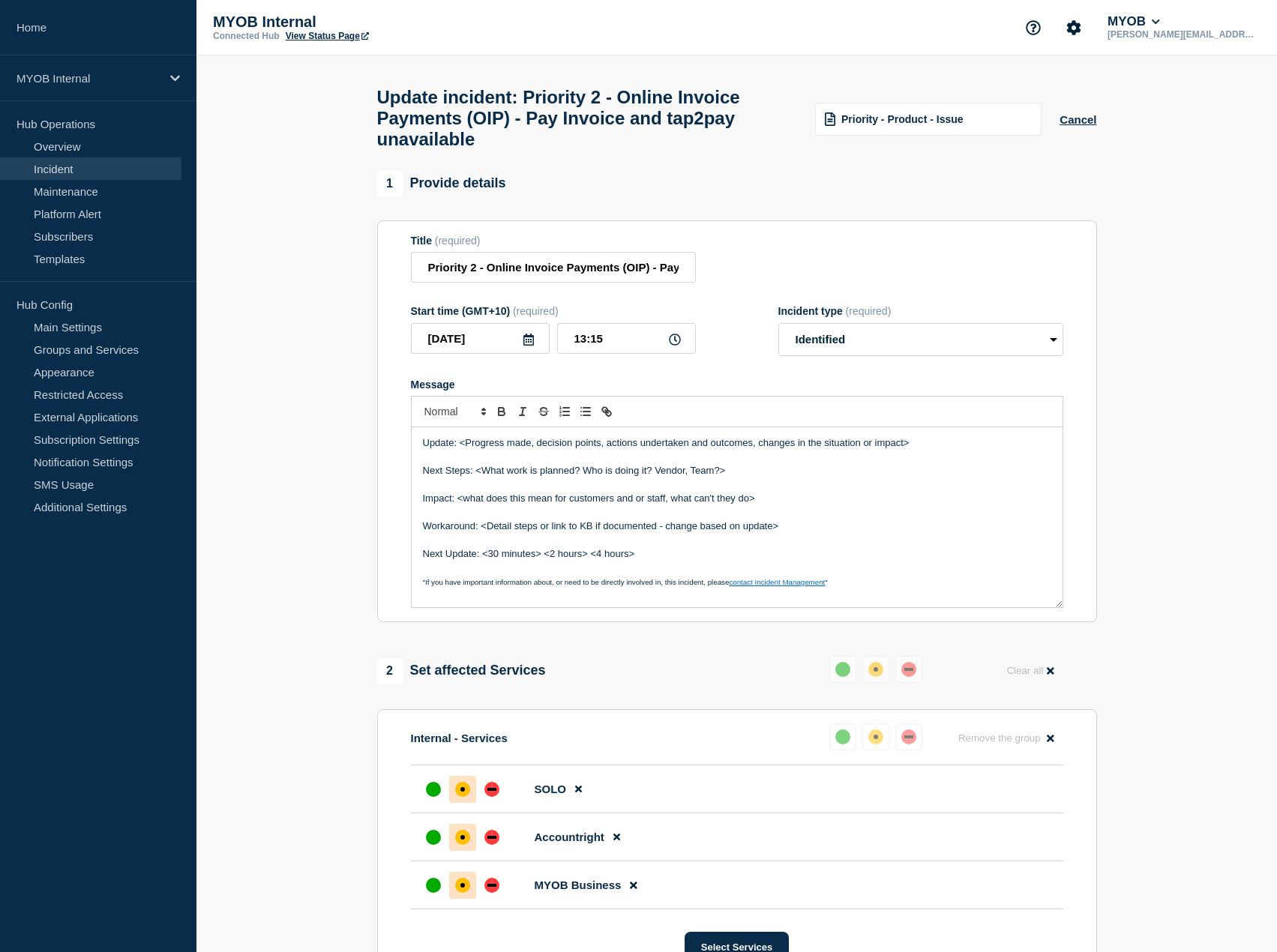
click at [952, 112] on div "Priority - Product - Issue" at bounding box center [928, 119] width 227 height 33
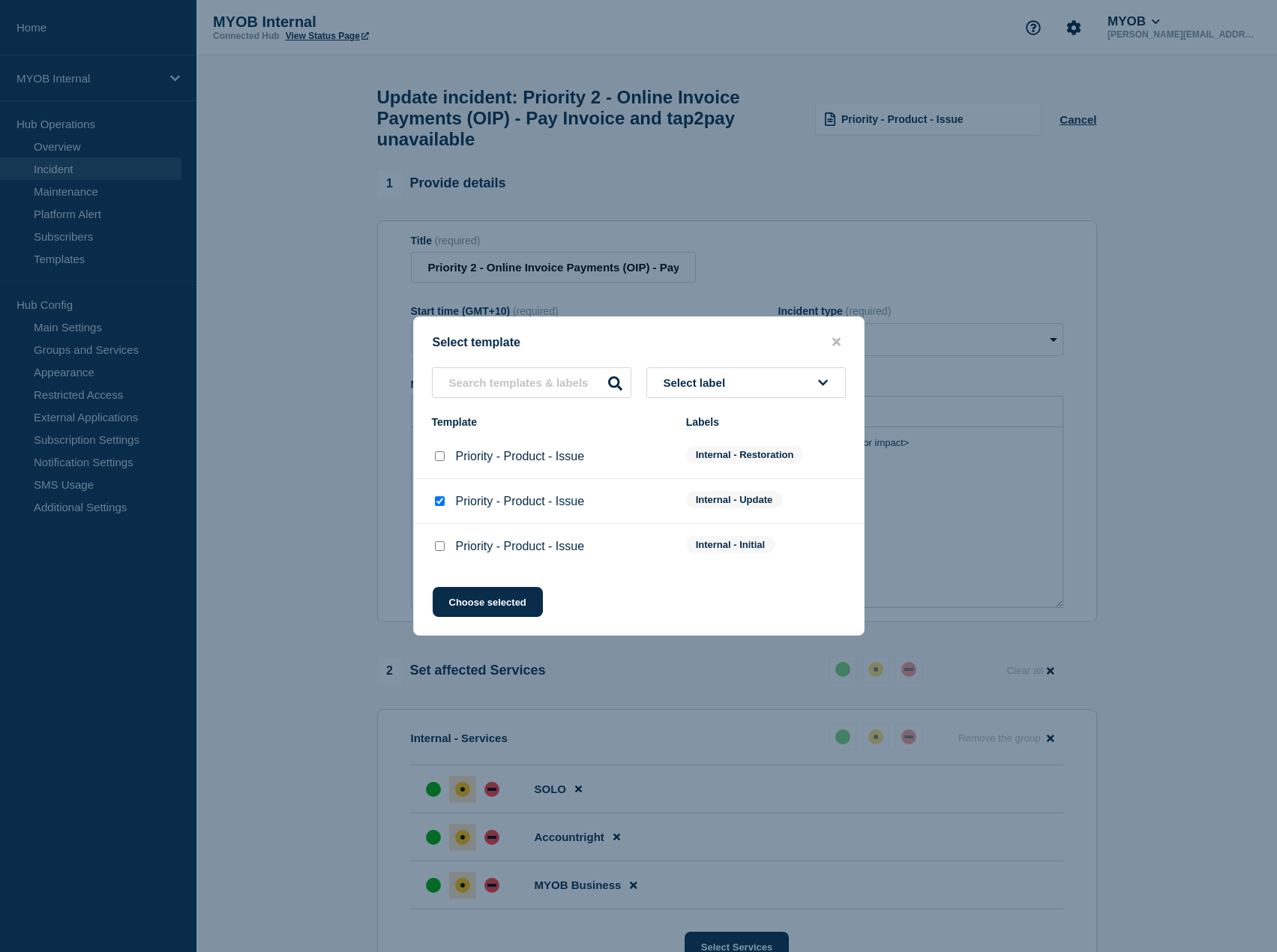
click at [436, 461] on input "Priority - Product - Issue checkbox" at bounding box center [439, 456] width 10 height 10
checkbox input "true"
checkbox input "false"
click at [487, 617] on button "Choose selected" at bounding box center [488, 602] width 111 height 30
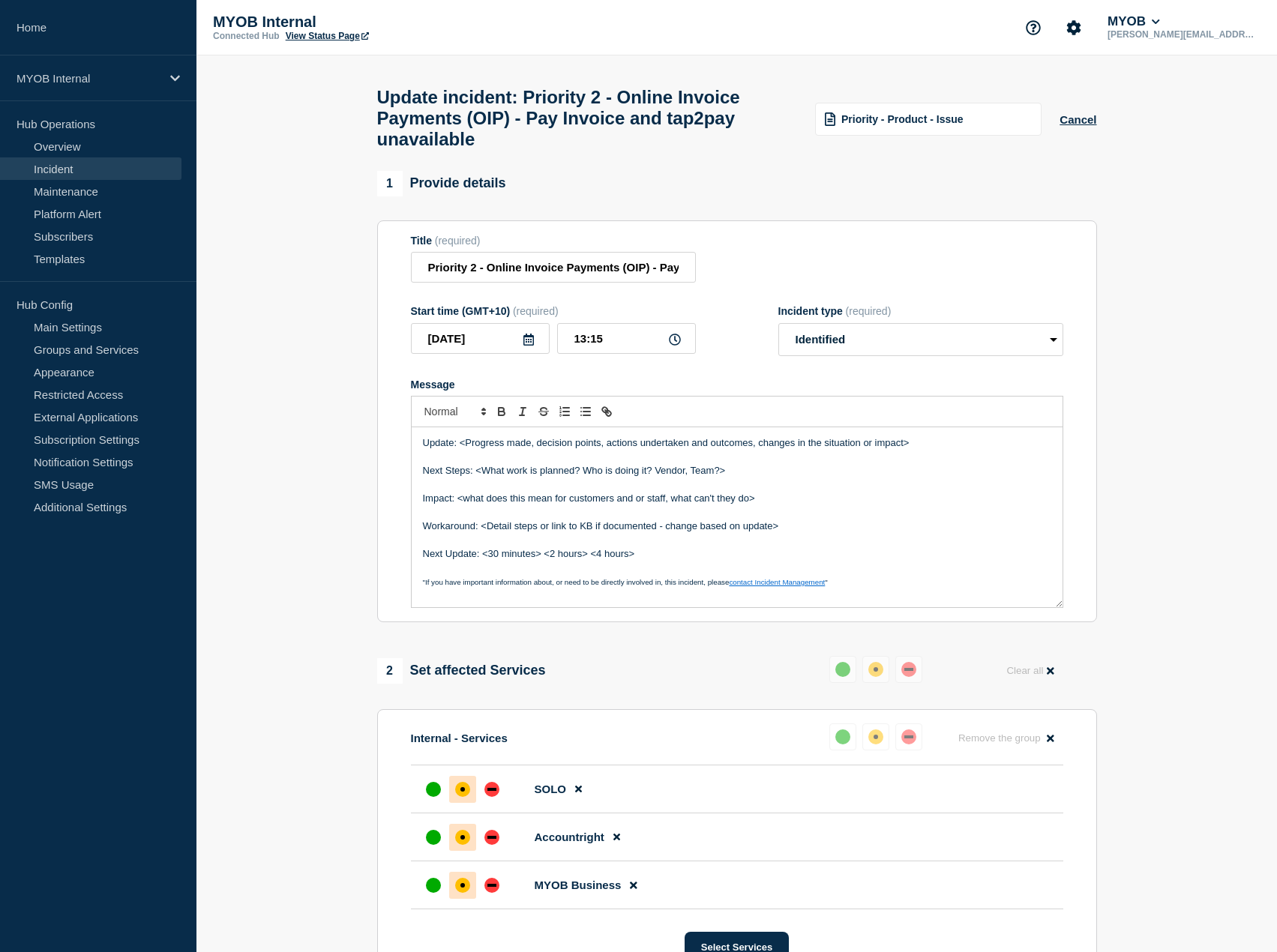
select select "resolved"
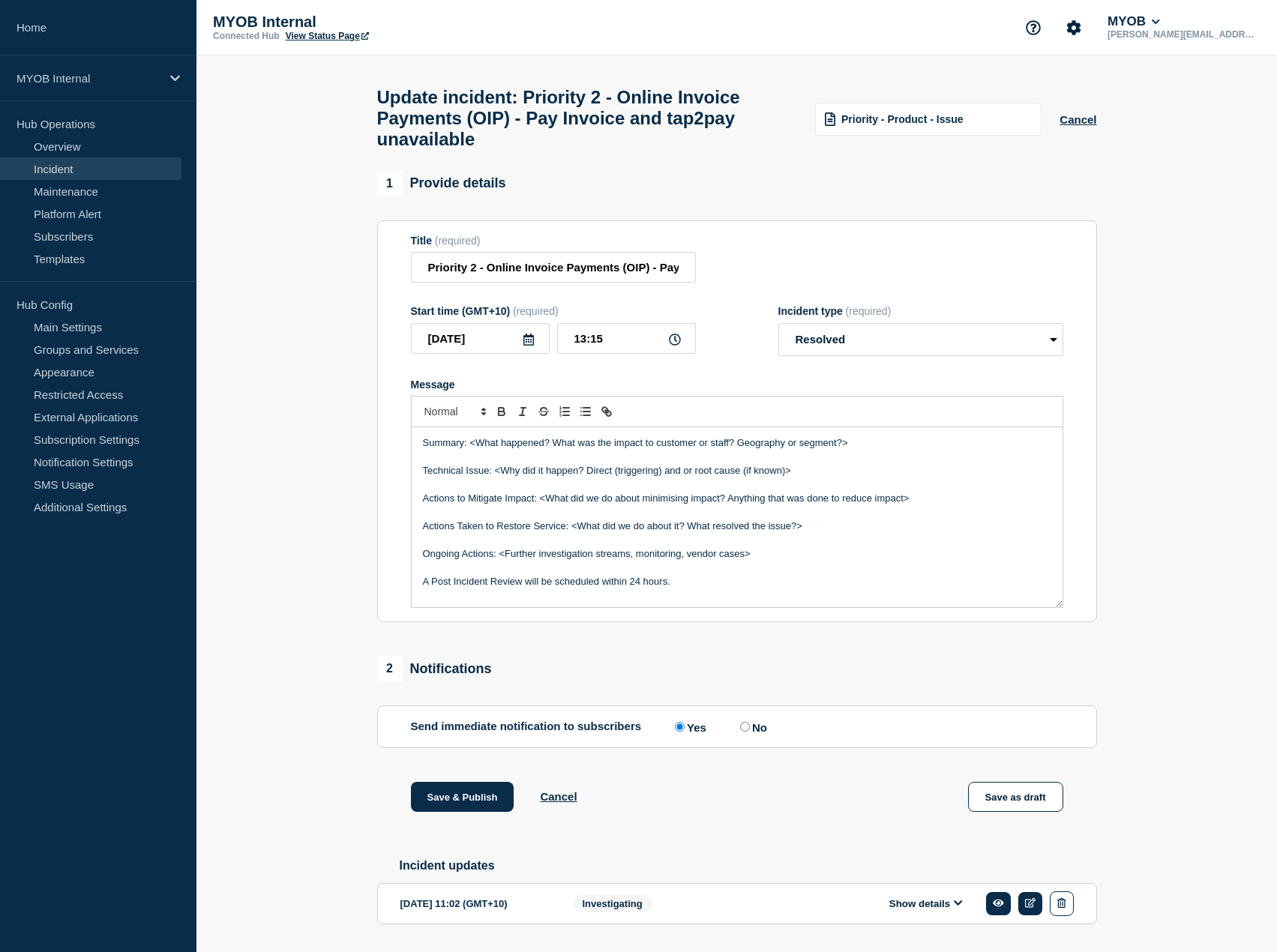
click at [492, 506] on p "Actions to Mitigate Impact: <What did we do about minimising impact? Anything t…" at bounding box center [738, 498] width 629 height 13
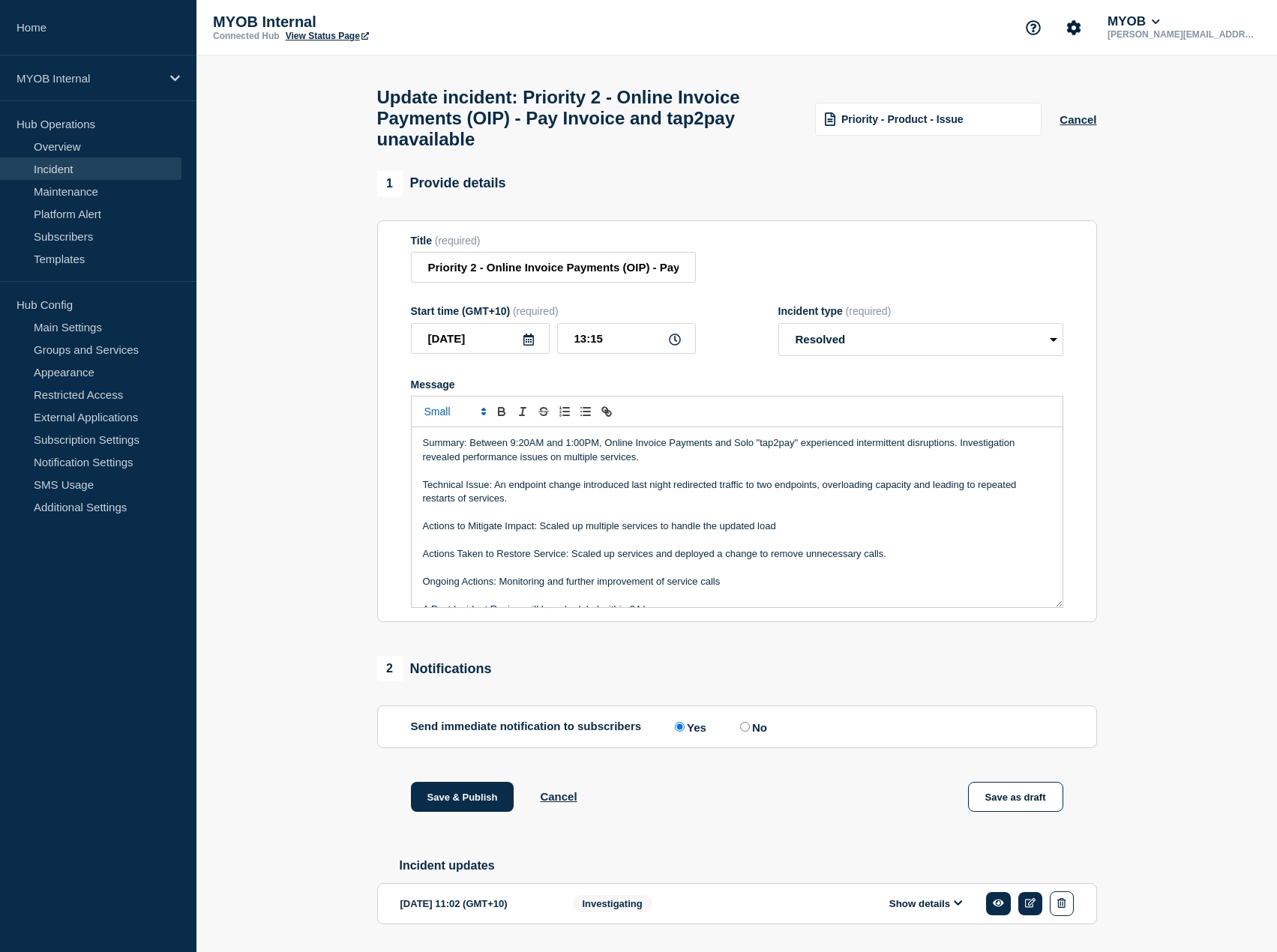
click at [495, 465] on p "Summary: Between 9:20AM and 1:00PM, Online Invoice Payments and Solo "tap2pay" …" at bounding box center [738, 451] width 629 height 28
click at [548, 478] on p "Message" at bounding box center [738, 471] width 629 height 13
click at [537, 506] on p "Technical Issue: An endpoint change introduced last night redirected traffic to…" at bounding box center [738, 493] width 629 height 28
click at [481, 519] on p "Message" at bounding box center [738, 512] width 629 height 13
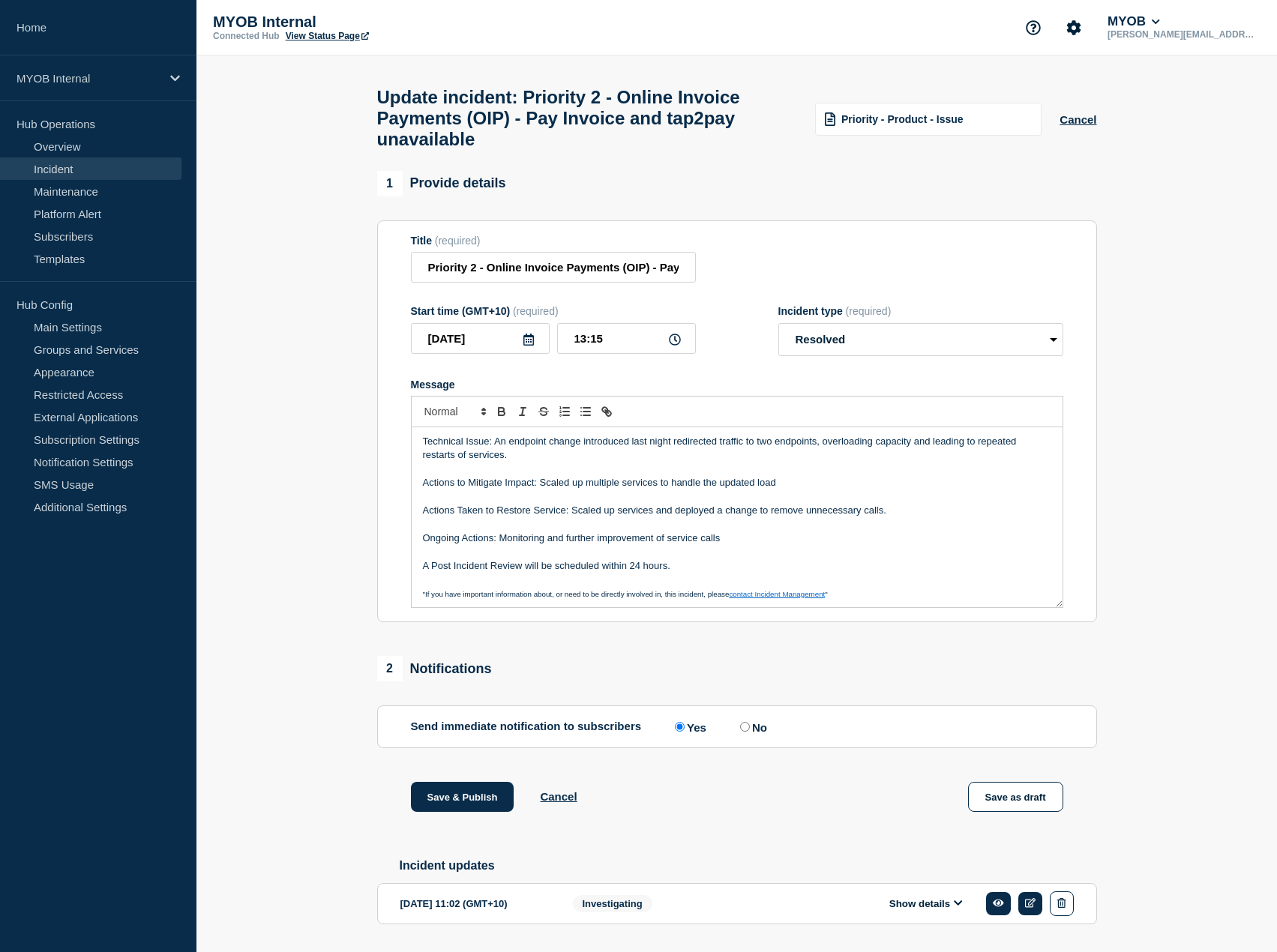
scroll to position [46, 0]
click at [494, 571] on p "A Post Incident Review will be scheduled within 24 hours." at bounding box center [738, 563] width 629 height 13
click at [495, 557] on p "Message" at bounding box center [738, 549] width 629 height 13
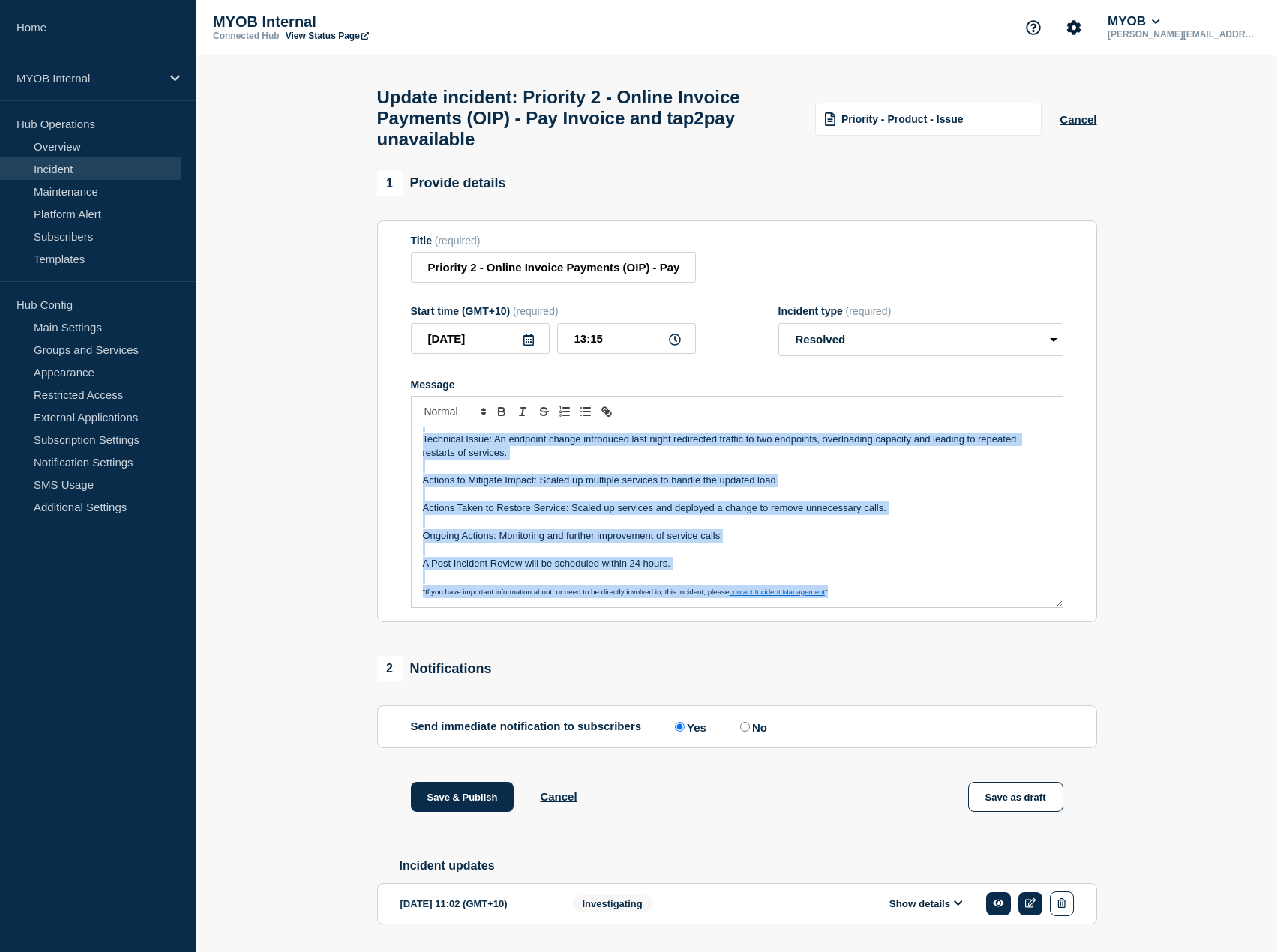
copy div "Summary: Between 9:20AM and 1:00PM, Online Invoice Payments and Solo "tap2pay" …"
click at [556, 529] on p "Message" at bounding box center [738, 522] width 629 height 13
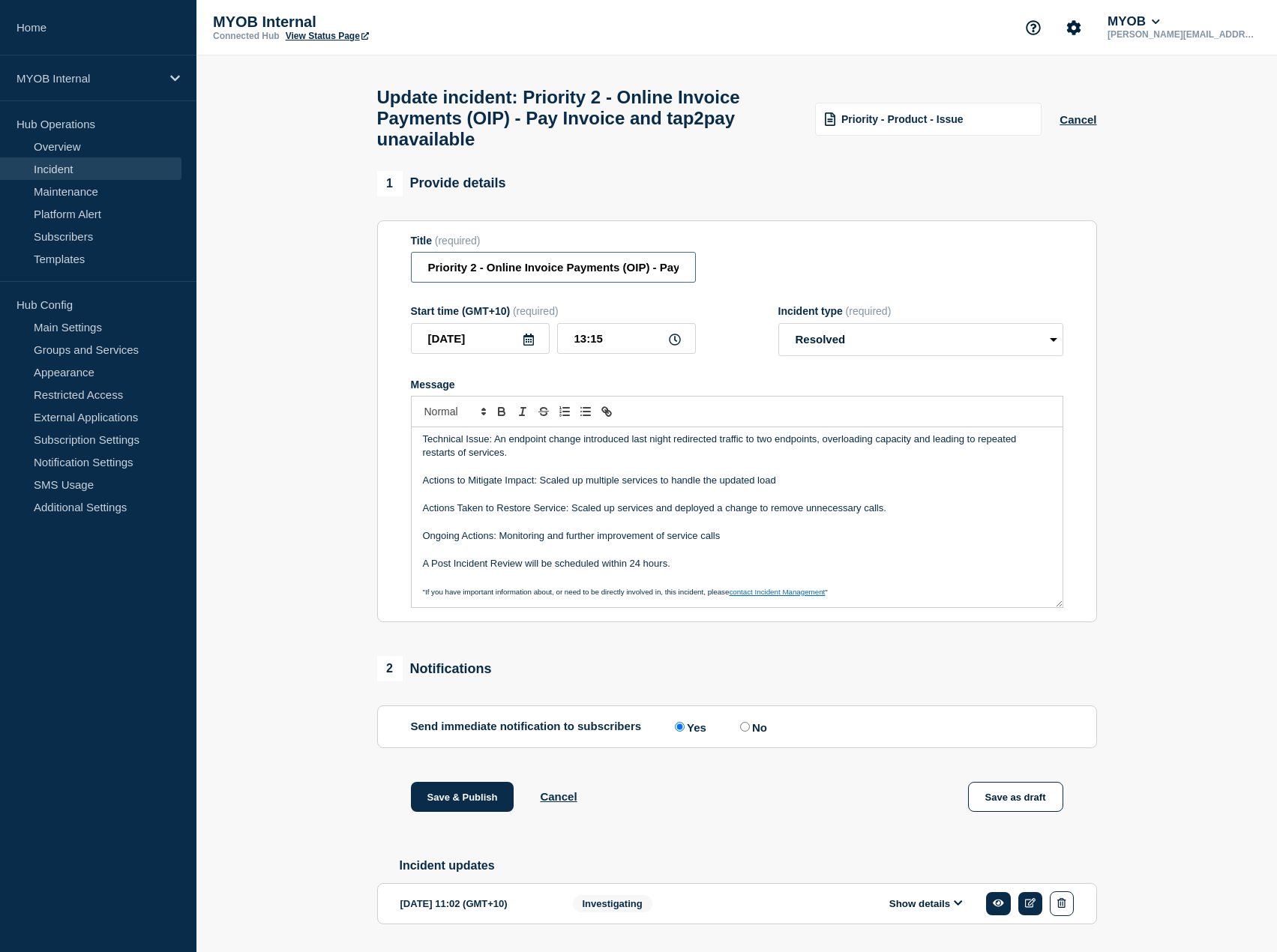
click at [599, 279] on input "Priority 2 - Online Invoice Payments (OIP) - Pay Invoice and tap2pay unavailable" at bounding box center [553, 267] width 285 height 31
click at [593, 529] on p "Message" at bounding box center [738, 522] width 629 height 13
click at [628, 345] on input "13:15" at bounding box center [626, 338] width 139 height 31
click at [679, 346] on icon at bounding box center [675, 340] width 12 height 12
click at [651, 346] on input "13:15" at bounding box center [626, 338] width 139 height 31
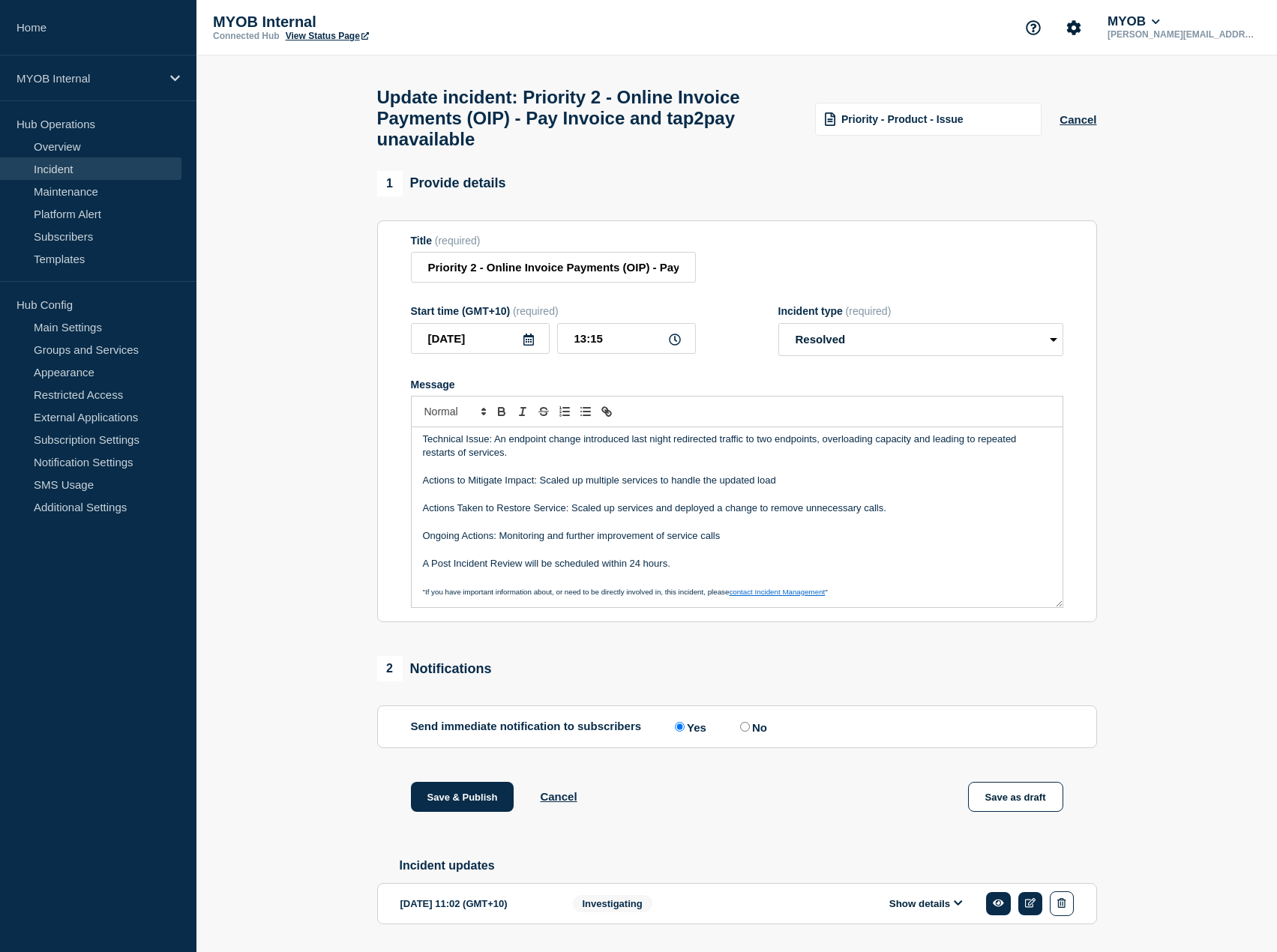
click at [624, 516] on p "Actions Taken to Restore Service: Scaled up services and deployed a change to r…" at bounding box center [738, 508] width 629 height 13
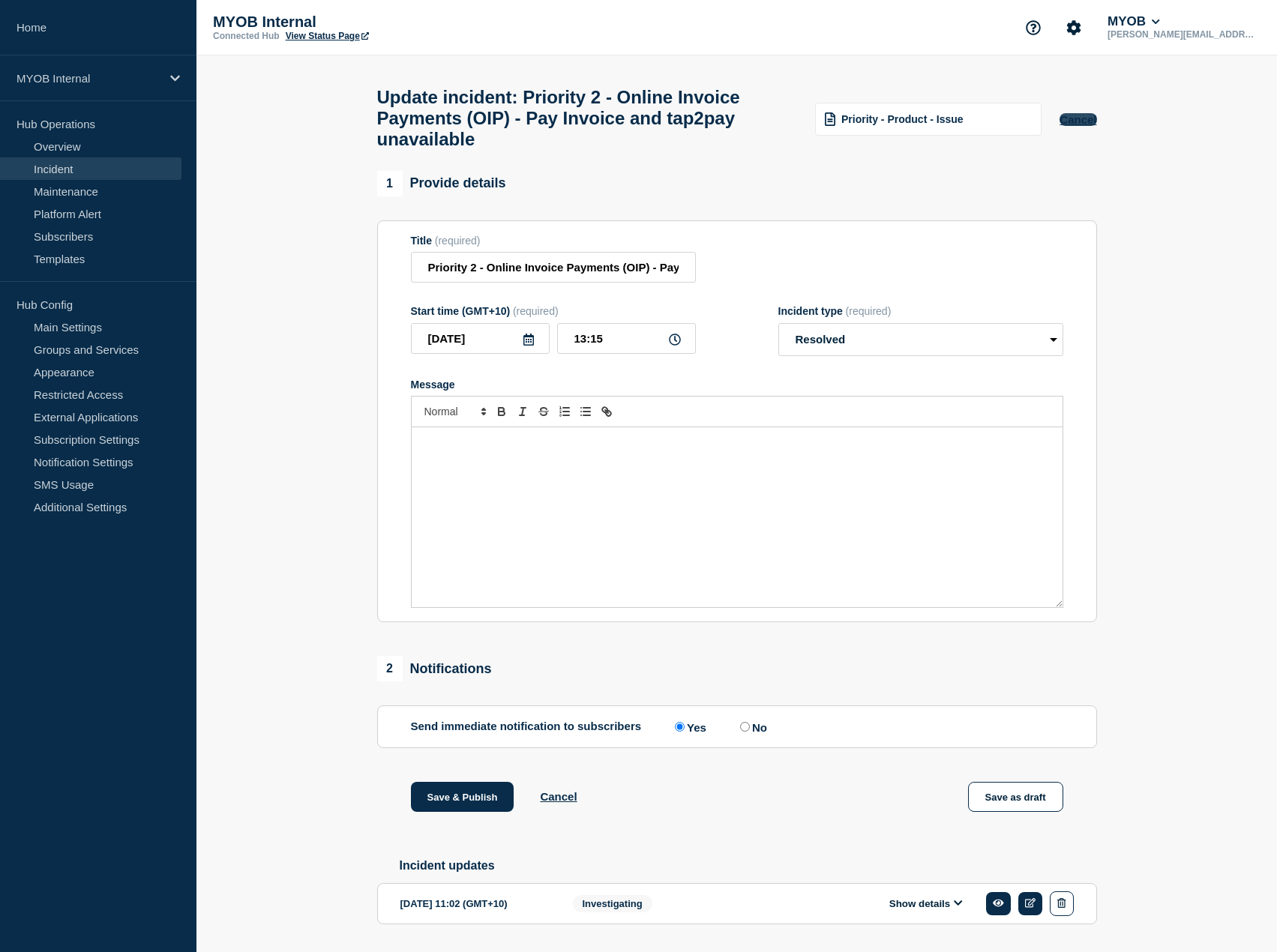
click at [1080, 126] on button "Cancel" at bounding box center [1079, 119] width 37 height 13
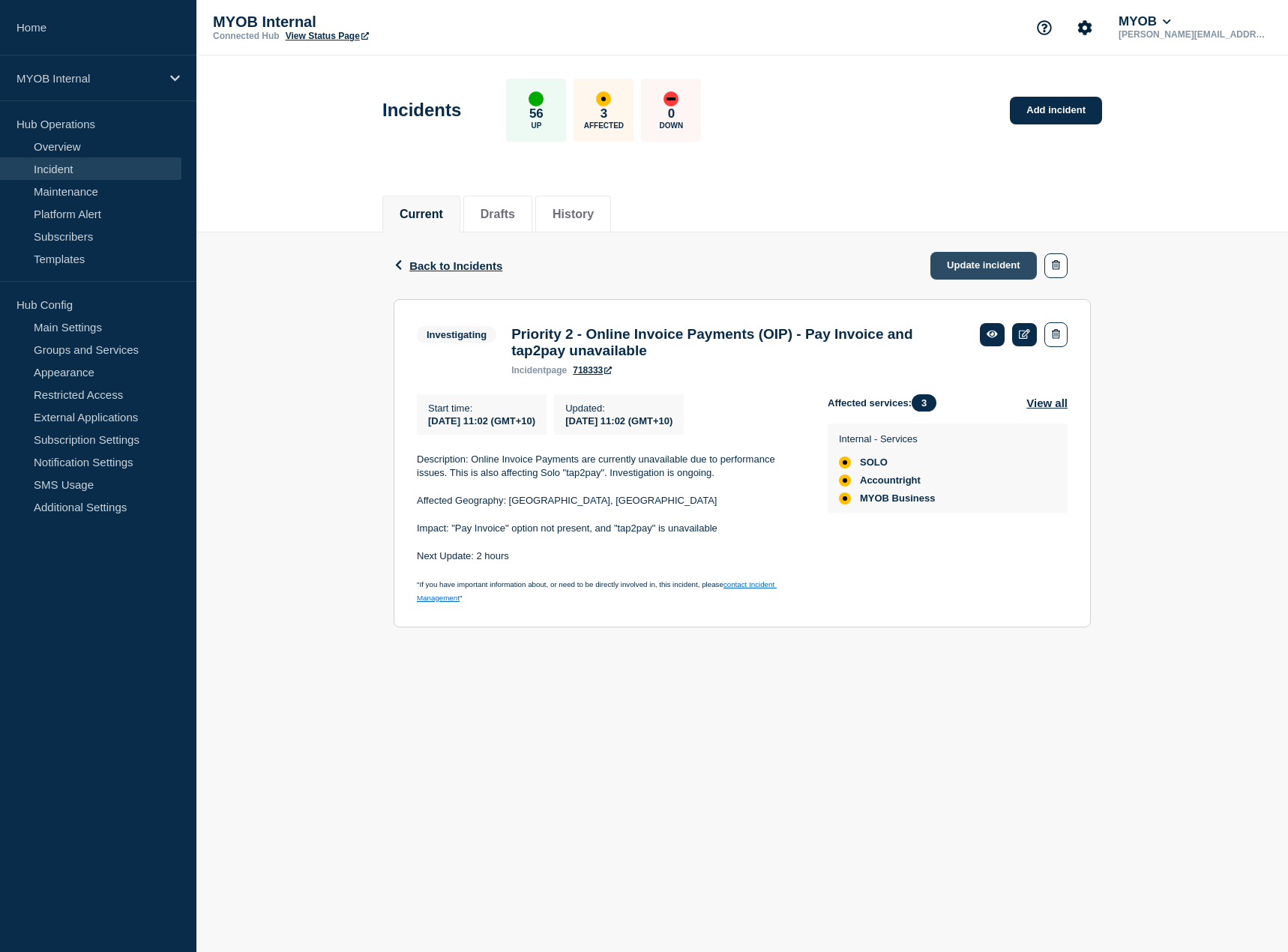
click at [975, 259] on link "Update incident" at bounding box center [983, 266] width 106 height 28
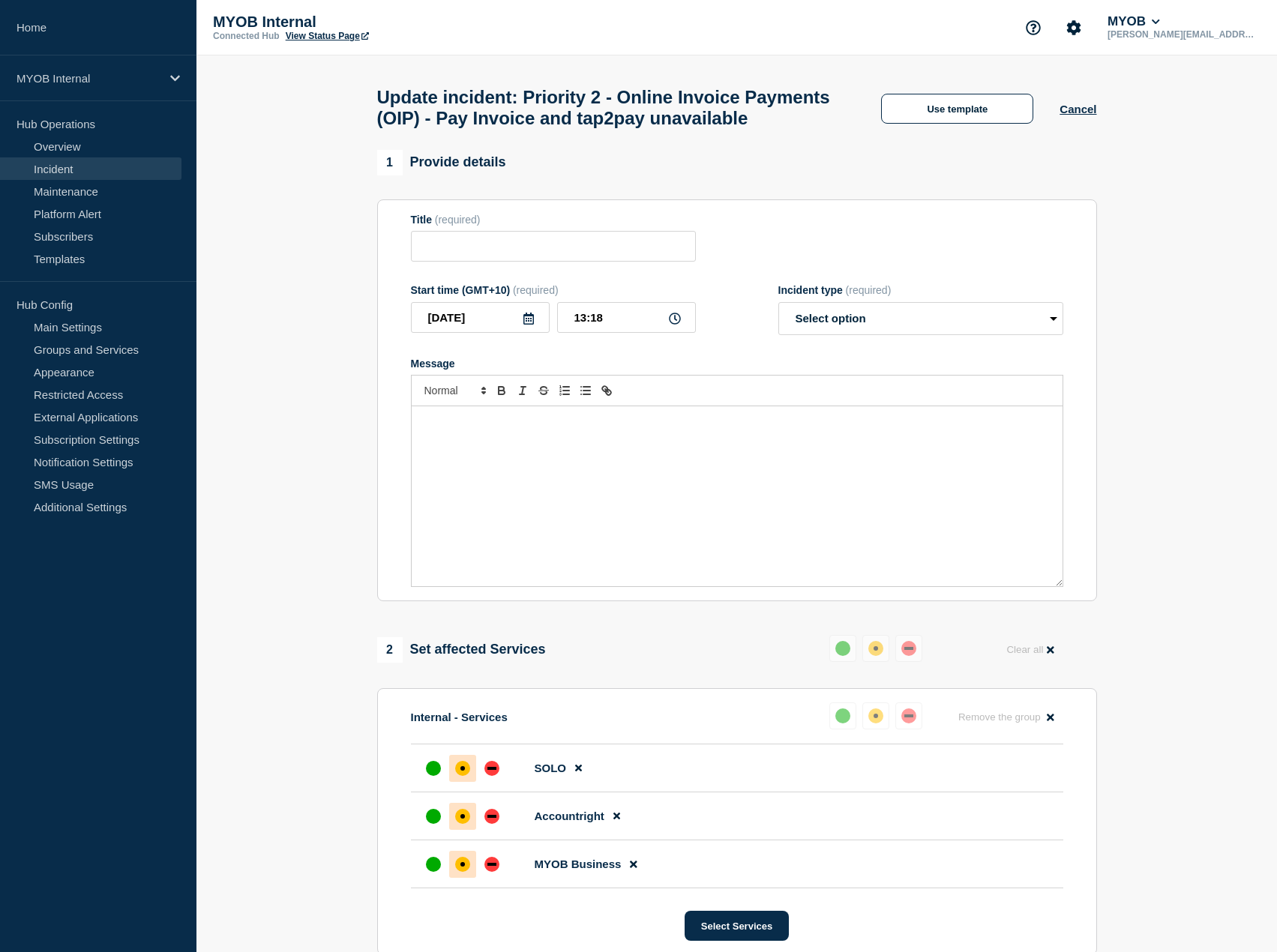
type input "Priority 2 - Online Invoice Payments (OIP) - Pay Invoice and tap2pay unavailable"
click at [560, 429] on p "Message" at bounding box center [738, 422] width 629 height 13
click at [985, 124] on button "Use template" at bounding box center [956, 109] width 152 height 30
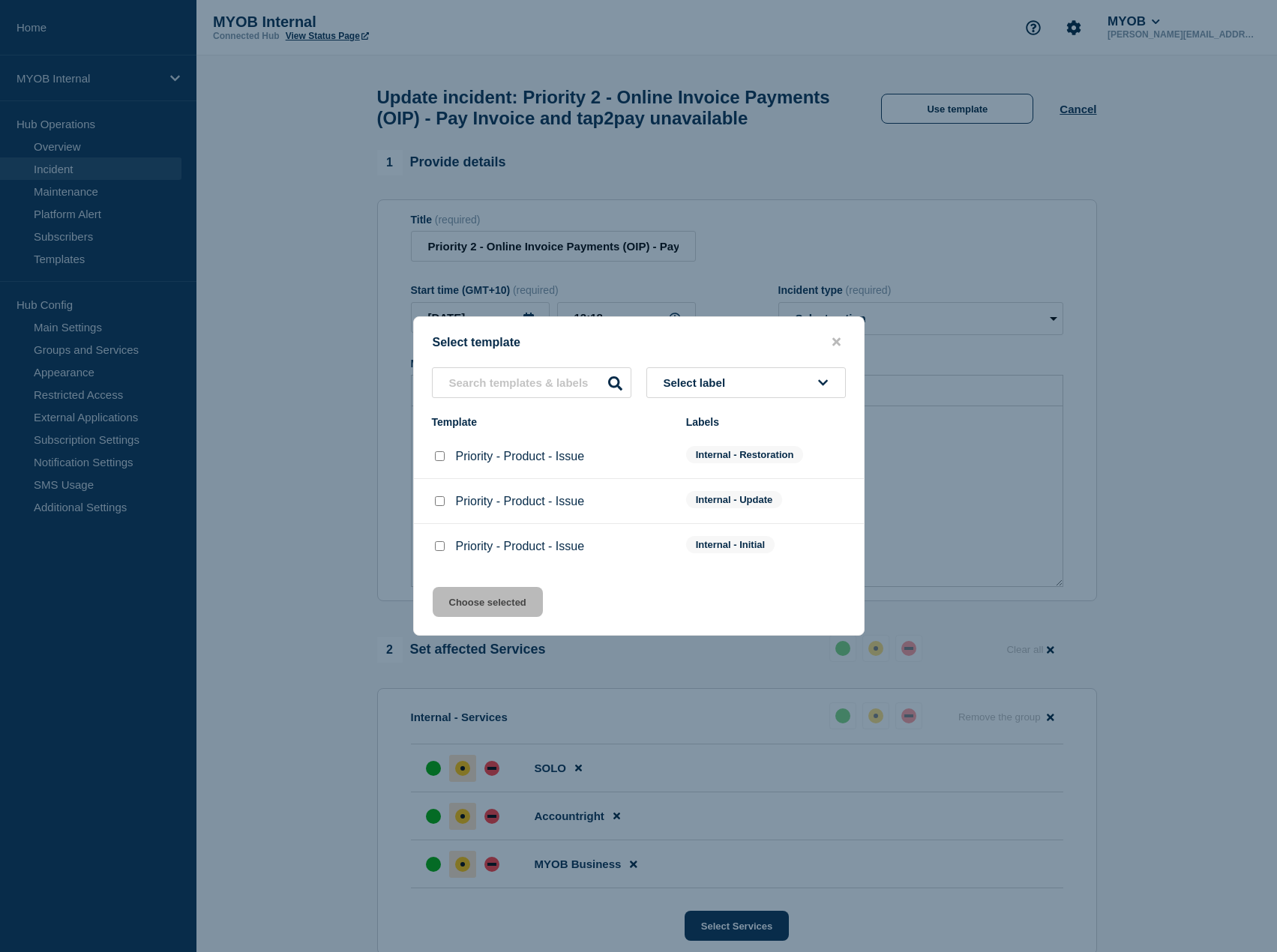
click at [439, 455] on input "Priority - Product - Issue checkbox" at bounding box center [439, 456] width 10 height 10
checkbox input "true"
click at [482, 606] on button "Choose selected" at bounding box center [488, 602] width 111 height 30
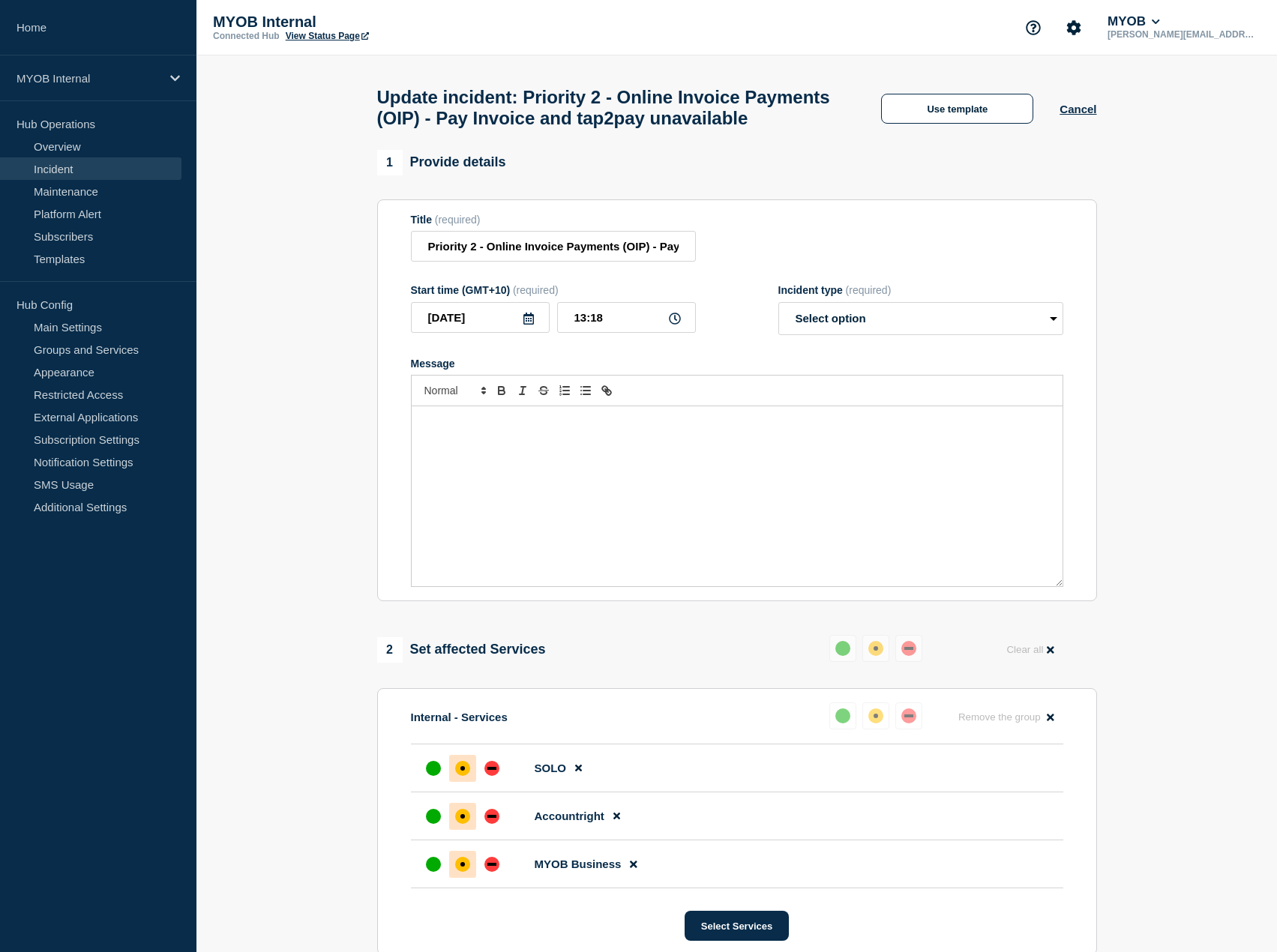
select select "resolved"
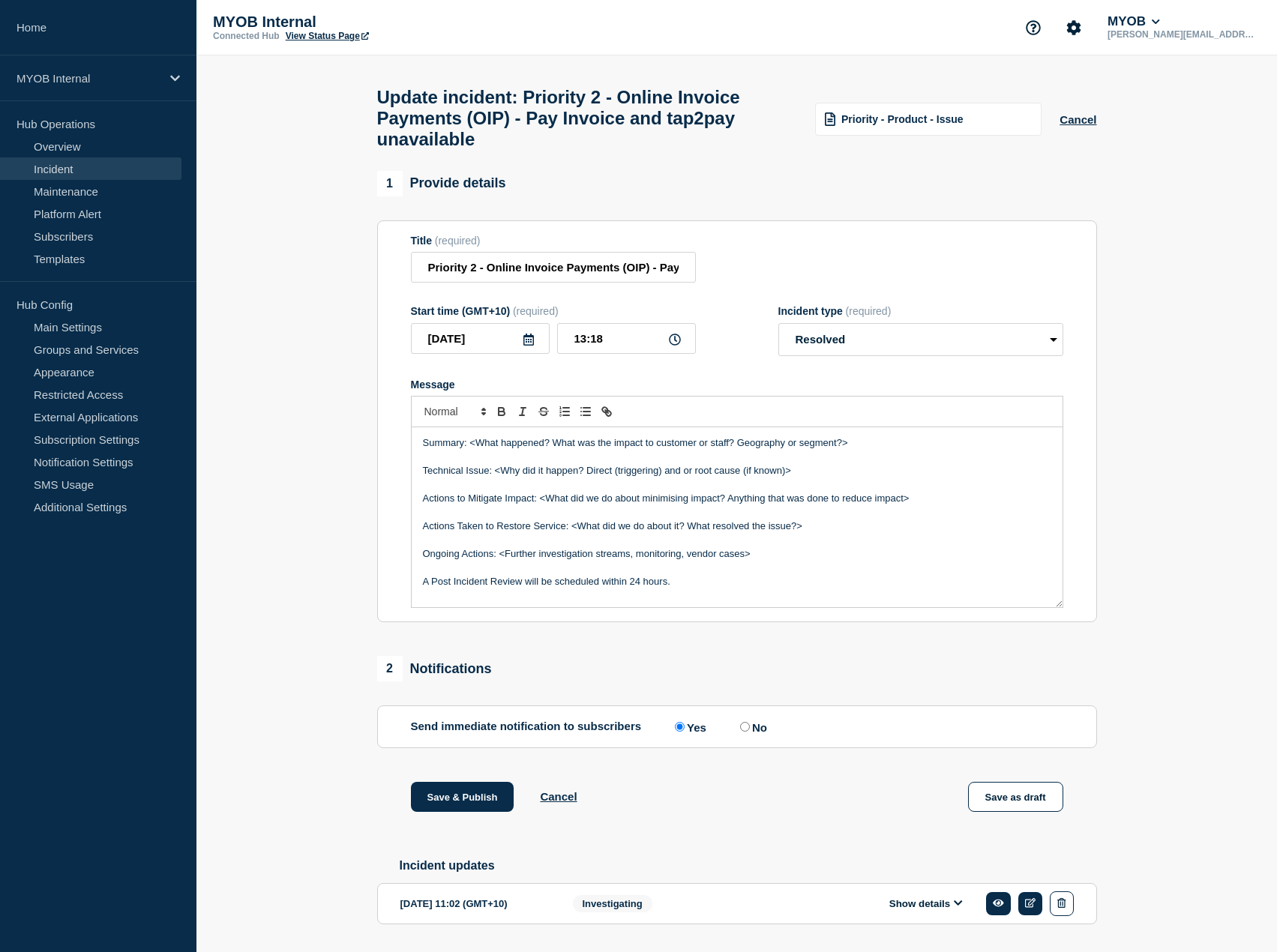
click at [586, 492] on p "Message" at bounding box center [738, 485] width 629 height 13
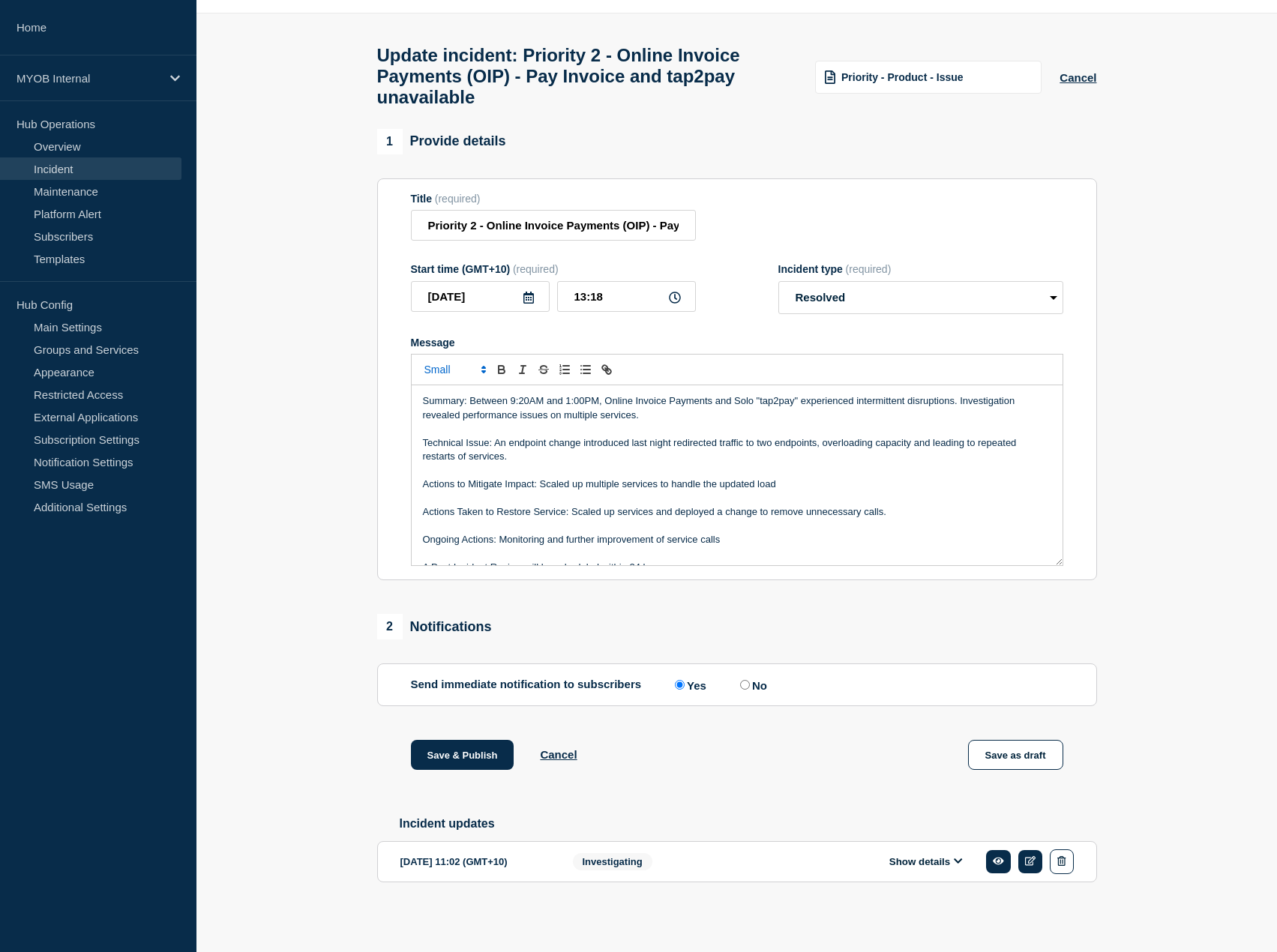
scroll to position [57, 0]
click at [653, 464] on p "Message" at bounding box center [738, 470] width 629 height 13
click at [712, 499] on p "Message" at bounding box center [738, 497] width 629 height 13
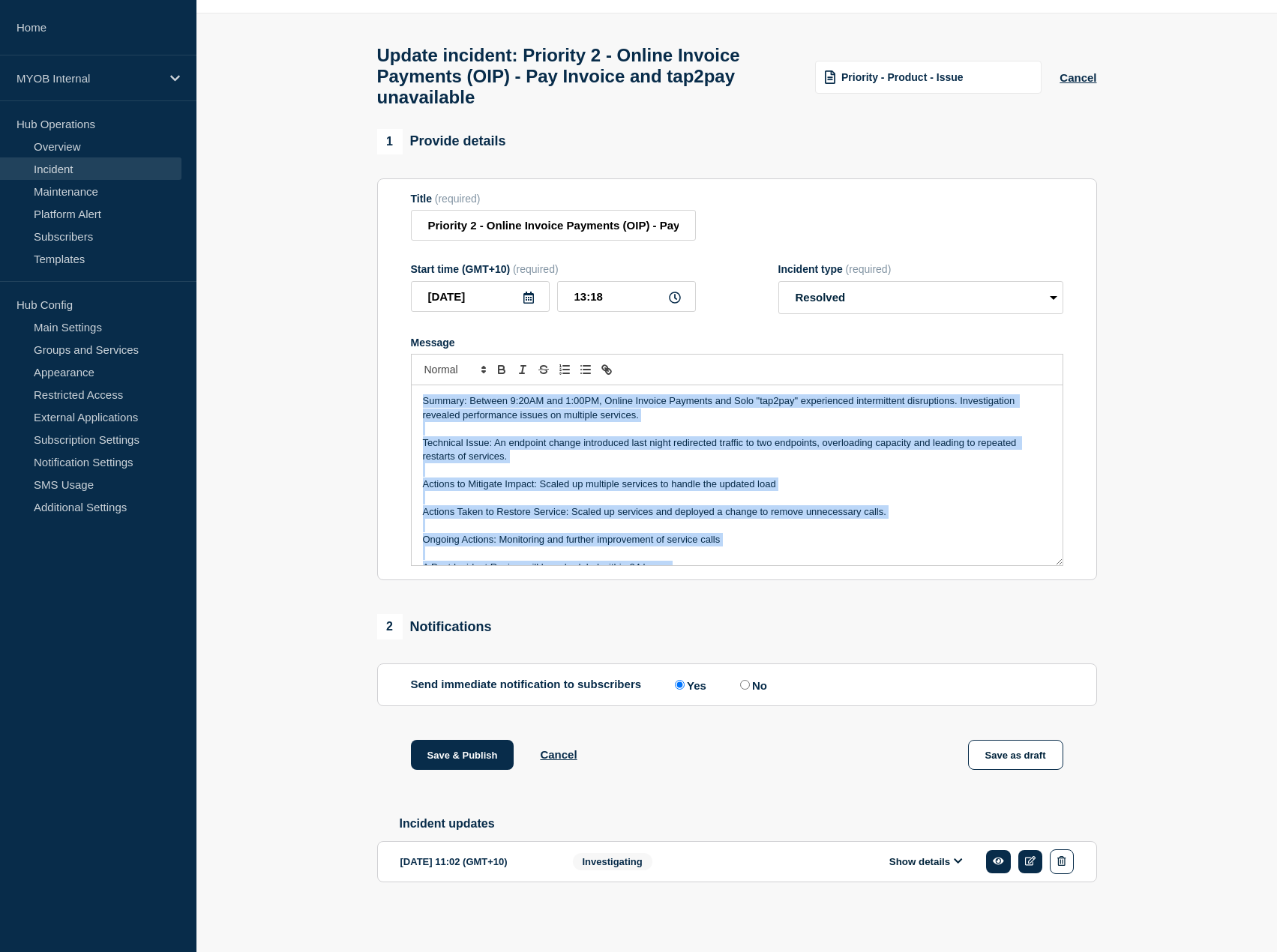
copy div "Summary: Between 9:20AM and 1:00PM, Online Invoice Payments and Solo "tap2pay" …"
click at [674, 422] on p "Message" at bounding box center [738, 429] width 629 height 13
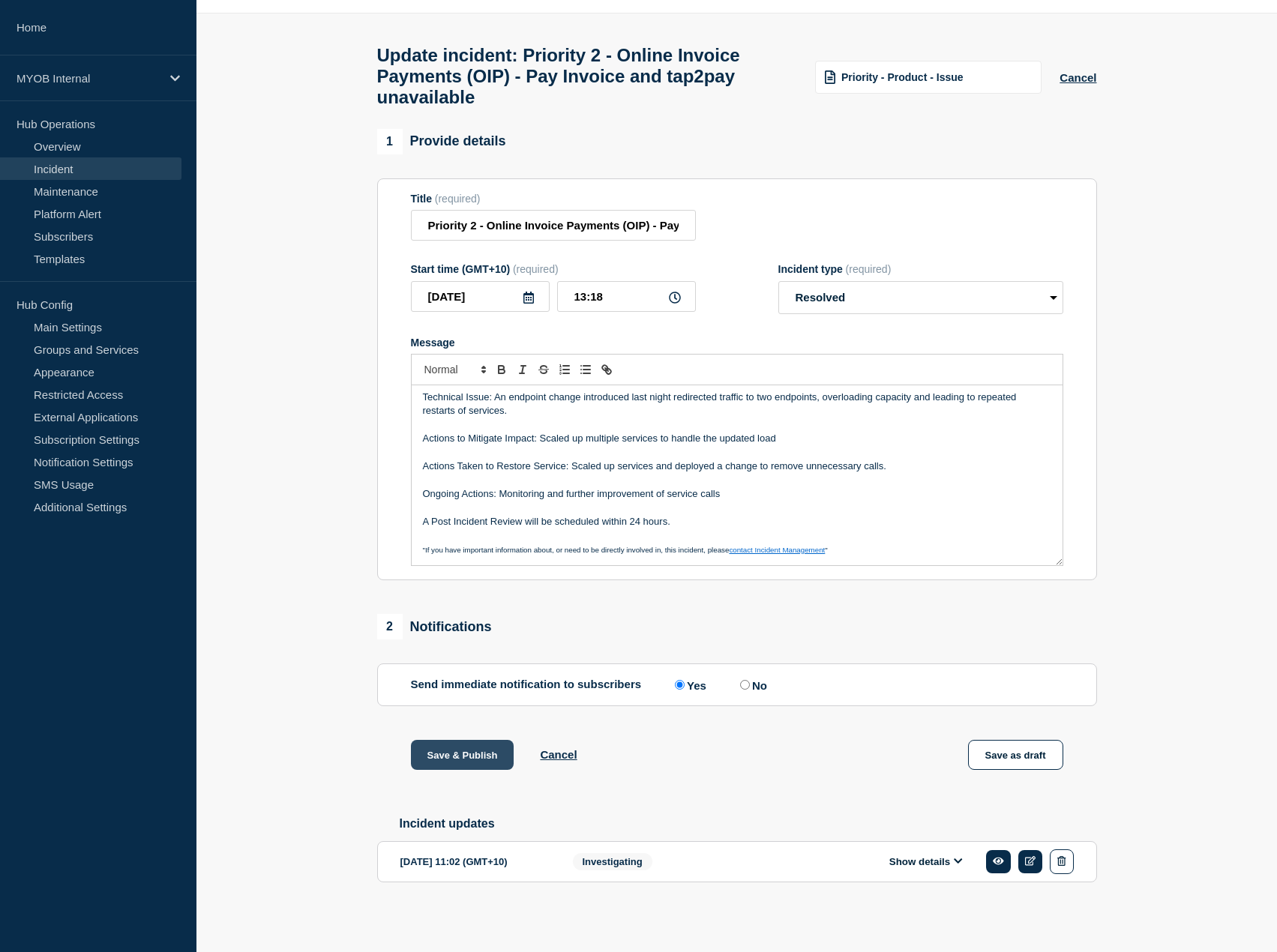
click at [434, 673] on button "Save & Publish" at bounding box center [463, 755] width 104 height 30
